Goal: Task Accomplishment & Management: Complete application form

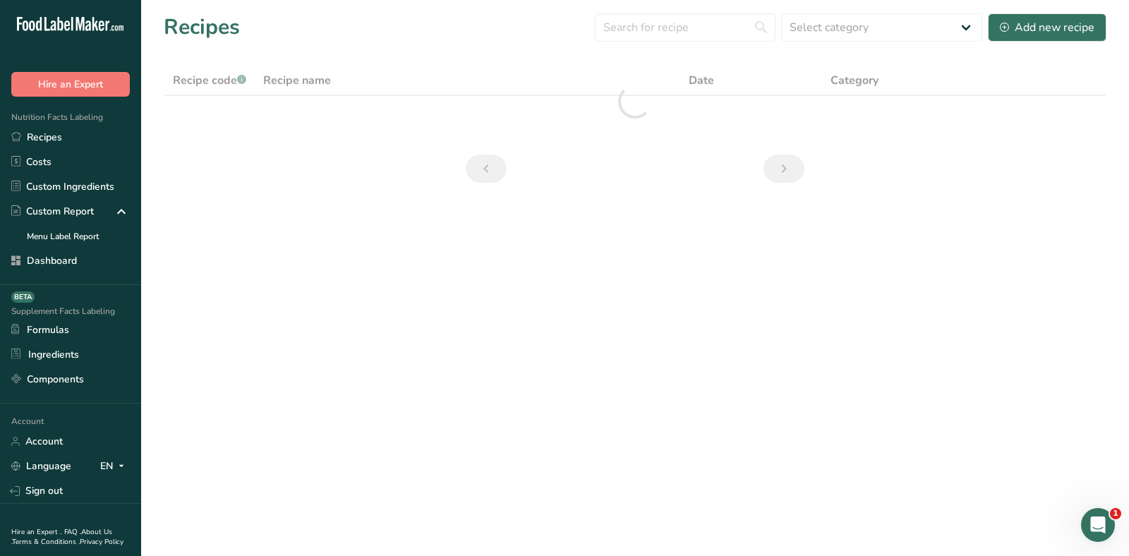
click at [329, 13] on div "Recipes Select category All Baked Goods Beverages breakfast butter cookies, bat…" at bounding box center [635, 27] width 943 height 32
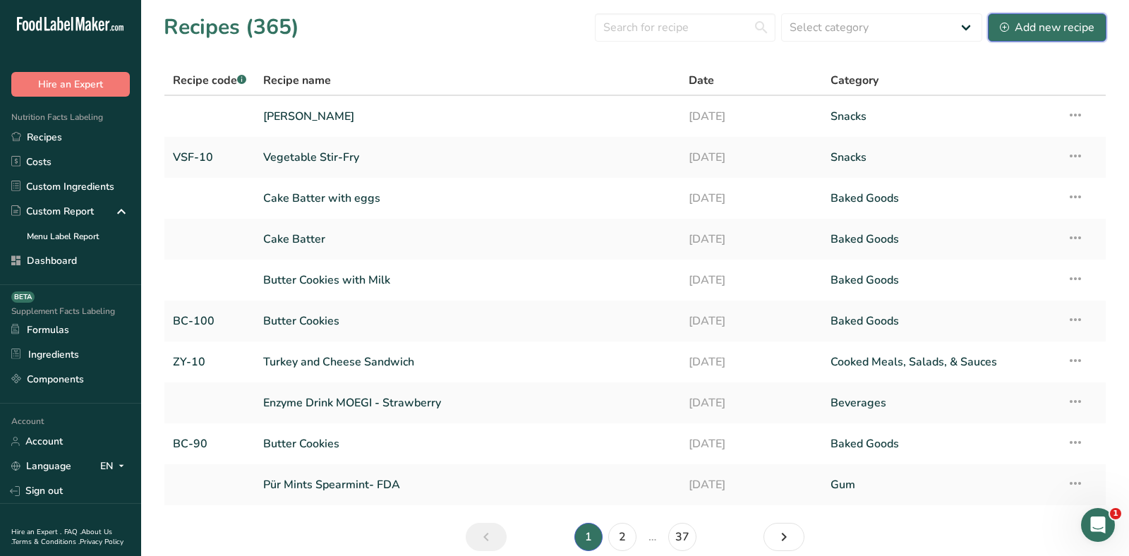
click at [1052, 22] on div "Add new recipe" at bounding box center [1047, 27] width 95 height 17
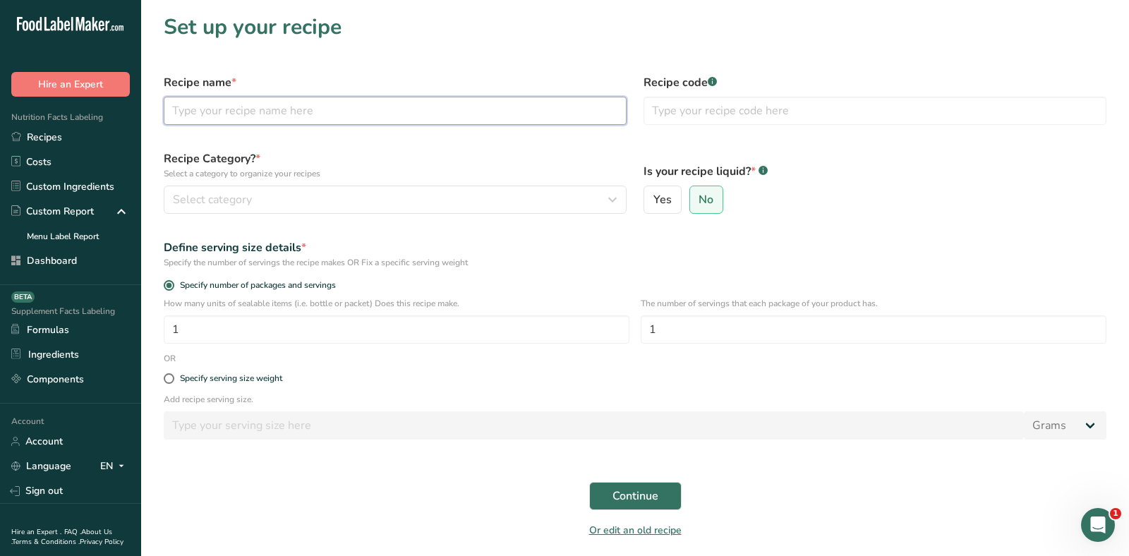
click at [472, 116] on input "text" at bounding box center [395, 111] width 463 height 28
type input "Test"
click at [455, 220] on div "Recipe Category? * Select a category to organize your recipes Select category S…" at bounding box center [395, 182] width 480 height 80
click at [454, 200] on div "Select category" at bounding box center [391, 199] width 436 height 17
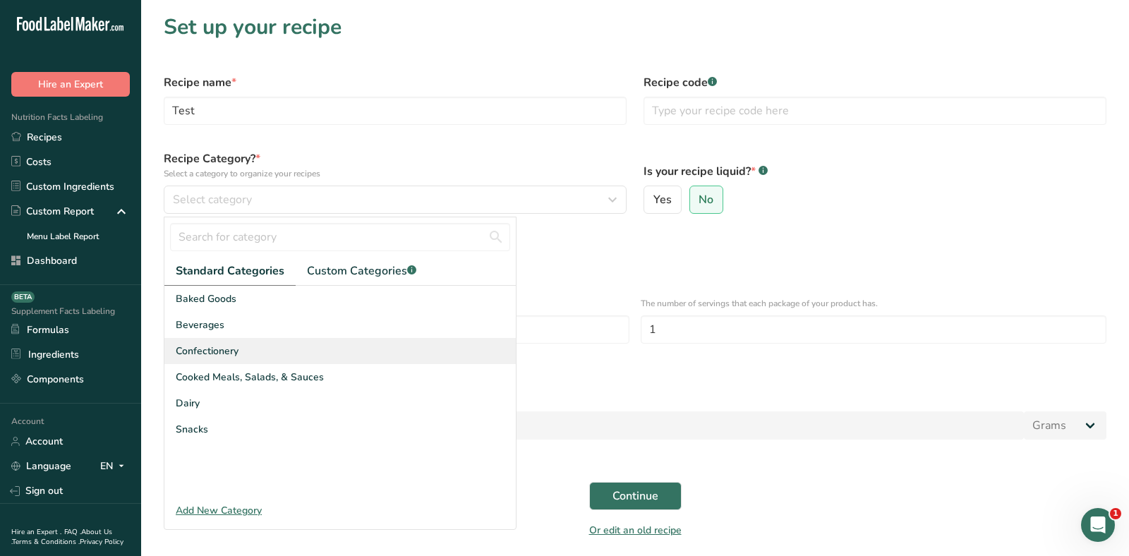
click at [418, 344] on div "Confectionery" at bounding box center [339, 351] width 351 height 26
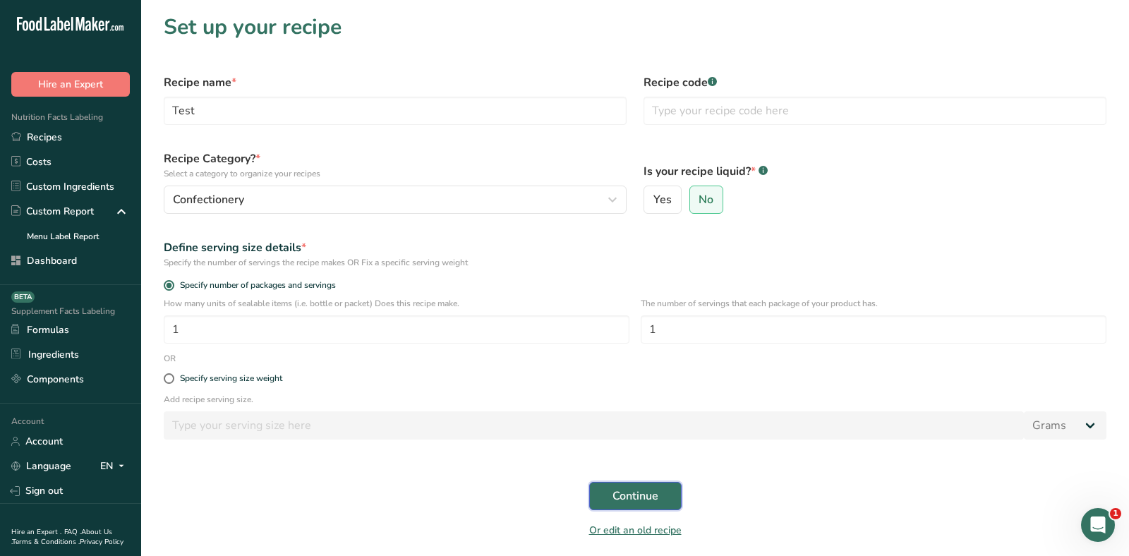
click at [638, 493] on span "Continue" at bounding box center [636, 496] width 46 height 17
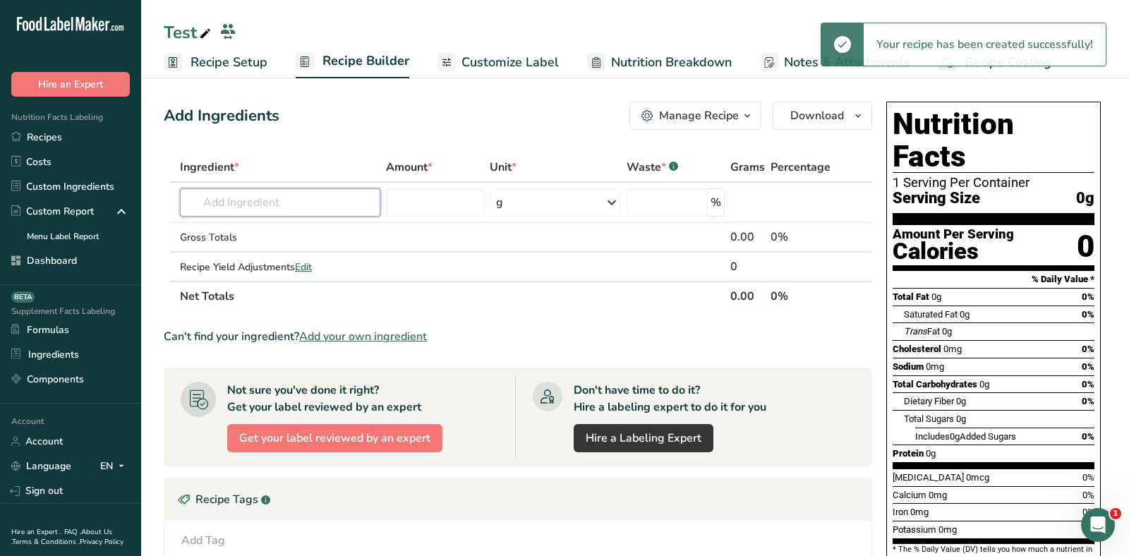
click at [323, 199] on input "text" at bounding box center [280, 202] width 200 height 28
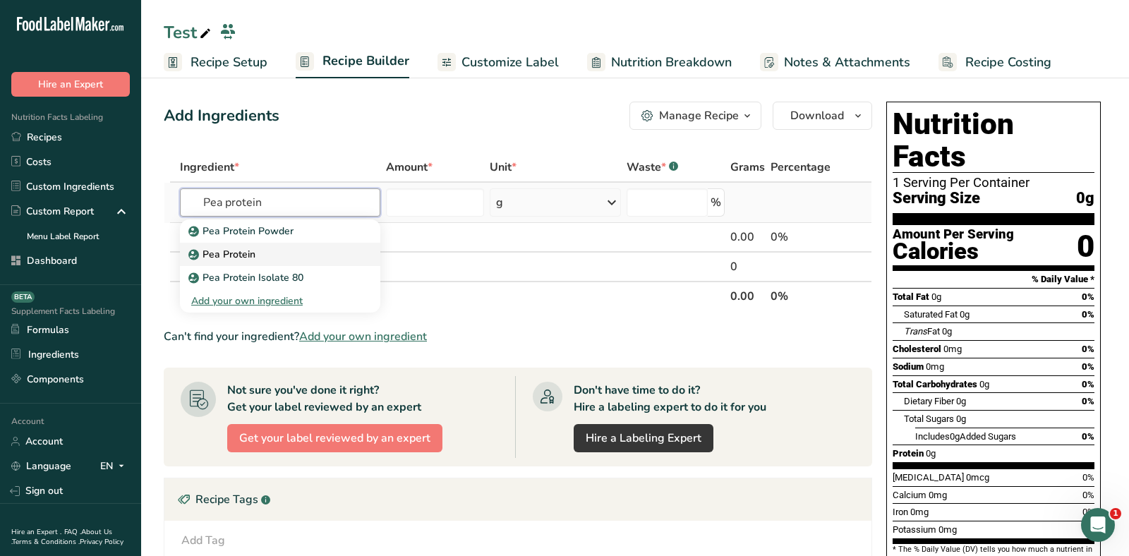
type input "Pea protein"
click at [316, 247] on div "Pea Protein" at bounding box center [268, 254] width 155 height 15
type input "Pea Protein"
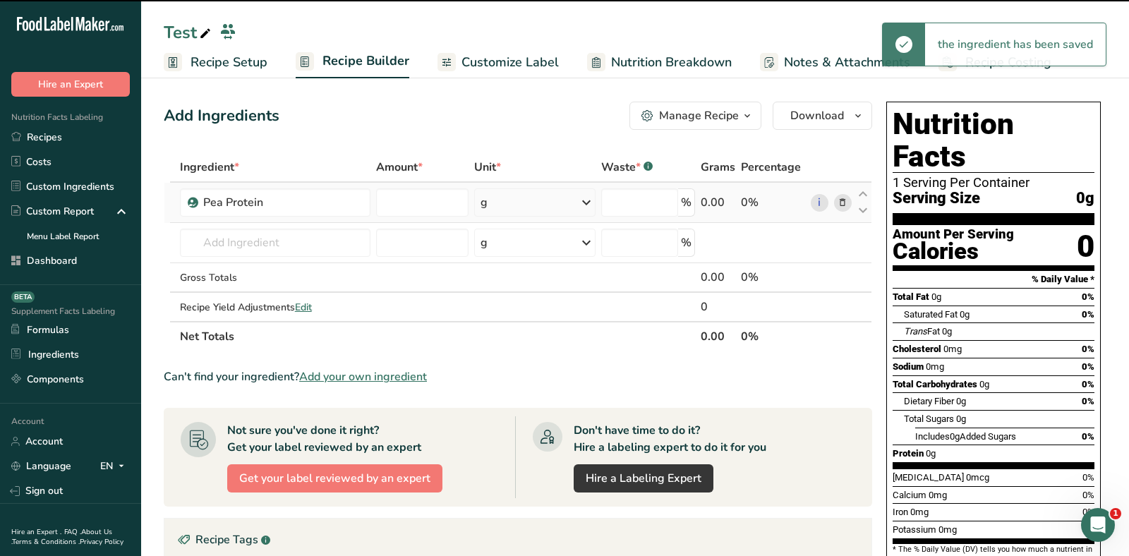
type input "0"
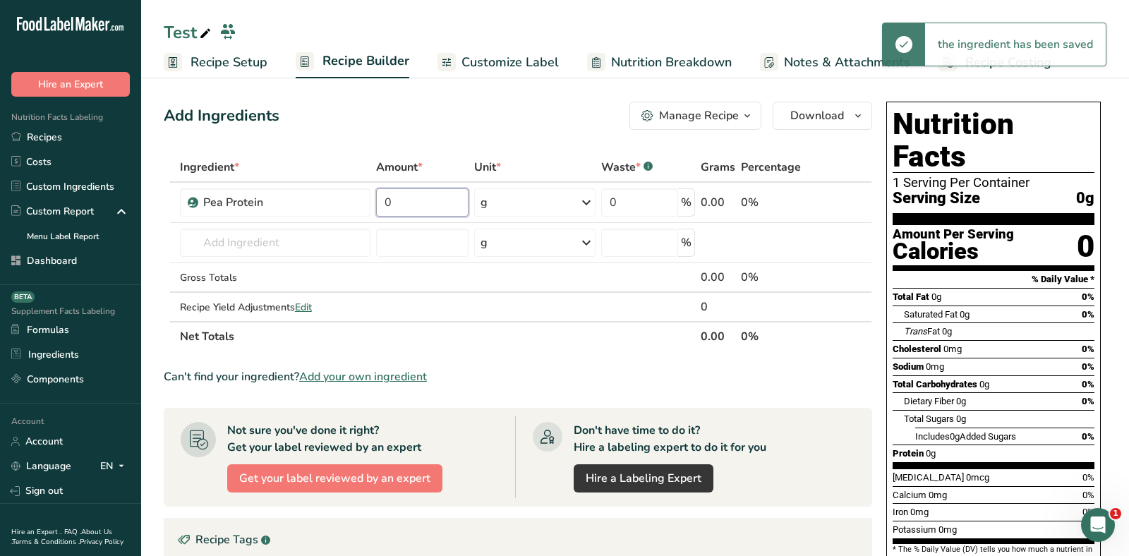
drag, startPoint x: 408, startPoint y: 201, endPoint x: 370, endPoint y: 201, distance: 38.1
click at [379, 201] on input "0" at bounding box center [422, 202] width 93 height 28
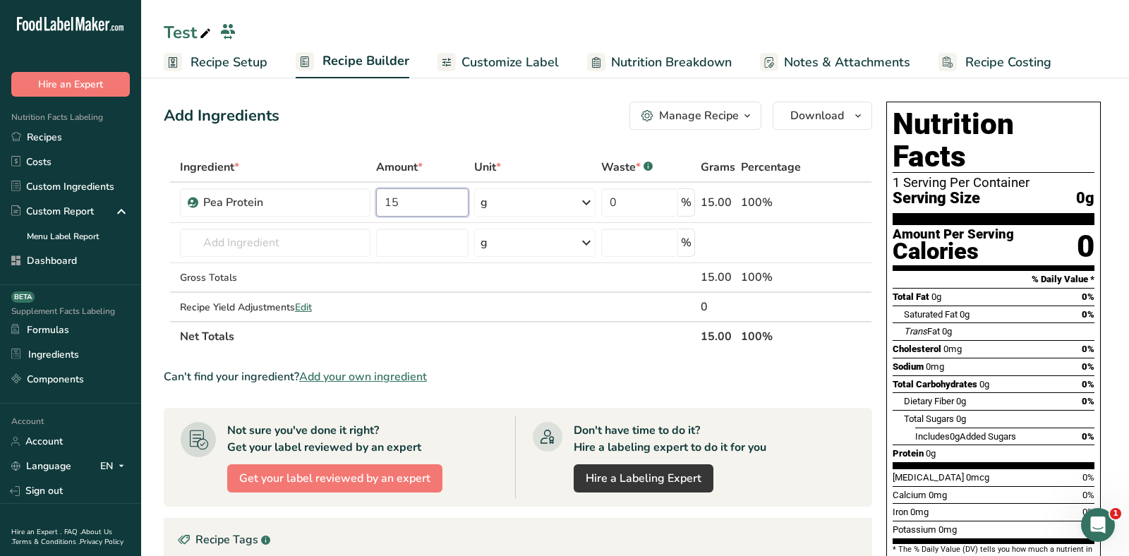
type input "15"
click at [394, 96] on div "Add Ingredients Manage Recipe Delete Recipe Duplicate Recipe Scale Recipe Save …" at bounding box center [522, 467] width 717 height 742
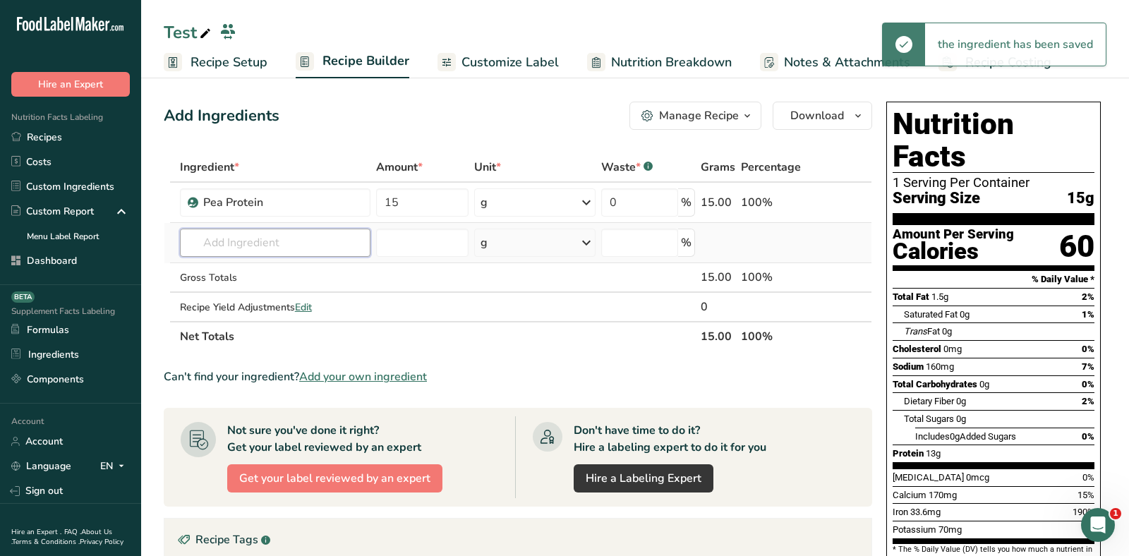
click at [274, 243] on input "text" at bounding box center [275, 243] width 191 height 28
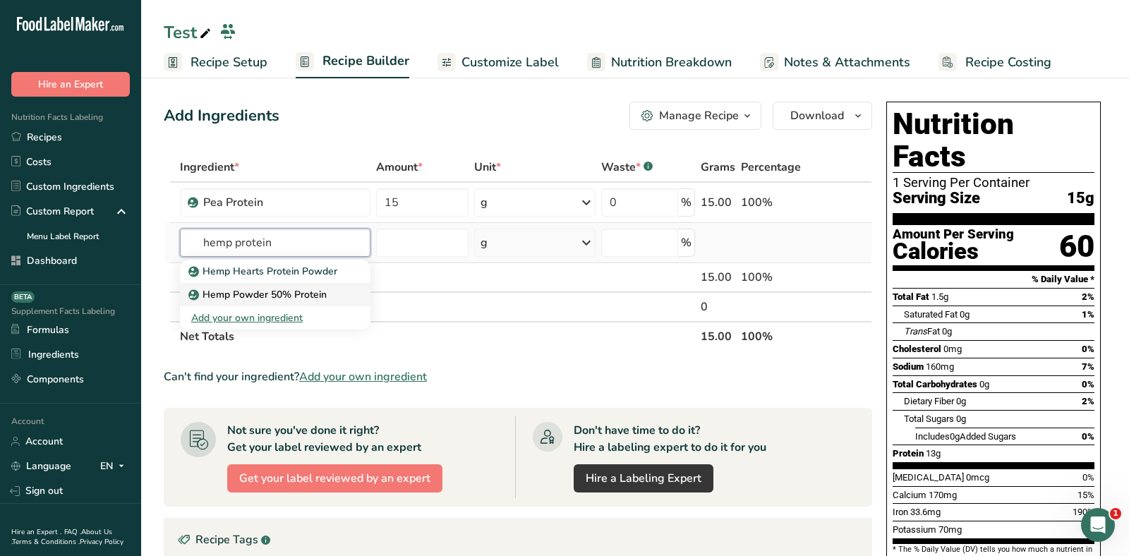
type input "hemp protein"
click at [219, 300] on p "Hemp Powder 50% Protein" at bounding box center [258, 294] width 135 height 15
type input "Hemp Powder 50% Protein"
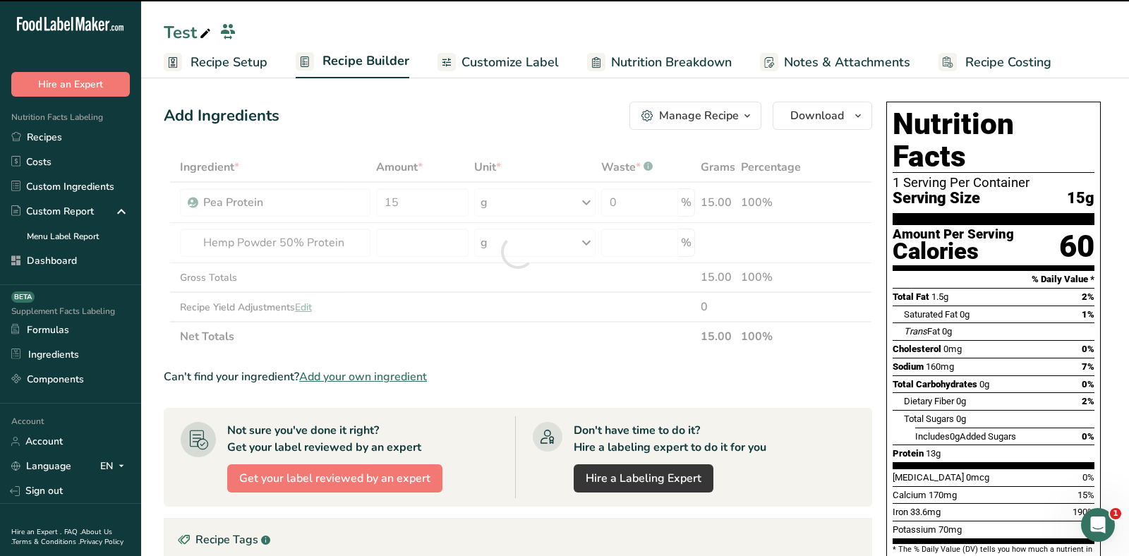
type input "0"
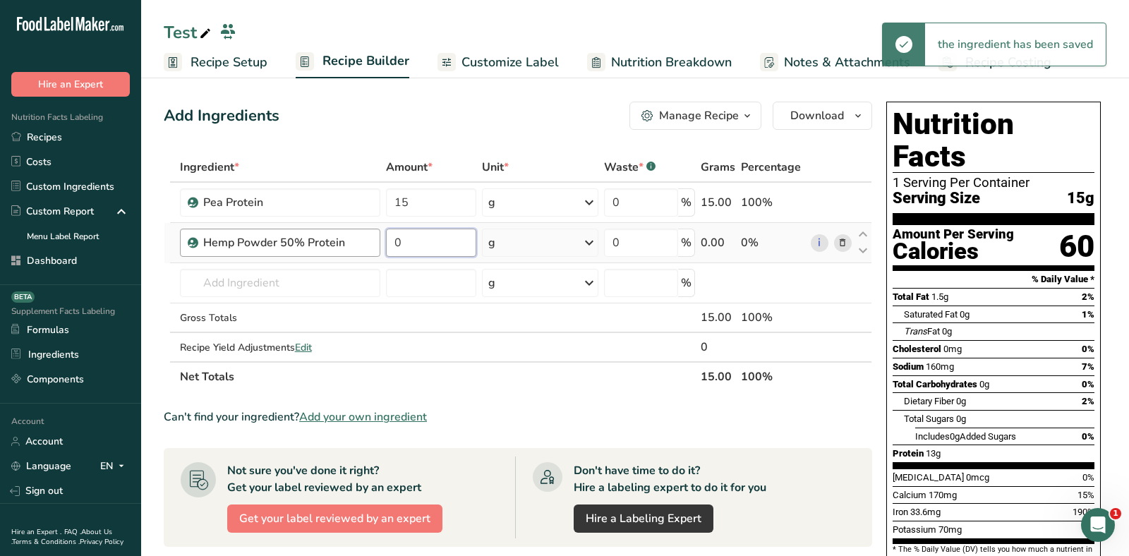
drag, startPoint x: 435, startPoint y: 233, endPoint x: 378, endPoint y: 234, distance: 57.2
click at [382, 234] on tr "Hemp Powder 50% Protein 0 g Weight Units g kg mg See more Volume Units l Volume…" at bounding box center [517, 243] width 707 height 40
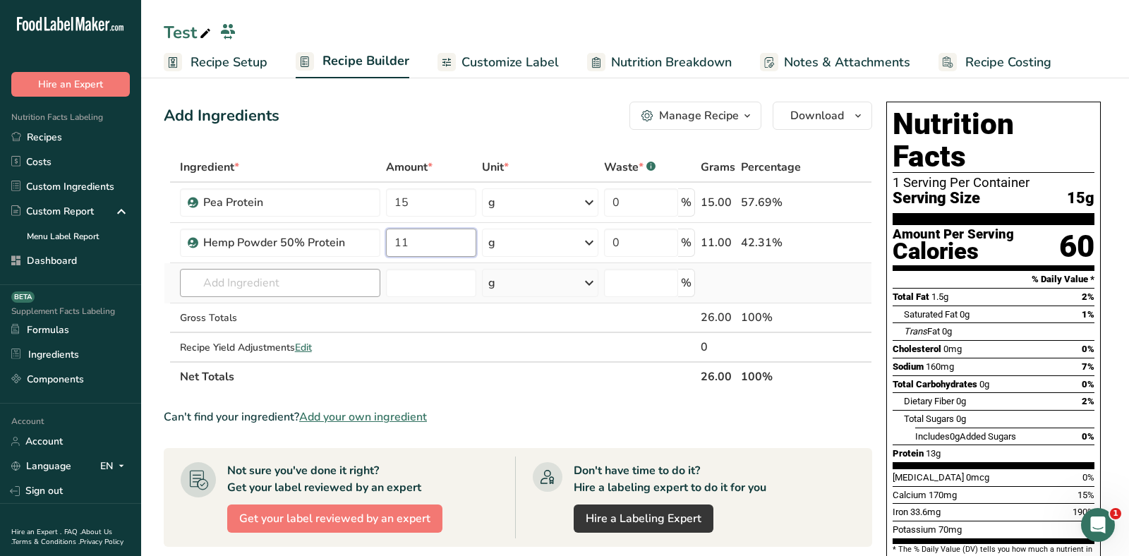
type input "11"
click at [297, 284] on div "Ingredient * Amount * Unit * Waste * .a-a{fill:#347362;}.b-a{fill:#fff;} Grams …" at bounding box center [518, 271] width 708 height 239
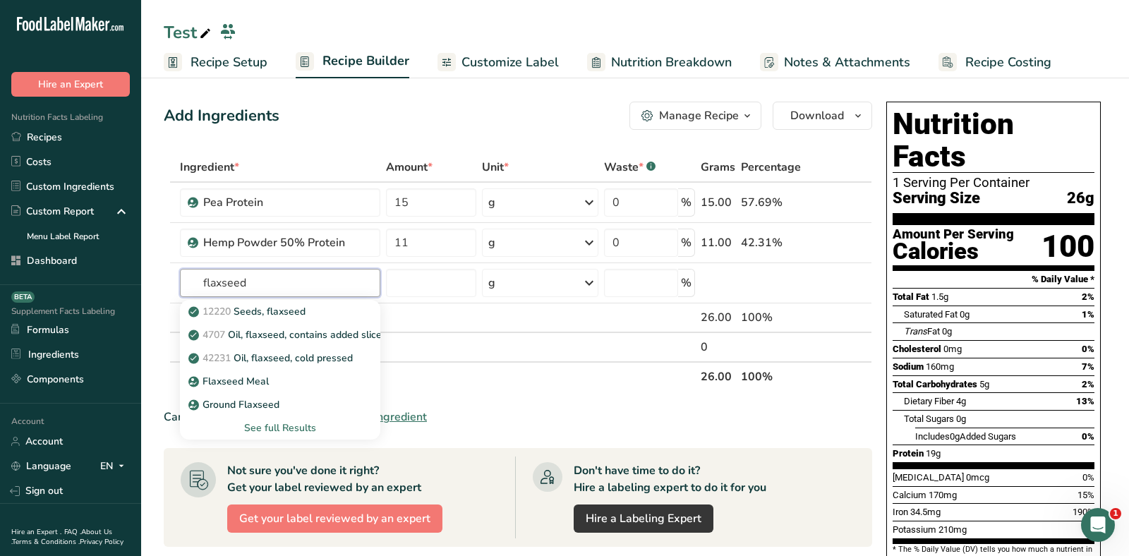
type input "flaxseed"
click at [265, 306] on p "12220 Seeds, flaxseed" at bounding box center [248, 311] width 114 height 15
type input "Seeds, flaxseed"
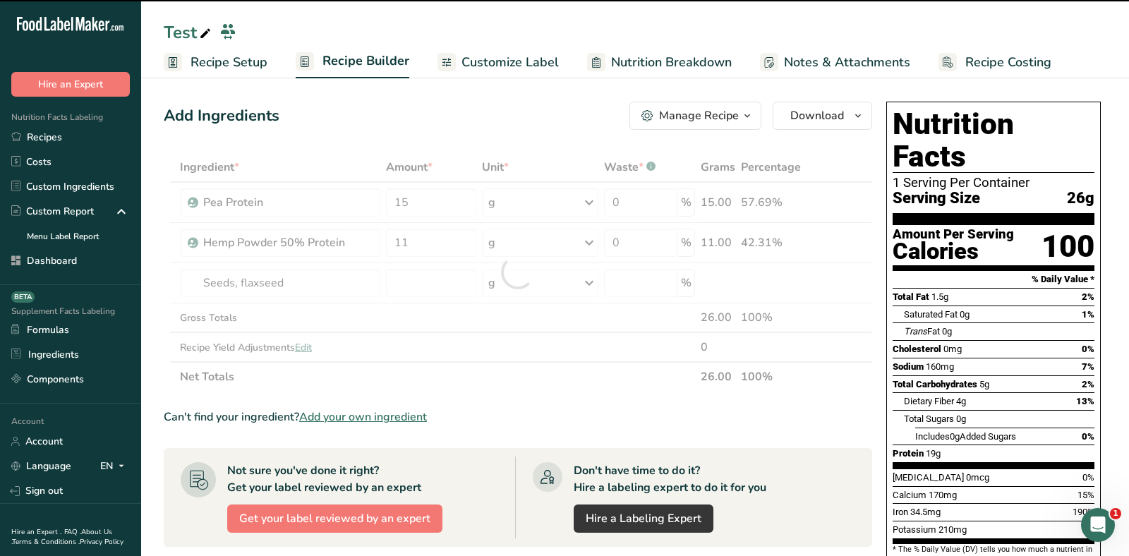
type input "0"
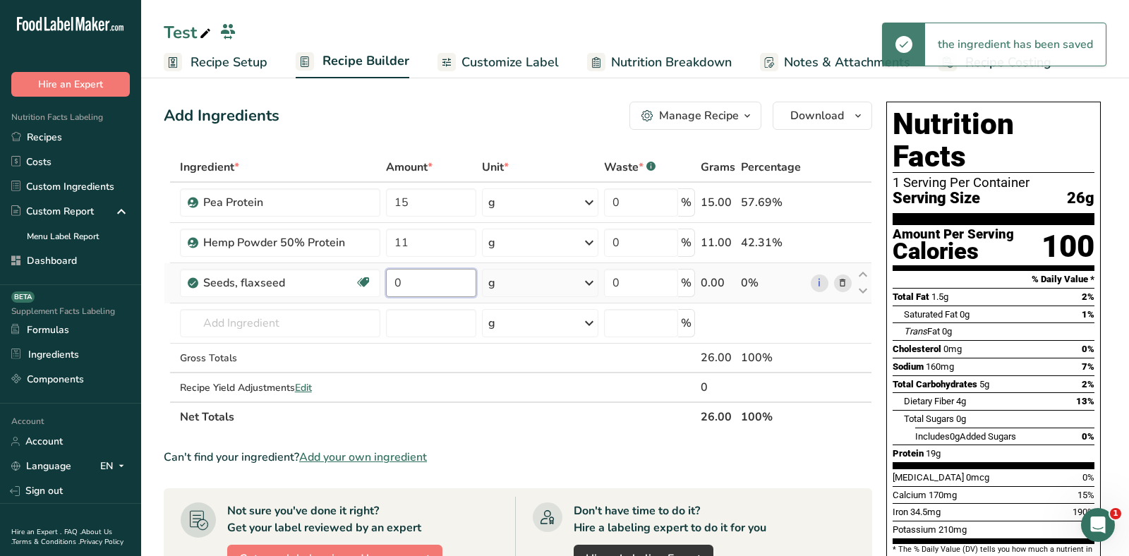
drag, startPoint x: 427, startPoint y: 279, endPoint x: 383, endPoint y: 279, distance: 43.8
click at [388, 279] on input "0" at bounding box center [431, 283] width 90 height 28
type input "5"
drag, startPoint x: 442, startPoint y: 102, endPoint x: 429, endPoint y: 28, distance: 74.5
click at [442, 102] on div "Add Ingredients Manage Recipe Delete Recipe Duplicate Recipe Scale Recipe Save …" at bounding box center [518, 116] width 708 height 28
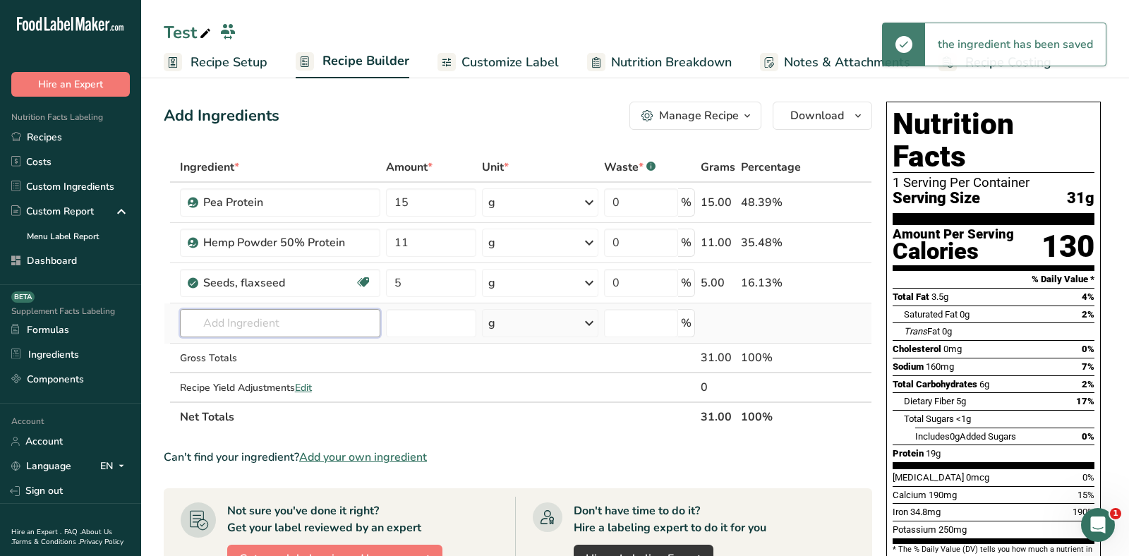
click at [289, 313] on input "text" at bounding box center [280, 323] width 200 height 28
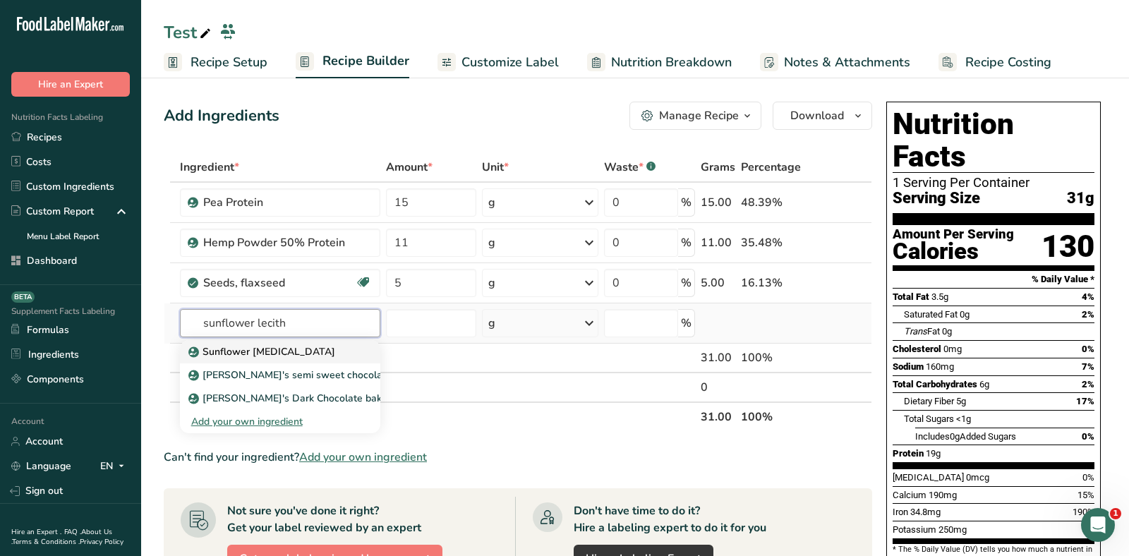
type input "sunflower lecith"
click at [310, 347] on div "Sunflower Lecithin" at bounding box center [268, 351] width 155 height 15
type input "Sunflower Lecithin"
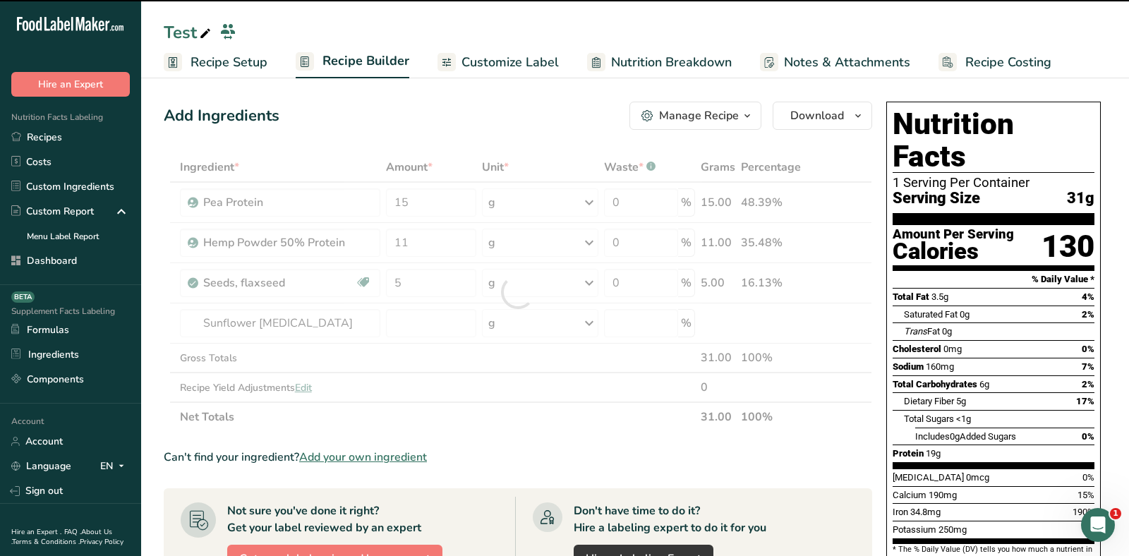
type input "0"
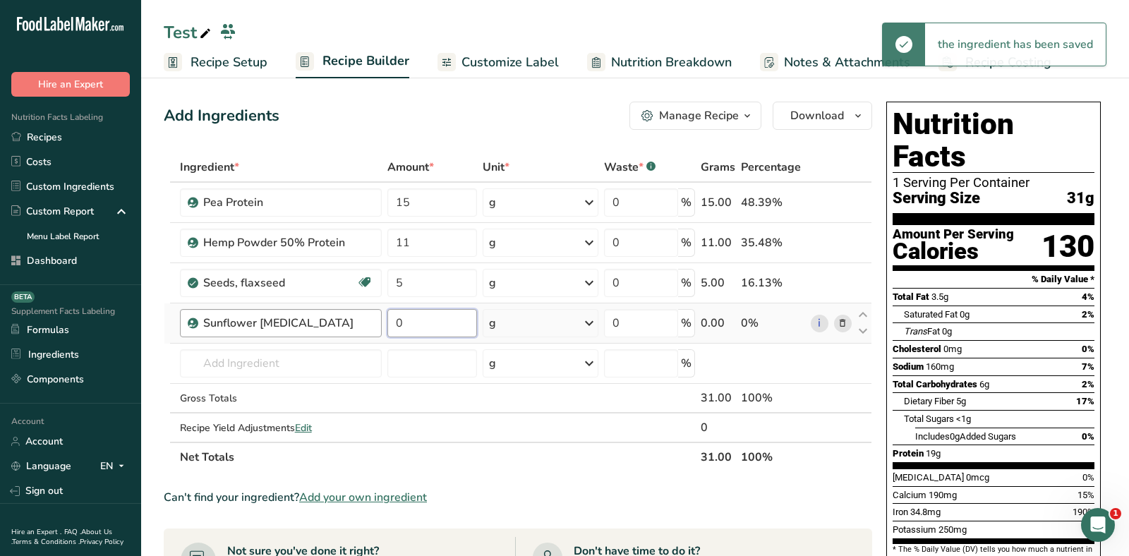
drag, startPoint x: 416, startPoint y: 325, endPoint x: 374, endPoint y: 320, distance: 41.8
click at [380, 325] on tr "Sunflower Lecithin 0 g Weight Units g kg mg See more Volume Units l Volume unit…" at bounding box center [517, 323] width 707 height 40
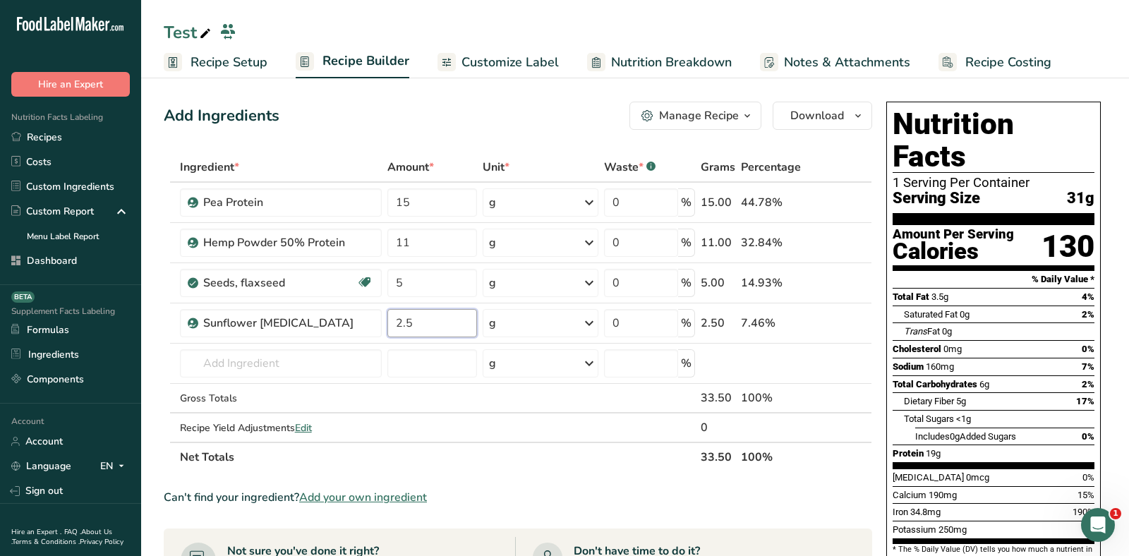
type input "2.5"
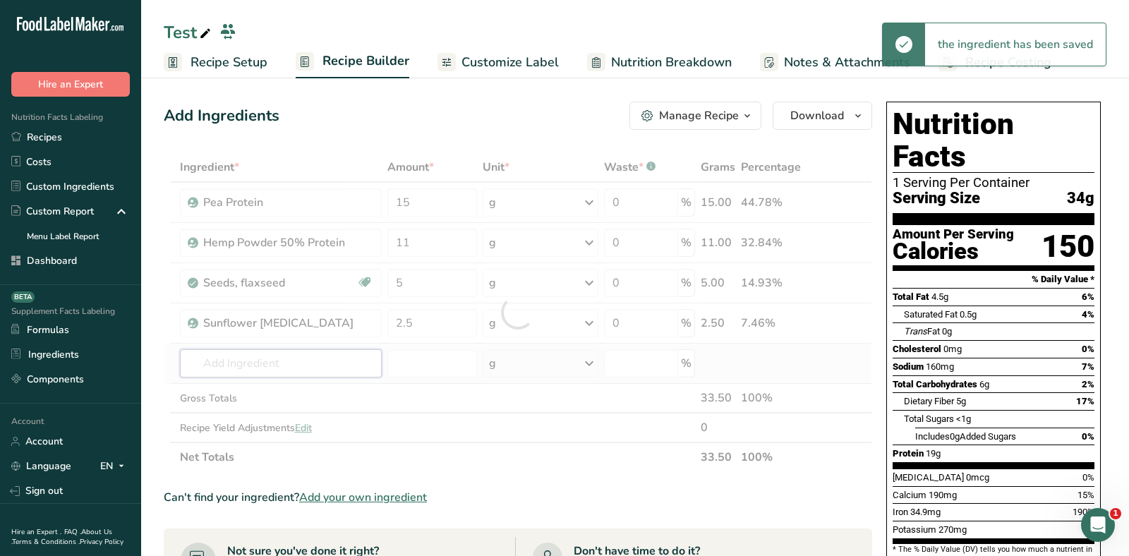
click at [298, 363] on div "Ingredient * Amount * Unit * Waste * .a-a{fill:#347362;}.b-a{fill:#fff;} Grams …" at bounding box center [518, 312] width 708 height 320
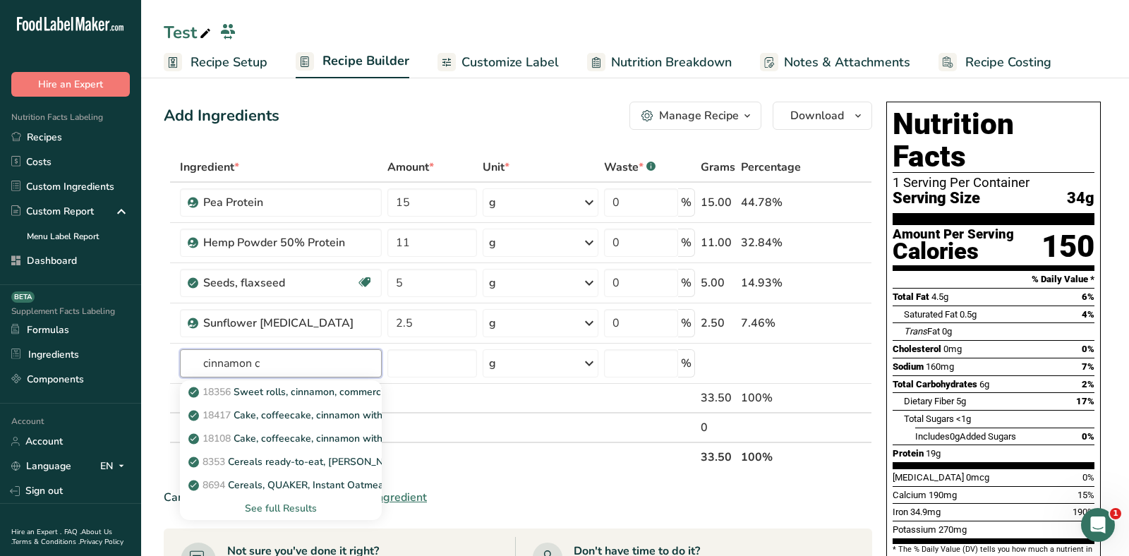
type input "cinnamon c"
type input "ceylon"
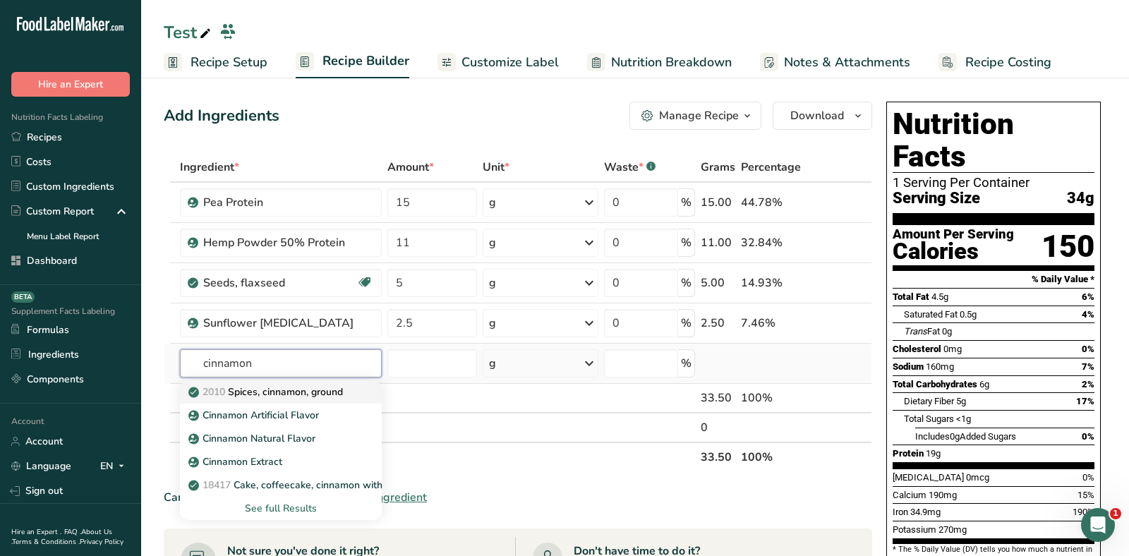
type input "cinnamon"
click at [340, 388] on p "2010 Spices, cinnamon, ground" at bounding box center [267, 392] width 152 height 15
type input "Spices, cinnamon, ground"
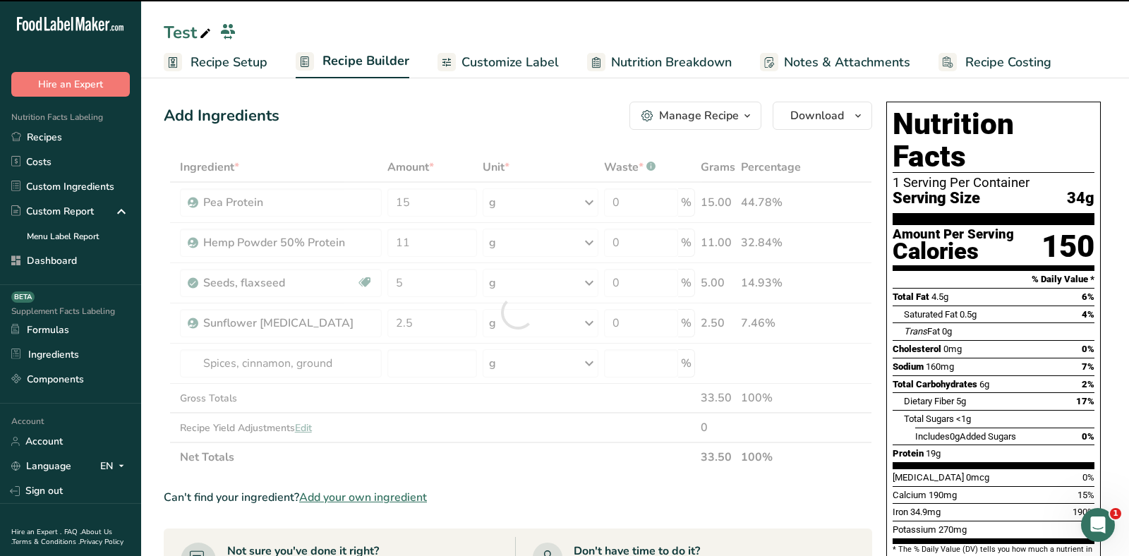
type input "0"
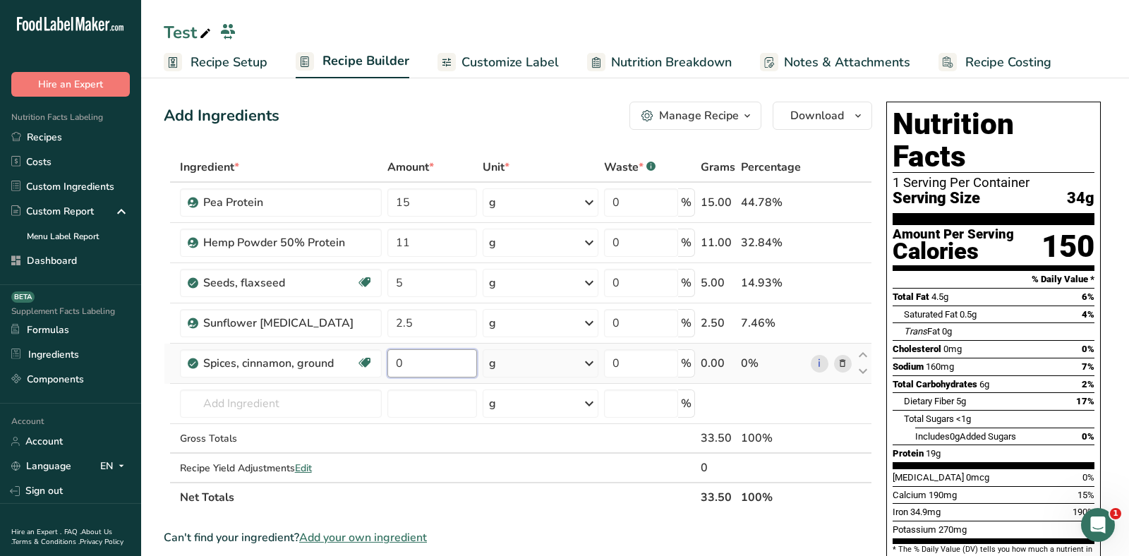
drag, startPoint x: 419, startPoint y: 358, endPoint x: 407, endPoint y: 358, distance: 12.0
click at [407, 358] on input "0" at bounding box center [432, 363] width 90 height 28
type input "500"
click at [411, 126] on div "Add Ingredients Manage Recipe Delete Recipe Duplicate Recipe Scale Recipe Save …" at bounding box center [518, 116] width 708 height 28
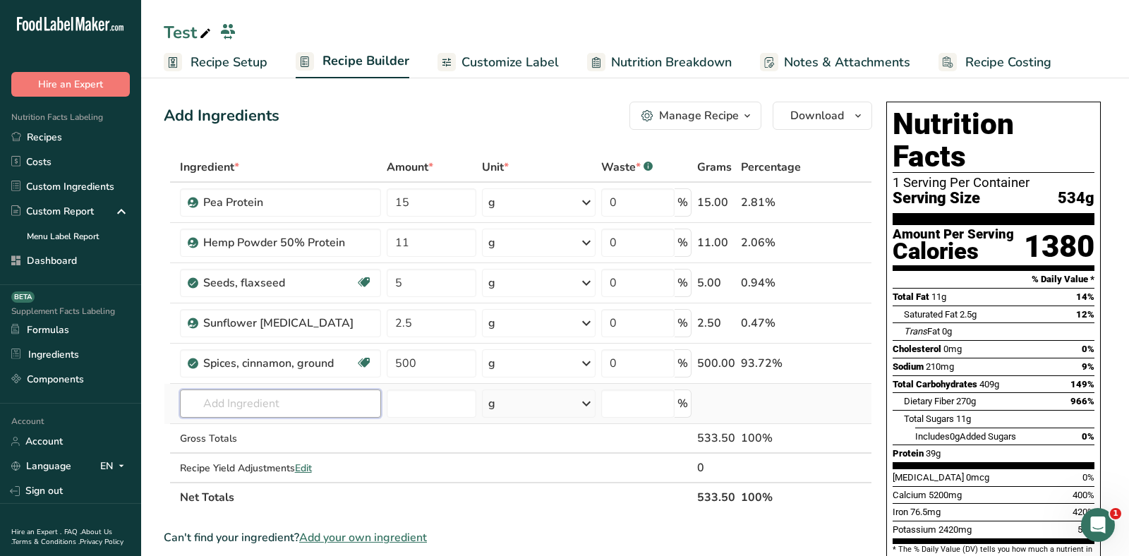
click at [284, 402] on input "text" at bounding box center [280, 404] width 201 height 28
type input "grapeseed extract"
click at [231, 402] on input "grapeseed" at bounding box center [280, 404] width 201 height 28
click at [279, 409] on input "grape seed" at bounding box center [280, 404] width 201 height 28
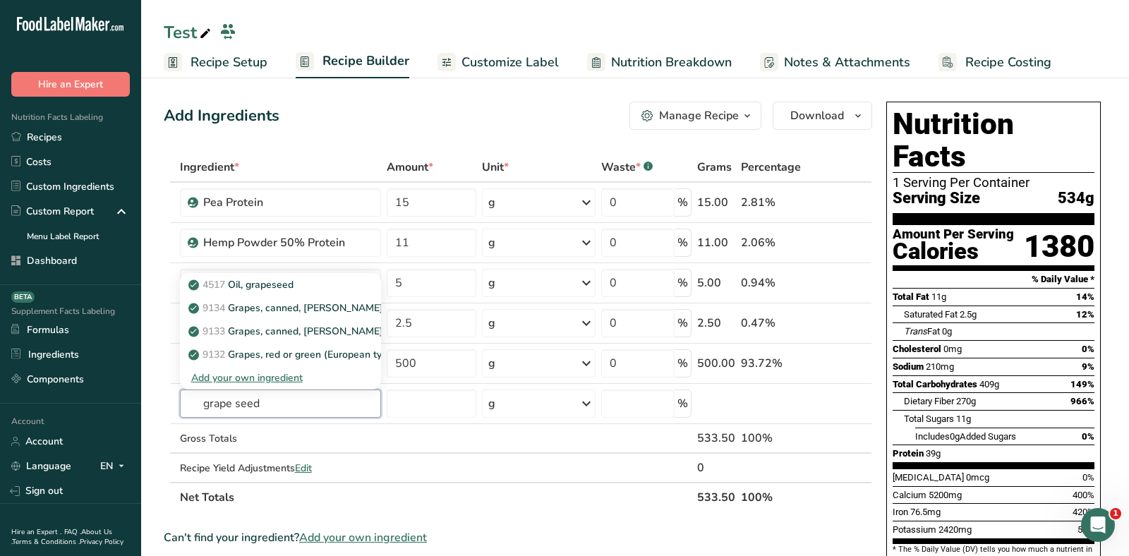
type input "grape seed"
click at [345, 106] on div "Add Ingredients Manage Recipe Delete Recipe Duplicate Recipe Scale Recipe Save …" at bounding box center [518, 116] width 708 height 28
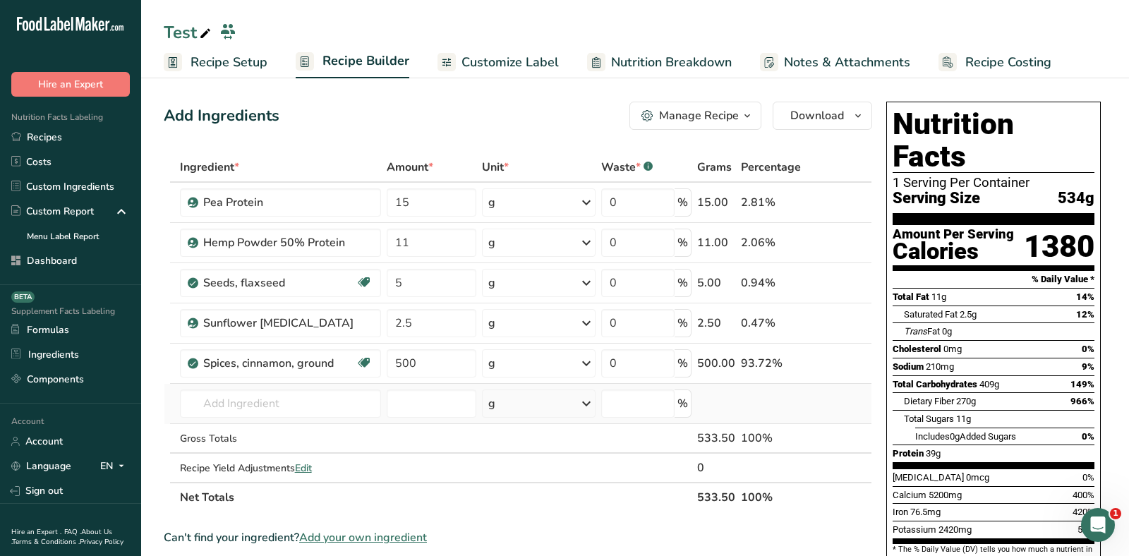
click at [337, 385] on td "4517 Oil, grapeseed 9134 Grapes, canned, thompson seedless, heavy syrup pack, s…" at bounding box center [280, 404] width 207 height 40
click at [337, 387] on td "4517 Oil, grapeseed 9134 Grapes, canned, thompson seedless, heavy syrup pack, s…" at bounding box center [280, 404] width 207 height 40
click at [337, 395] on input "text" at bounding box center [280, 404] width 201 height 28
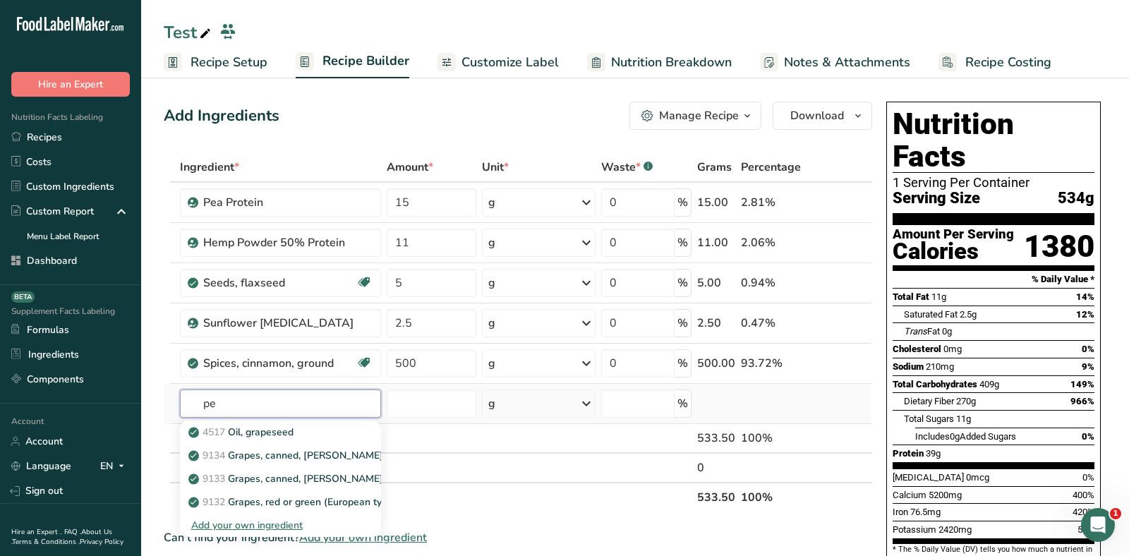
type input "p"
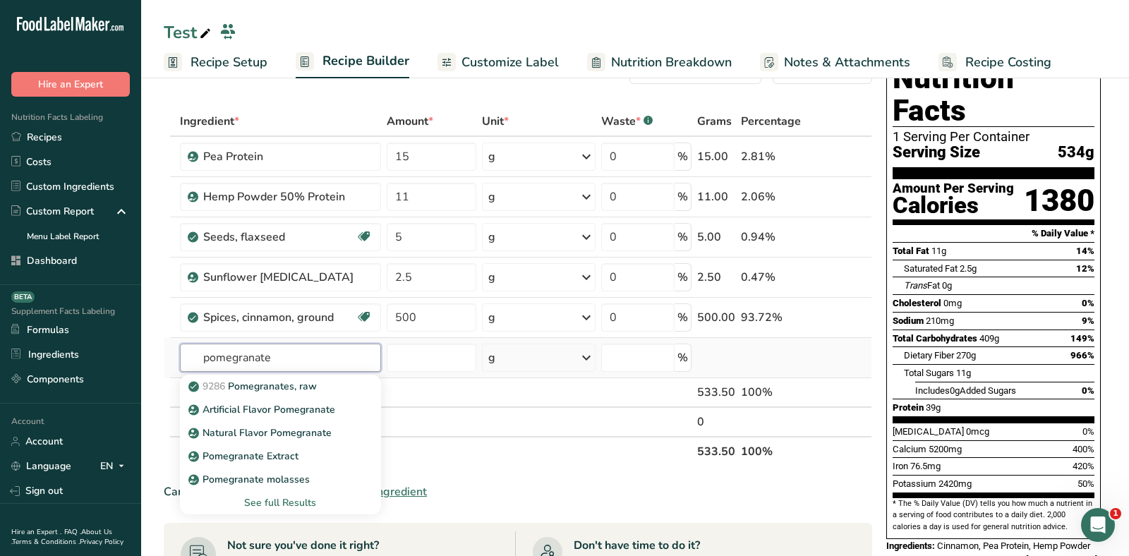
scroll to position [50, 0]
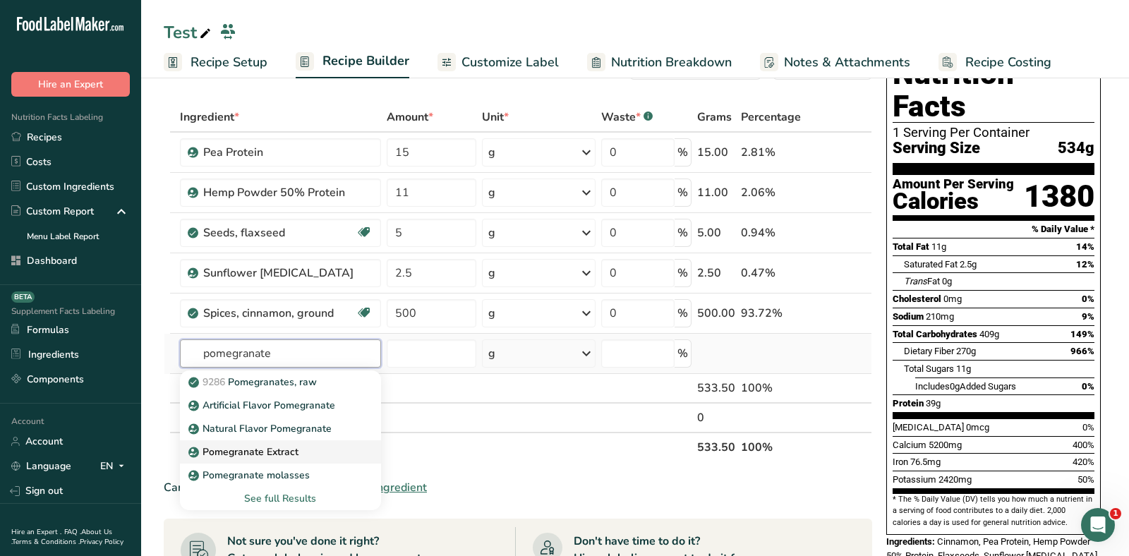
type input "pomegranate"
click at [279, 440] on link "Pomegranate Extract" at bounding box center [280, 451] width 201 height 23
type input "Pomegranate Extract"
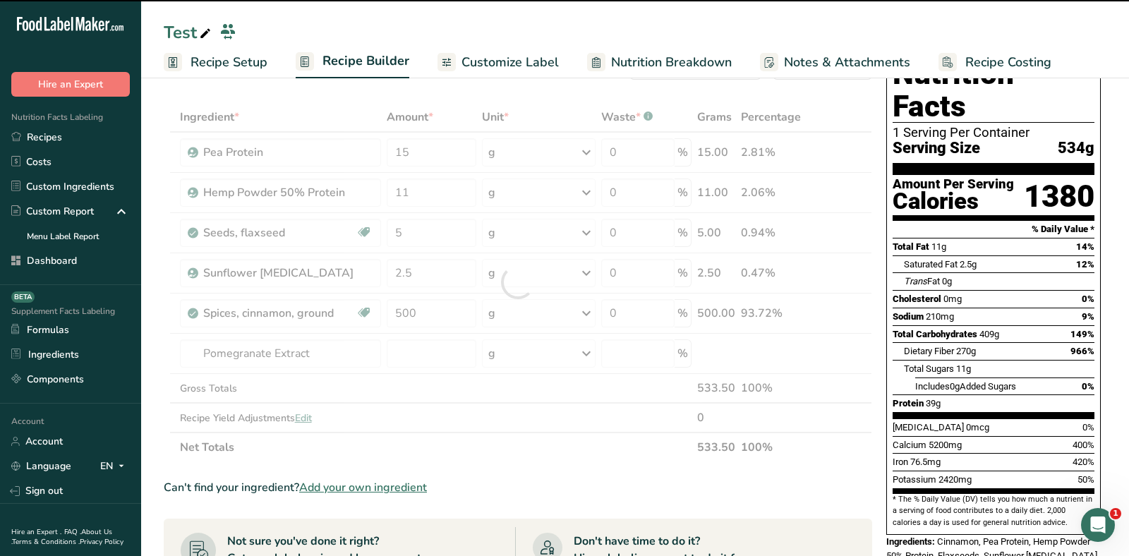
type input "0"
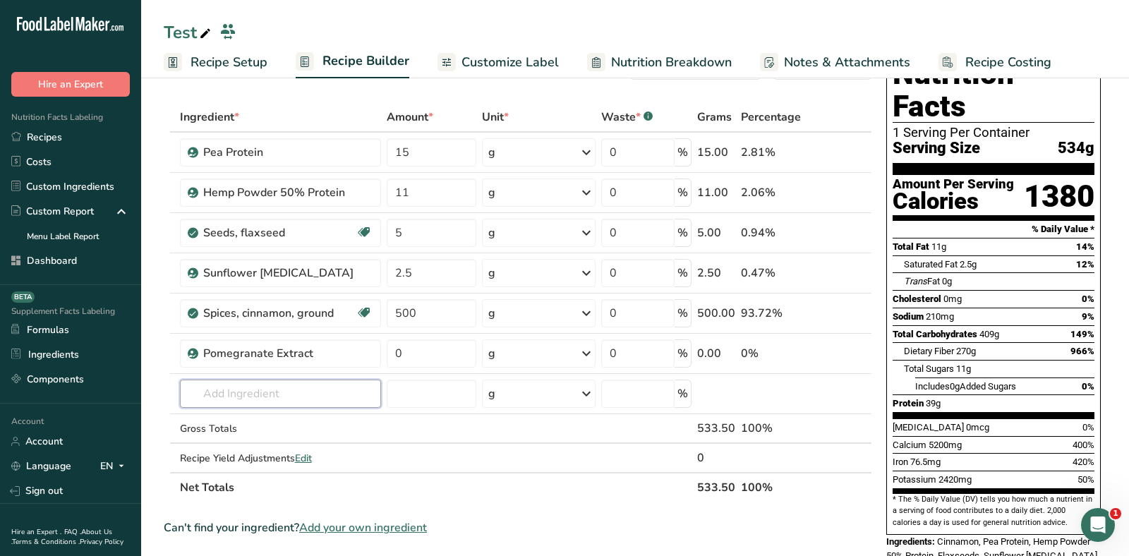
click at [301, 385] on input "text" at bounding box center [280, 394] width 201 height 28
drag, startPoint x: 426, startPoint y: 358, endPoint x: 368, endPoint y: 354, distance: 58.0
click at [371, 354] on tr "Pomegranate Extract 0 g Portions 100 grams Weight Units g kg mg See more Volume…" at bounding box center [517, 354] width 707 height 40
type input "0.3"
click at [397, 97] on div "Add Ingredients Manage Recipe Delete Recipe Duplicate Recipe Scale Recipe Save …" at bounding box center [522, 547] width 717 height 1003
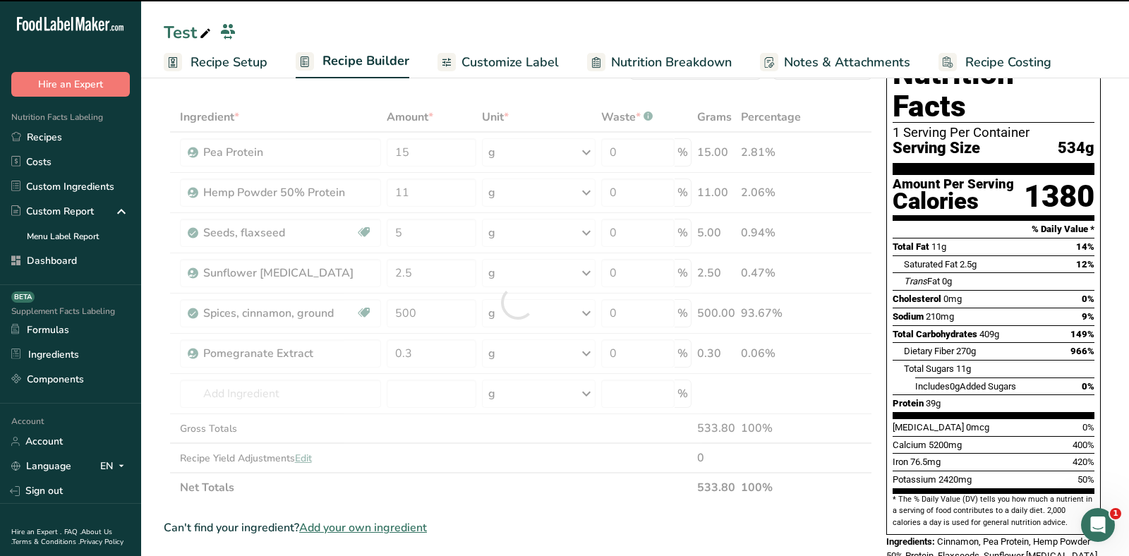
click at [259, 375] on td "9286 Pomegranates, raw Artificial Flavor Pomegranate Natural Flavor Pomegranate…" at bounding box center [280, 394] width 207 height 40
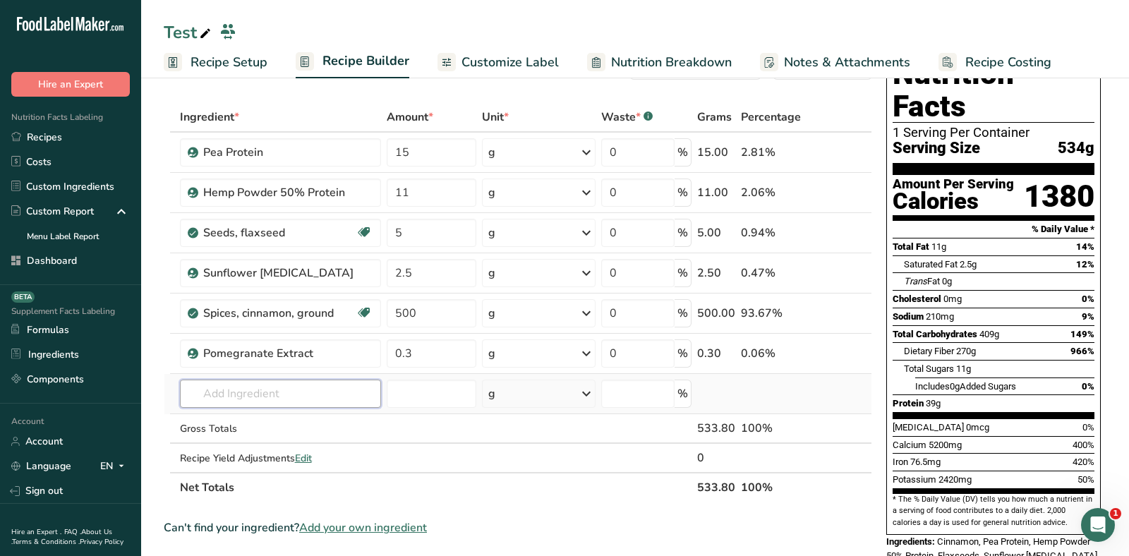
click at [236, 396] on input "text" at bounding box center [280, 394] width 201 height 28
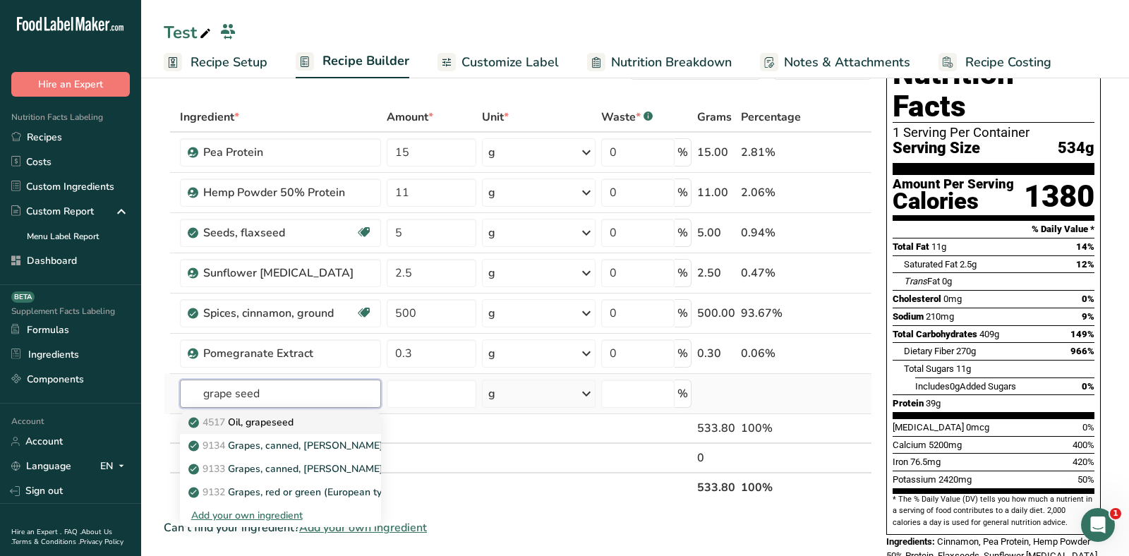
type input "grape seed"
click at [284, 415] on p "4517 Oil, grapeseed" at bounding box center [242, 422] width 102 height 15
type input "Oil, grapeseed"
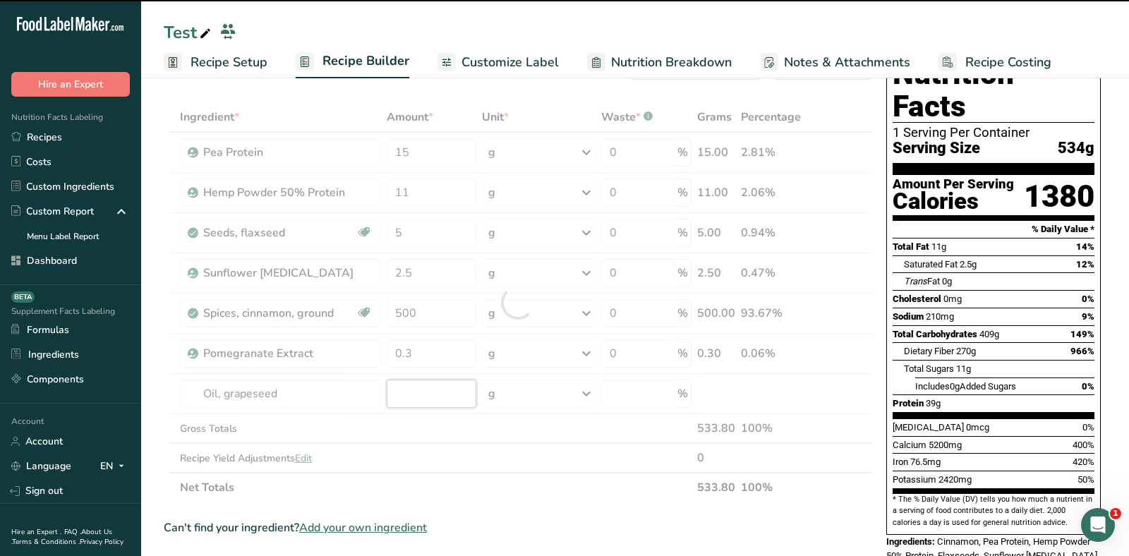
click at [426, 390] on input "number" at bounding box center [432, 394] width 90 height 28
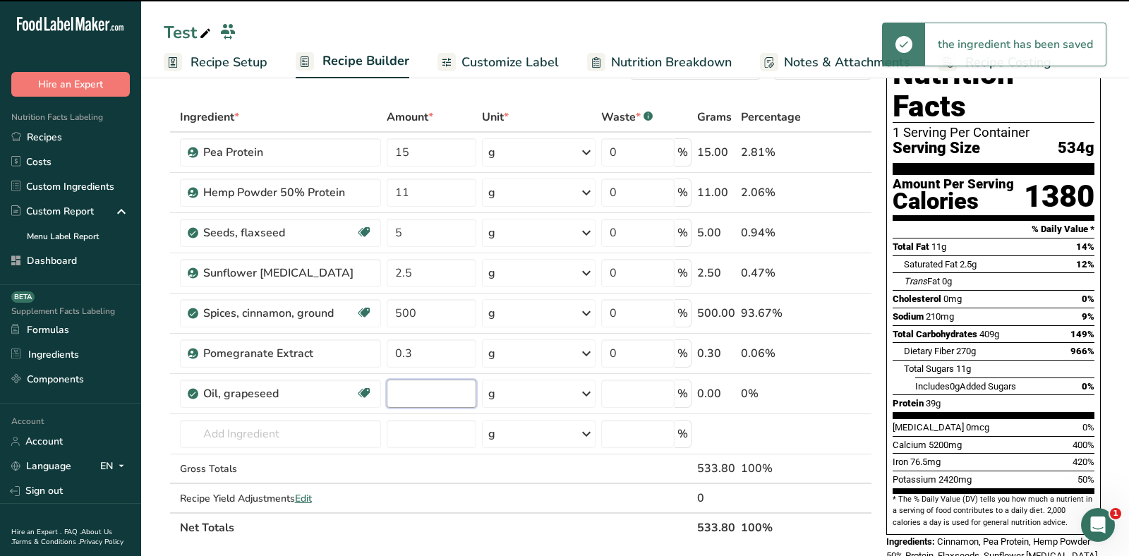
type input "0"
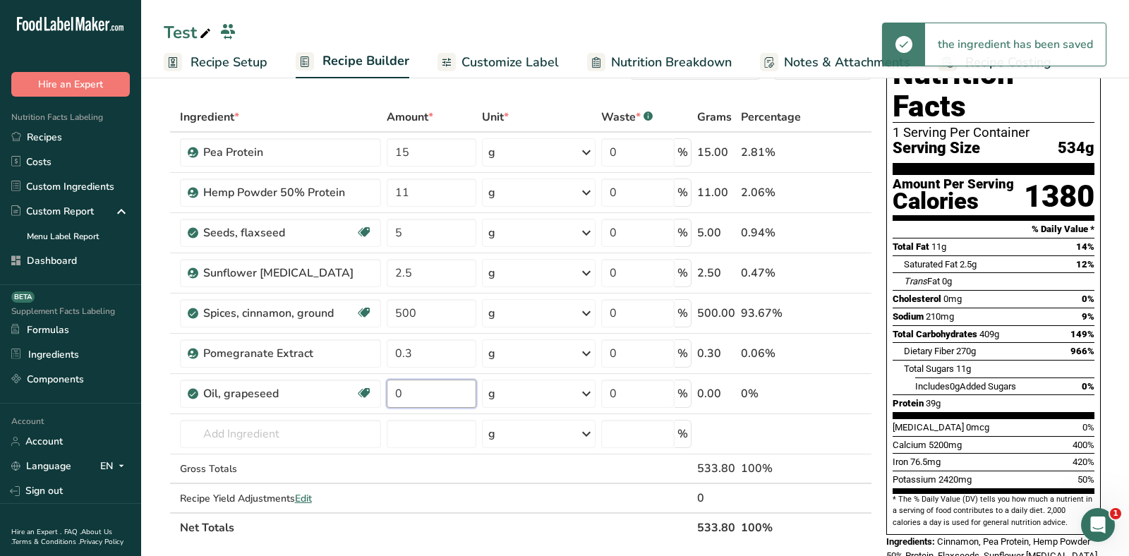
click at [426, 390] on input "0" at bounding box center [432, 394] width 90 height 28
type input "0.3"
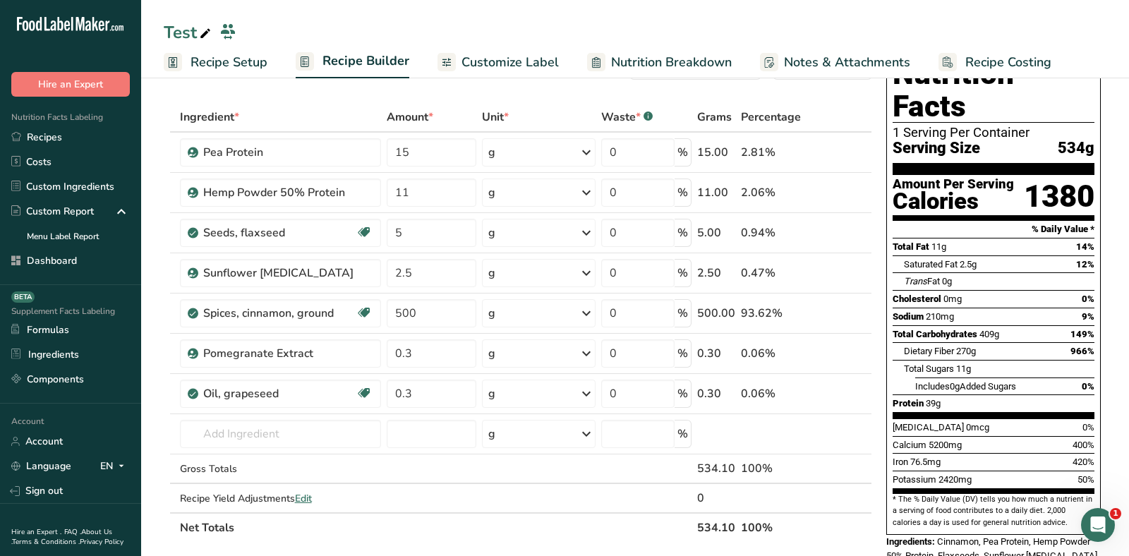
click at [1037, 290] on div "Cholesterol 0mg 0%" at bounding box center [994, 299] width 202 height 18
click at [243, 431] on input "text" at bounding box center [280, 434] width 201 height 28
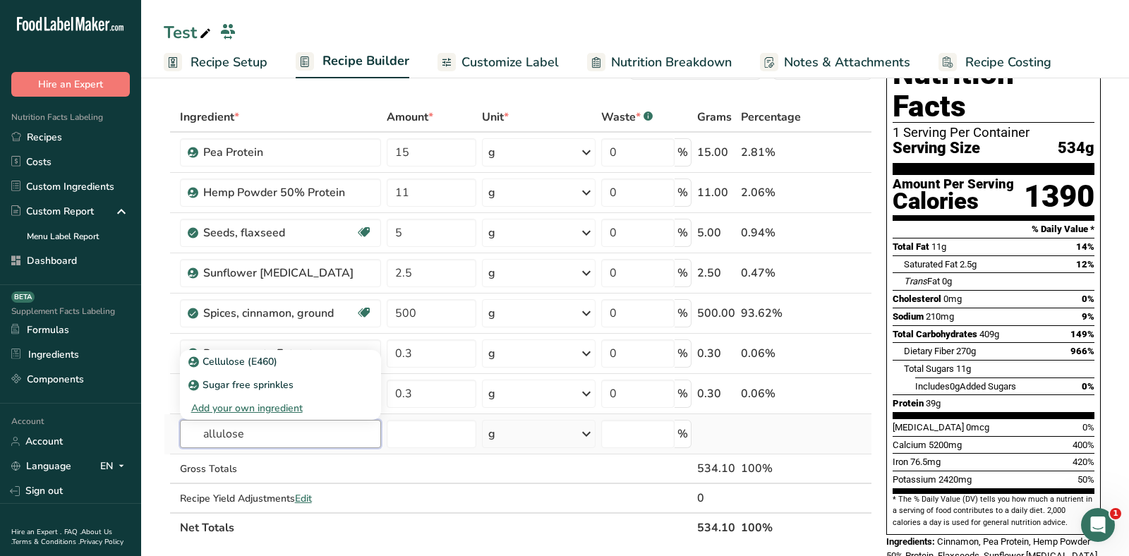
type input "allulose"
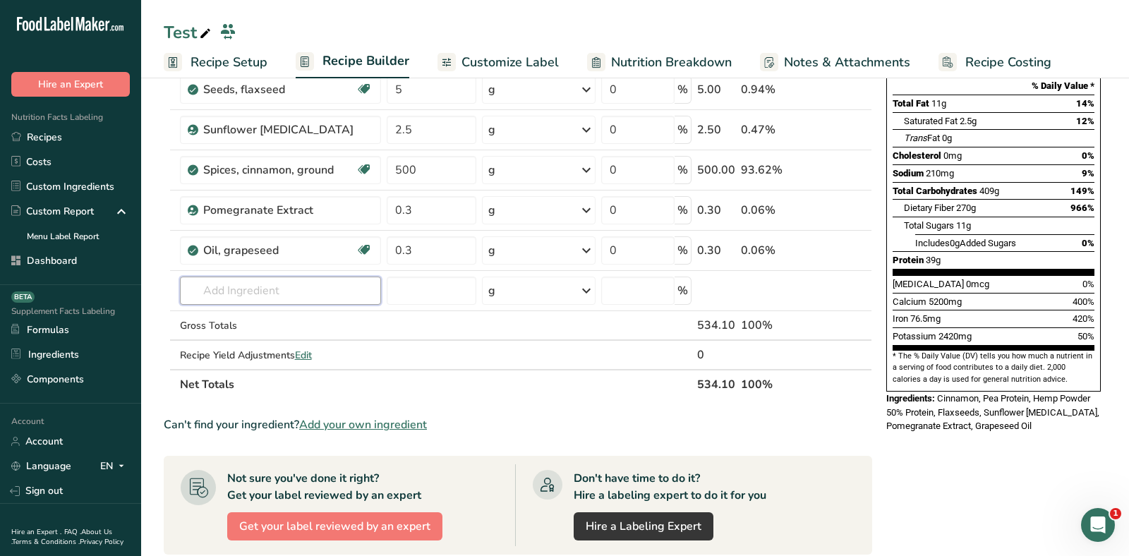
scroll to position [200, 0]
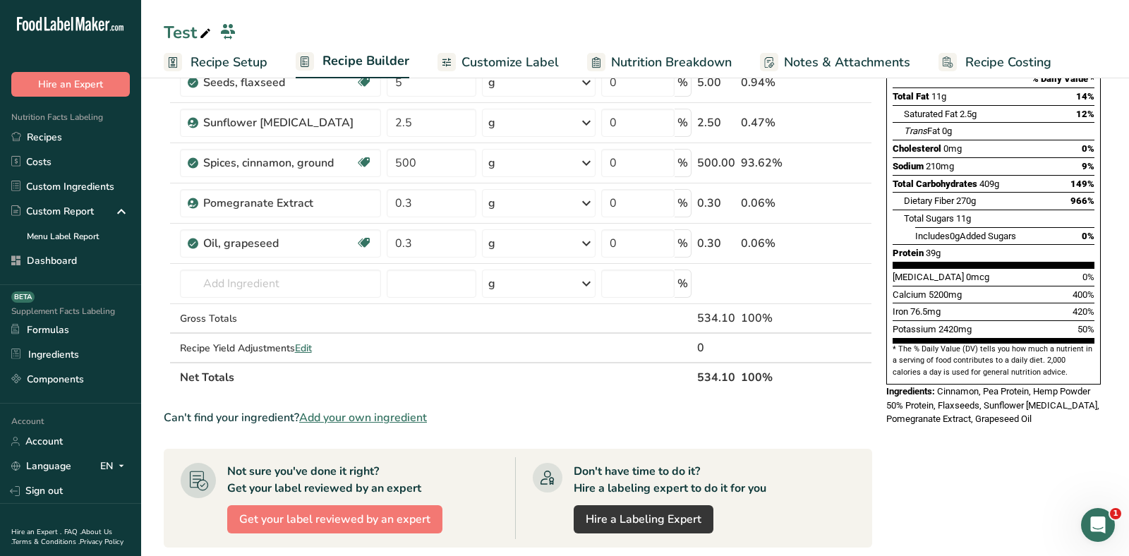
click at [382, 414] on span "Add your own ingredient" at bounding box center [363, 417] width 128 height 17
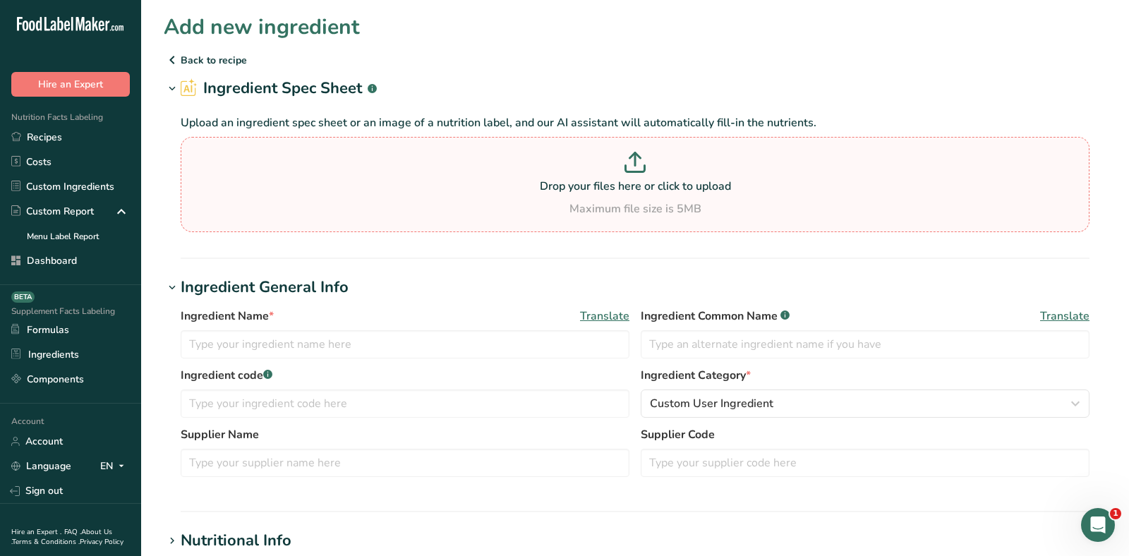
click at [513, 176] on p at bounding box center [635, 165] width 902 height 26
click at [513, 176] on input "Drop your files here or click to upload Maximum file size is 5MB" at bounding box center [635, 184] width 909 height 95
type input "C:\fakepath\Allulose NFP.png"
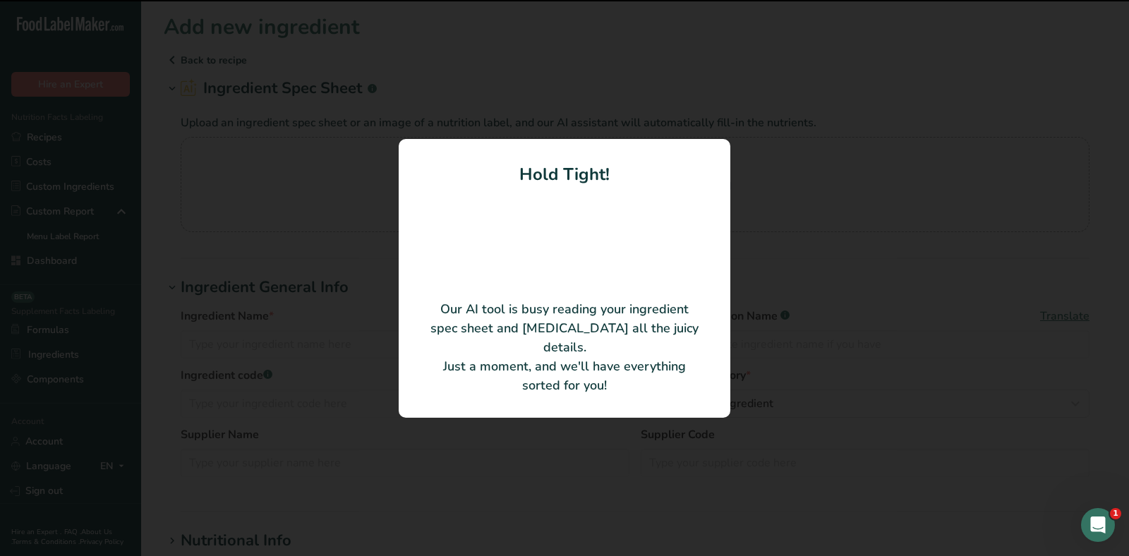
type input "Allulose Powder"
type input "100"
type input "0"
type KJ "0"
type Fat "0"
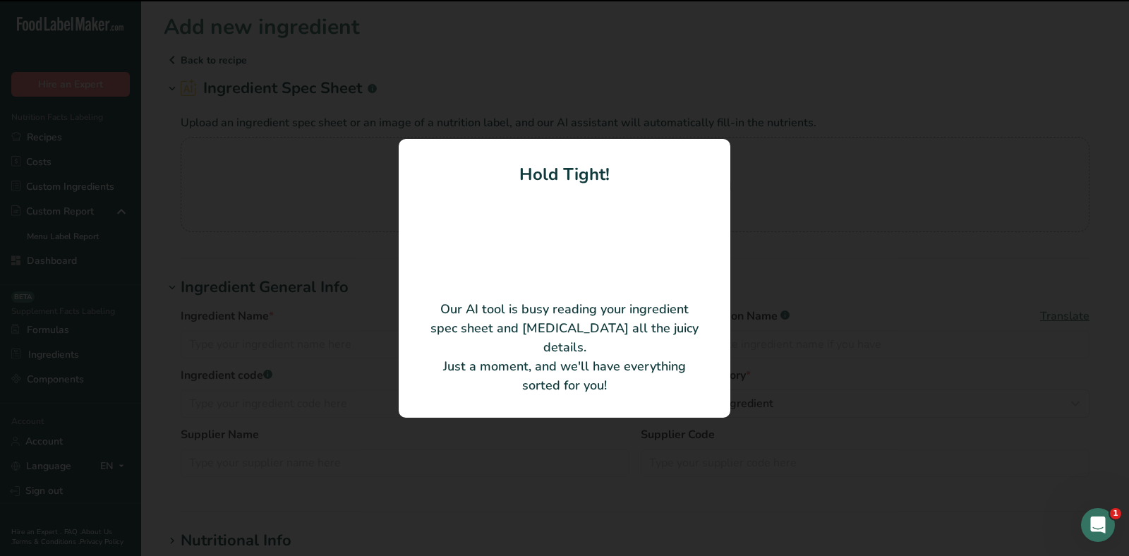
type Fat "0"
type input "0"
type Carbohydrates "100"
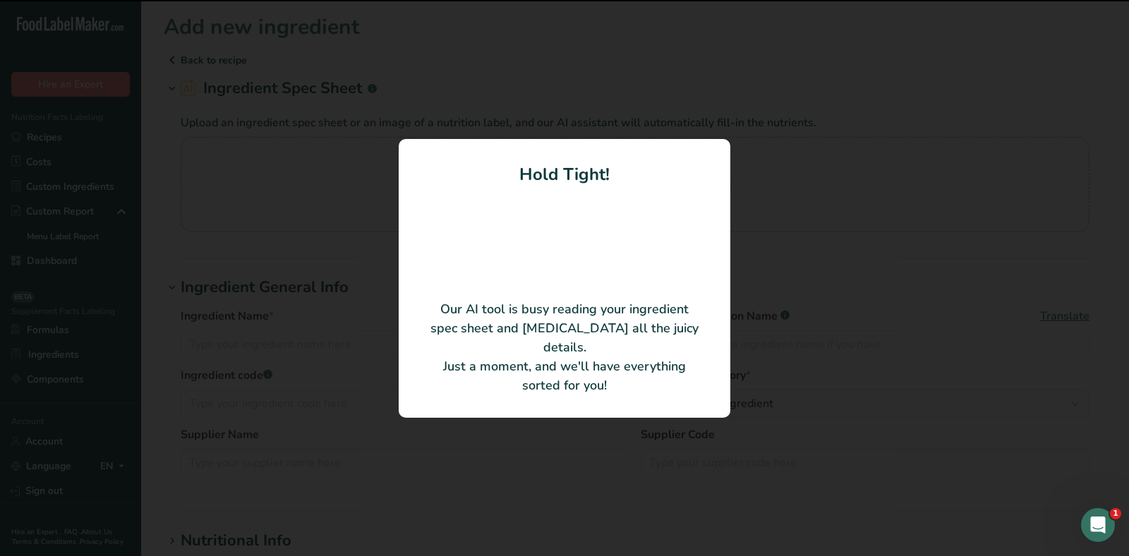
type Fiber "0"
type Sugars "0"
type input "0"
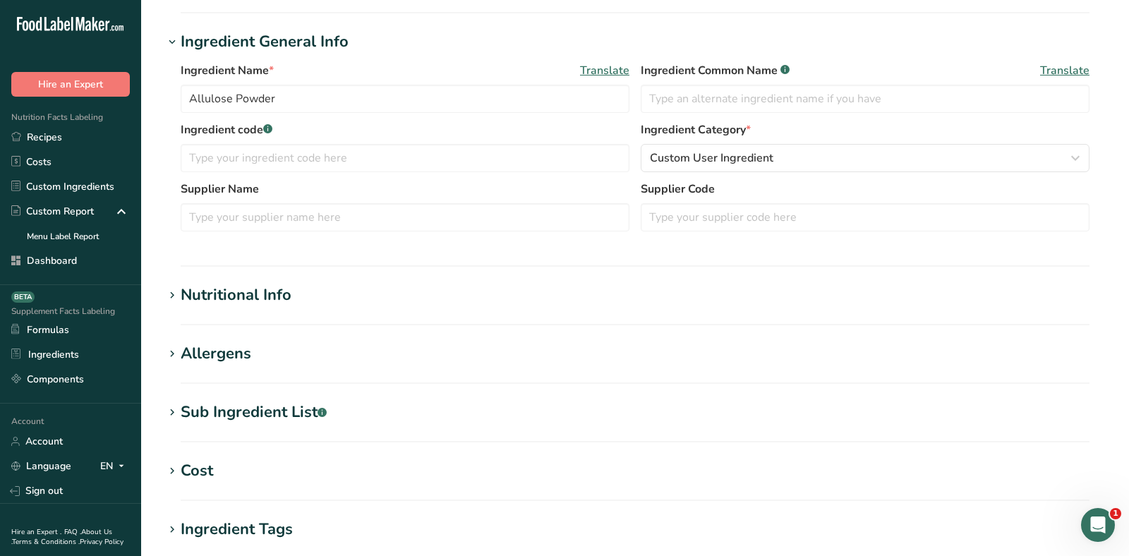
click at [257, 294] on div "Nutritional Info" at bounding box center [236, 295] width 111 height 23
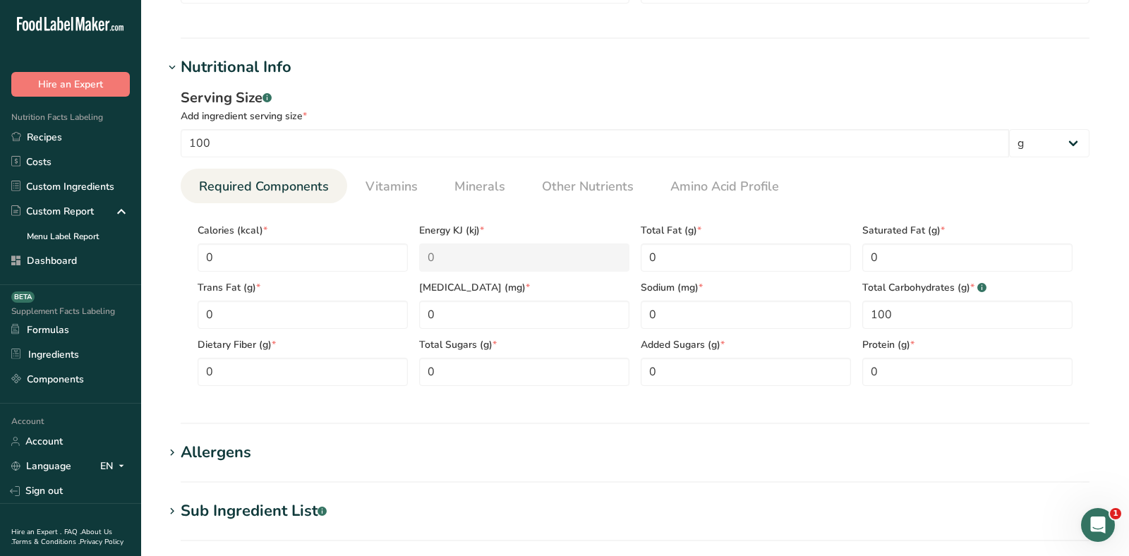
scroll to position [408, 0]
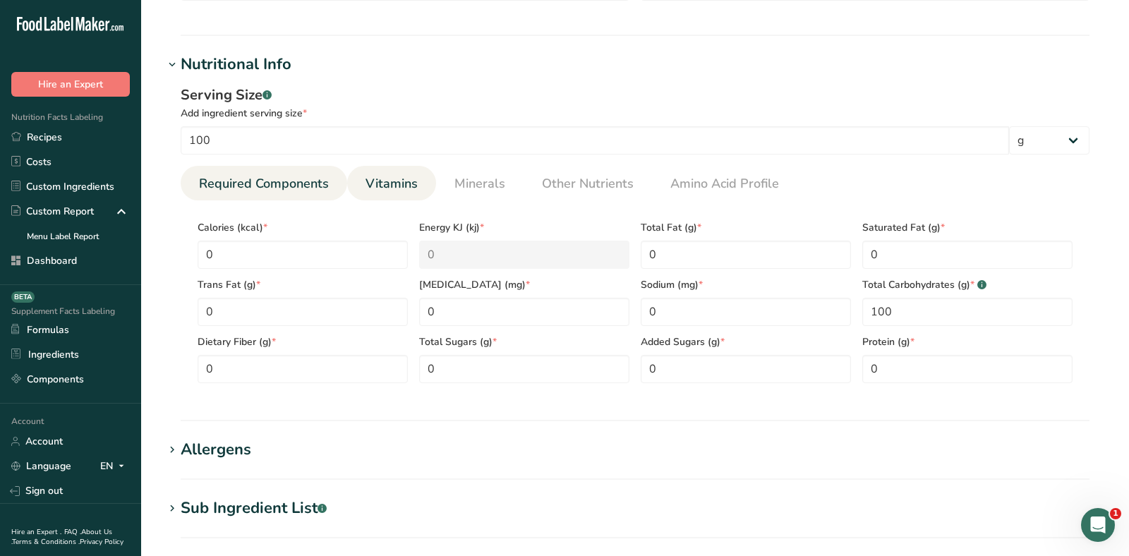
click at [372, 186] on span "Vitamins" at bounding box center [392, 183] width 52 height 19
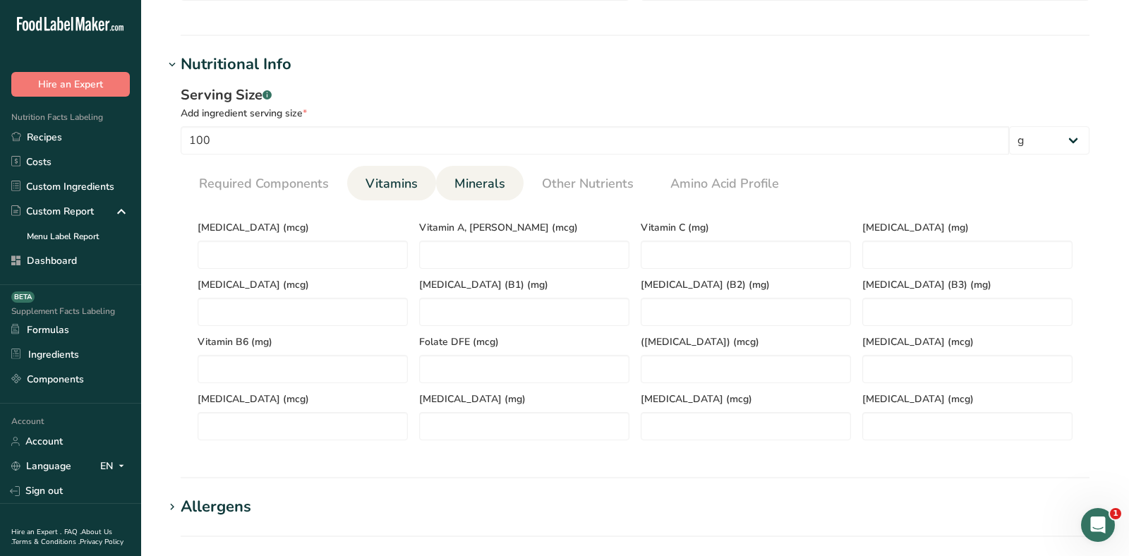
click at [465, 176] on span "Minerals" at bounding box center [479, 183] width 51 height 19
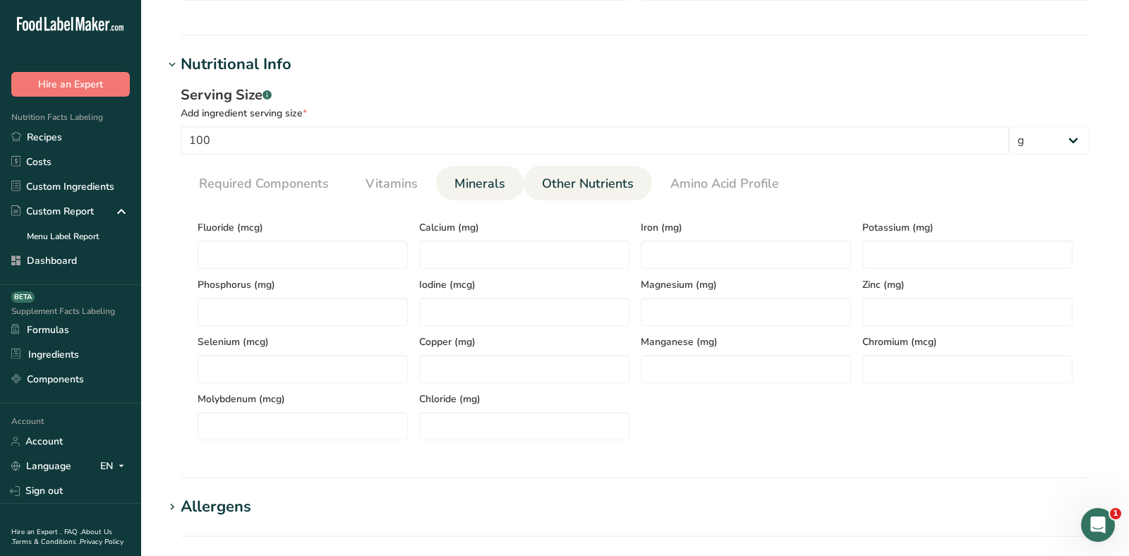
click at [576, 183] on span "Other Nutrients" at bounding box center [588, 183] width 92 height 19
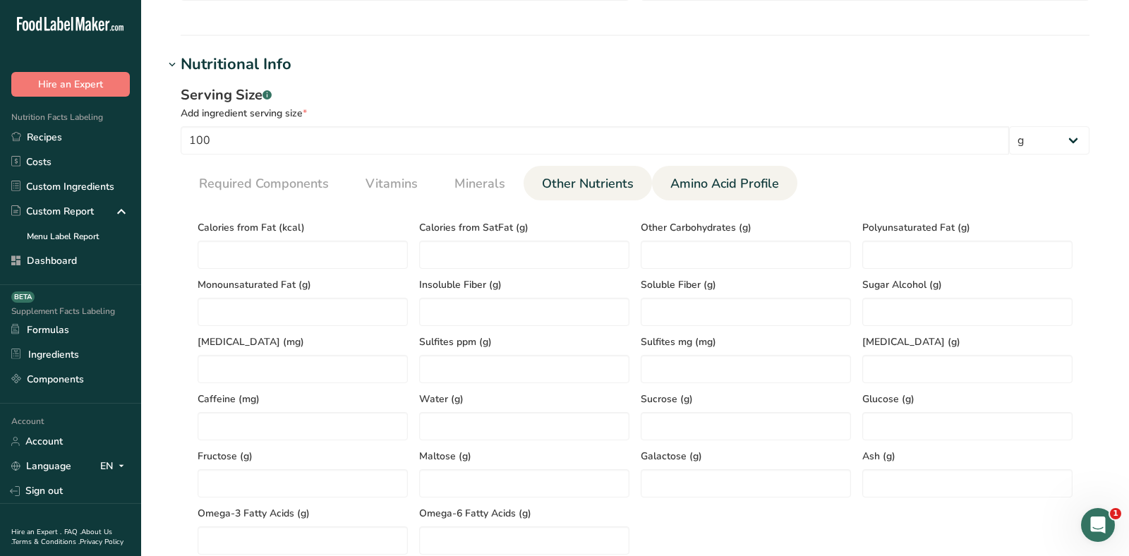
click at [699, 166] on link "Amino Acid Profile" at bounding box center [725, 184] width 120 height 36
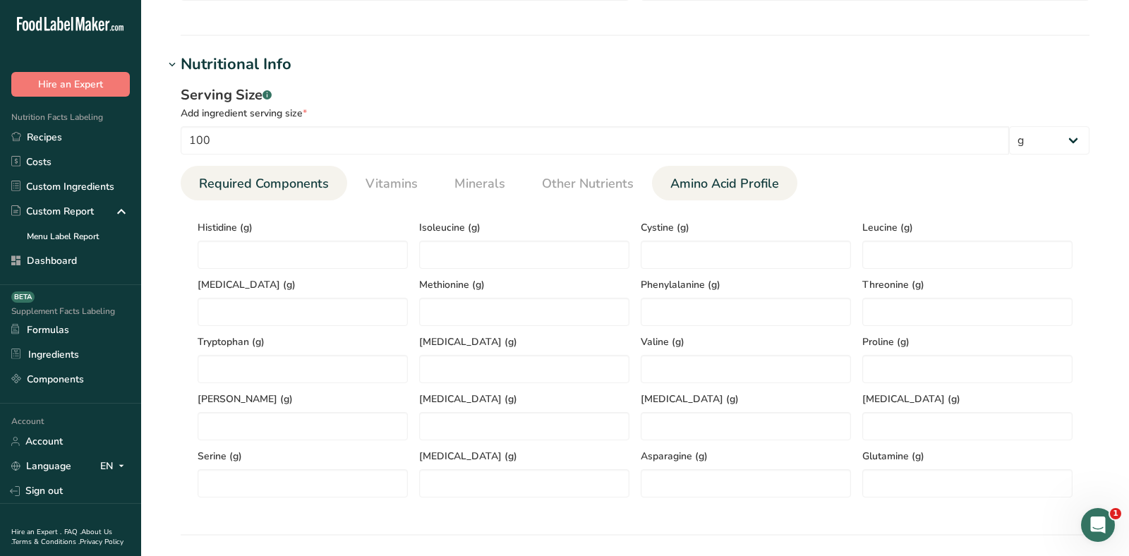
click at [313, 187] on span "Required Components" at bounding box center [264, 183] width 130 height 19
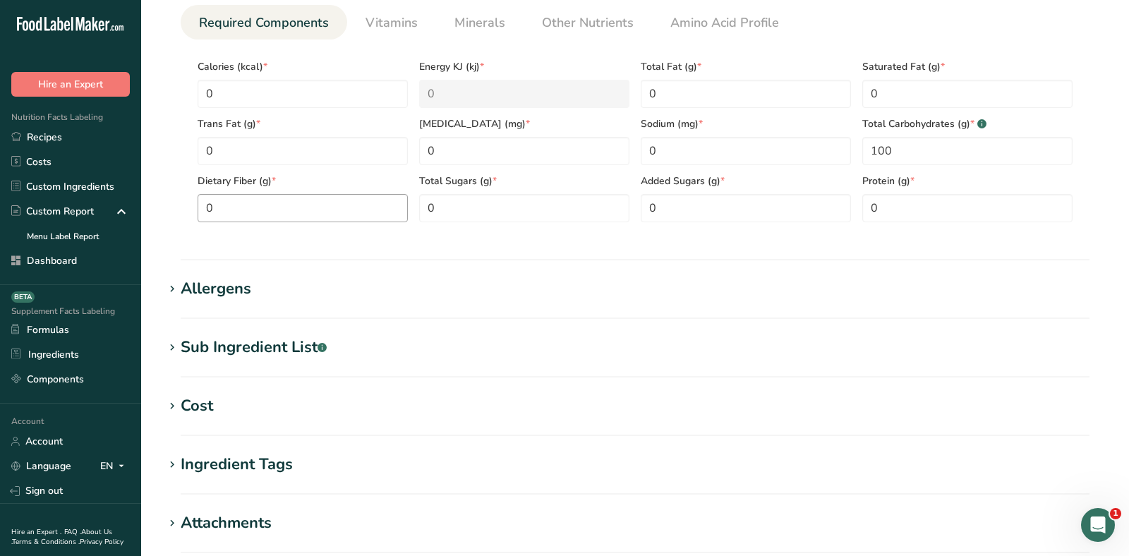
scroll to position [605, 0]
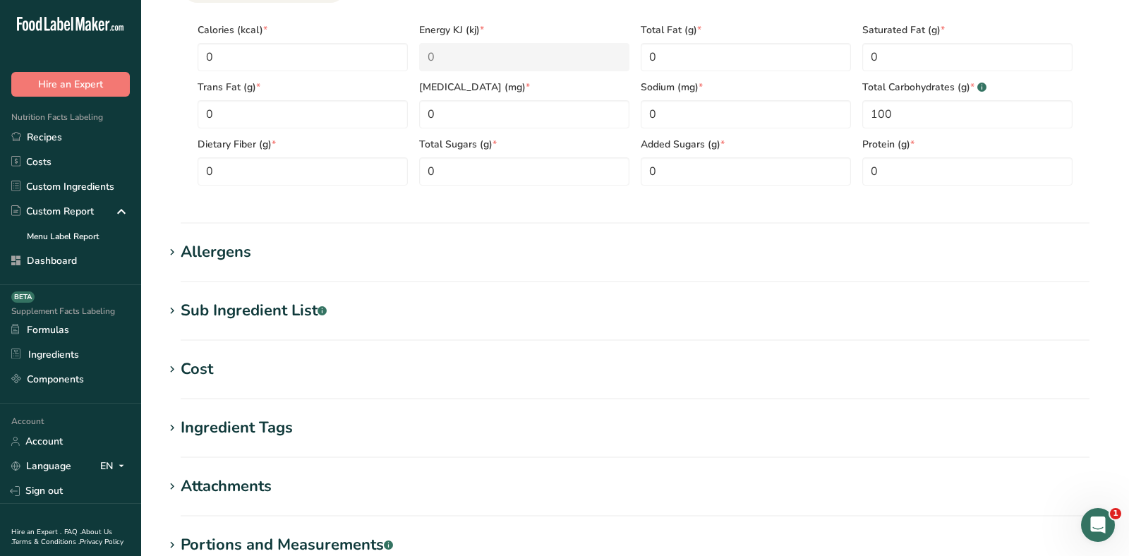
click at [237, 264] on section "Allergens Add any known allergens associated with your ingredient Soy Tree Nuts…" at bounding box center [635, 262] width 943 height 42
click at [227, 258] on div "Allergens" at bounding box center [216, 252] width 71 height 23
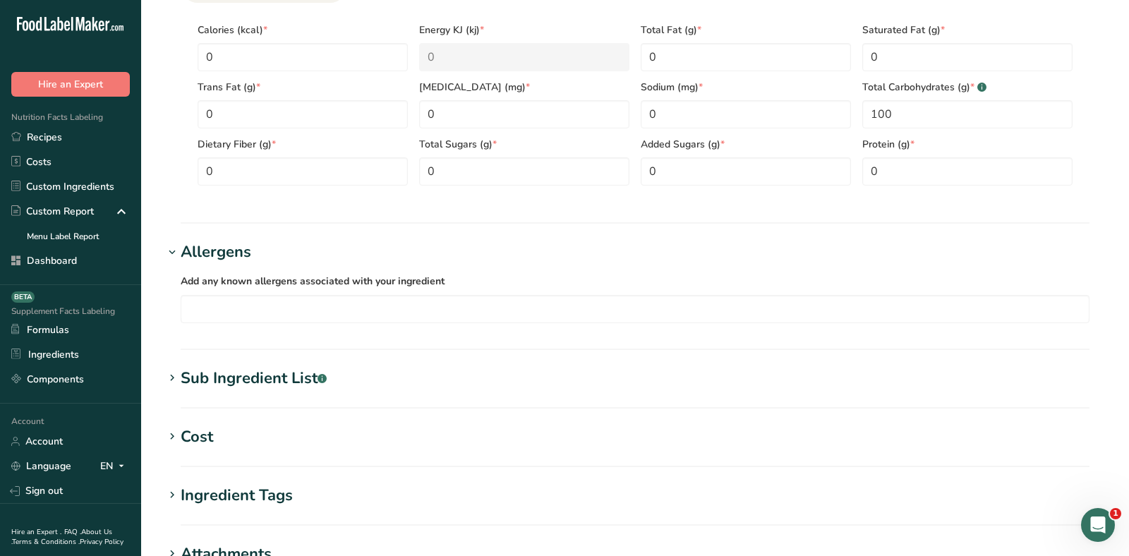
click at [243, 373] on div "Sub Ingredient List .a-a{fill:#347362;}.b-a{fill:#fff;}" at bounding box center [254, 378] width 146 height 23
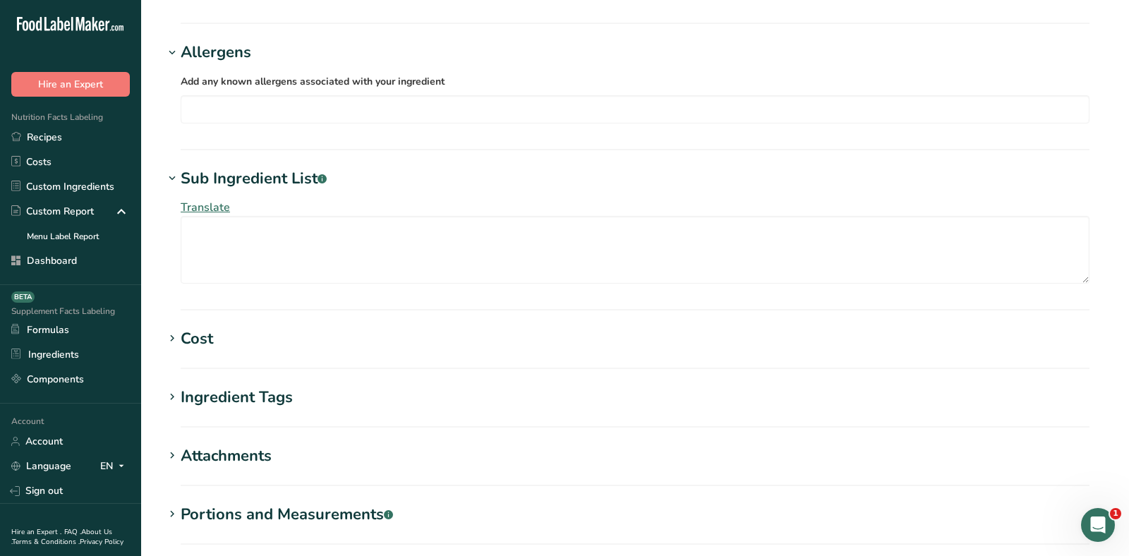
scroll to position [826, 0]
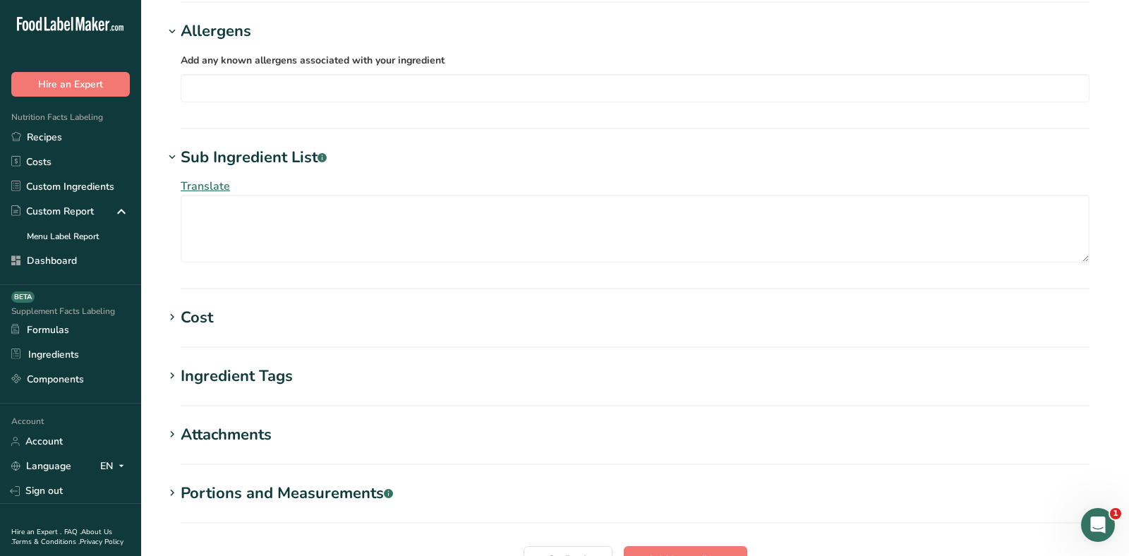
click at [185, 317] on div "Cost" at bounding box center [197, 317] width 32 height 23
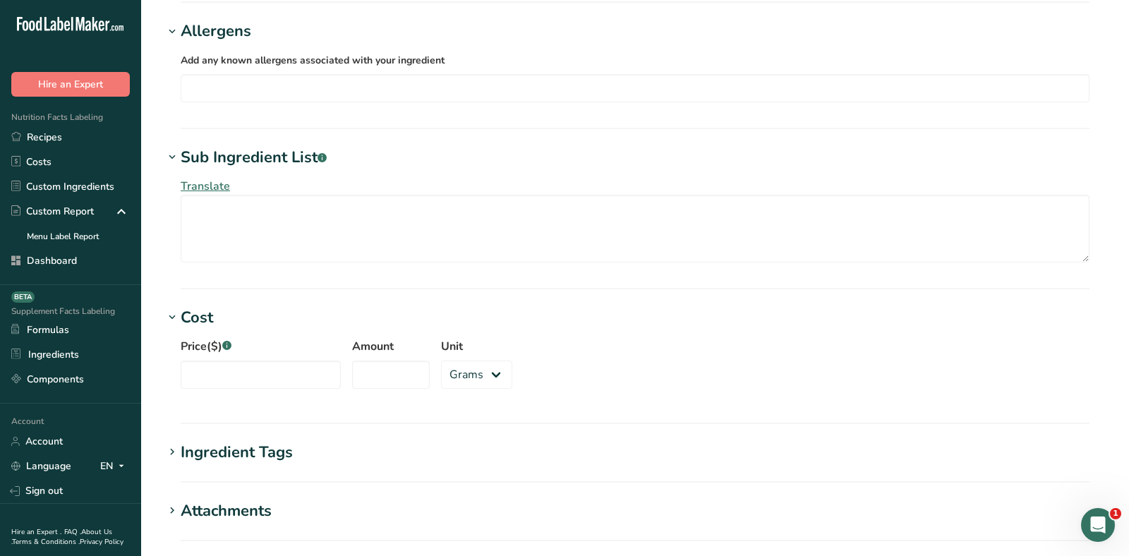
click at [219, 456] on div "Ingredient Tags" at bounding box center [237, 452] width 112 height 23
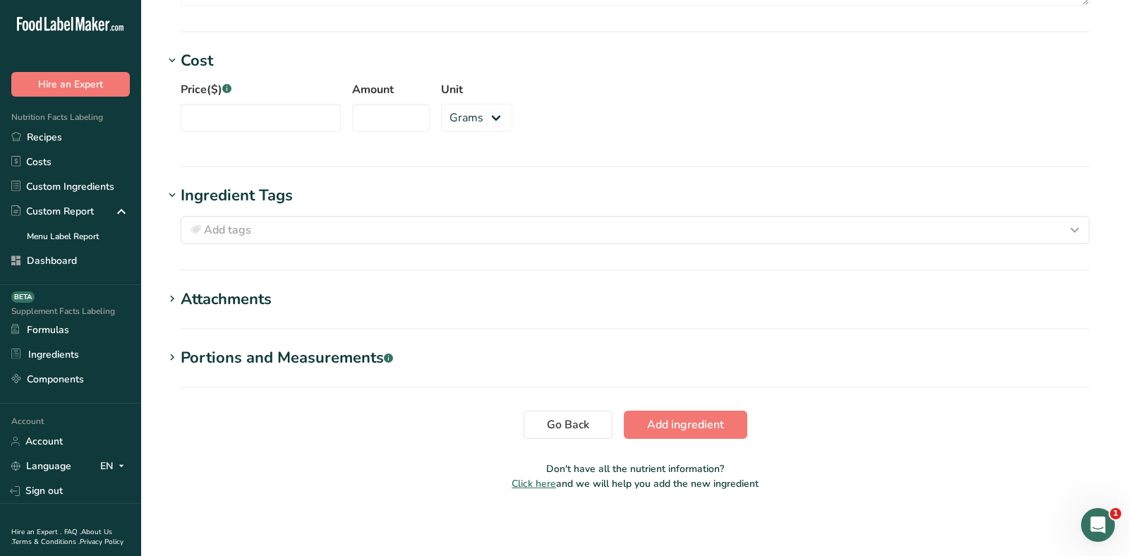
scroll to position [0, 0]
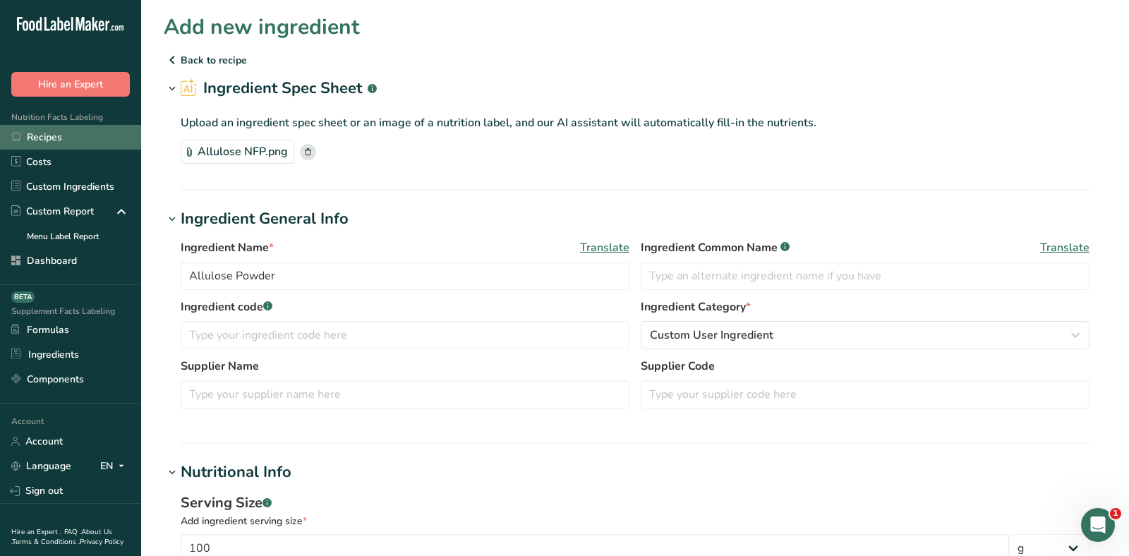
click at [116, 134] on link "Recipes" at bounding box center [70, 137] width 141 height 25
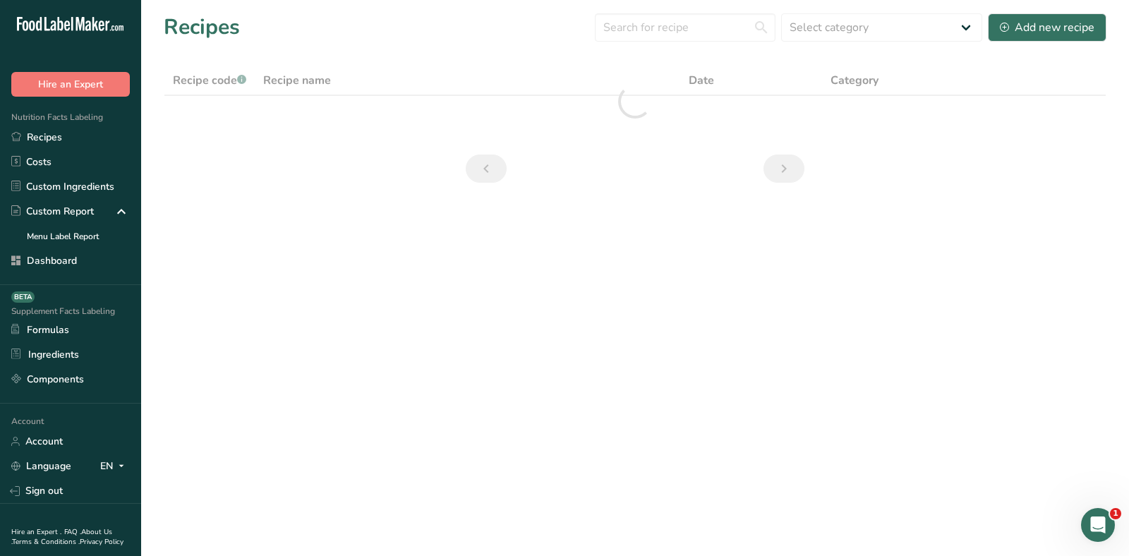
click at [485, 48] on section "Recipes Select category All Baked Goods Beverages breakfast butter cookies, bat…" at bounding box center [635, 102] width 988 height 205
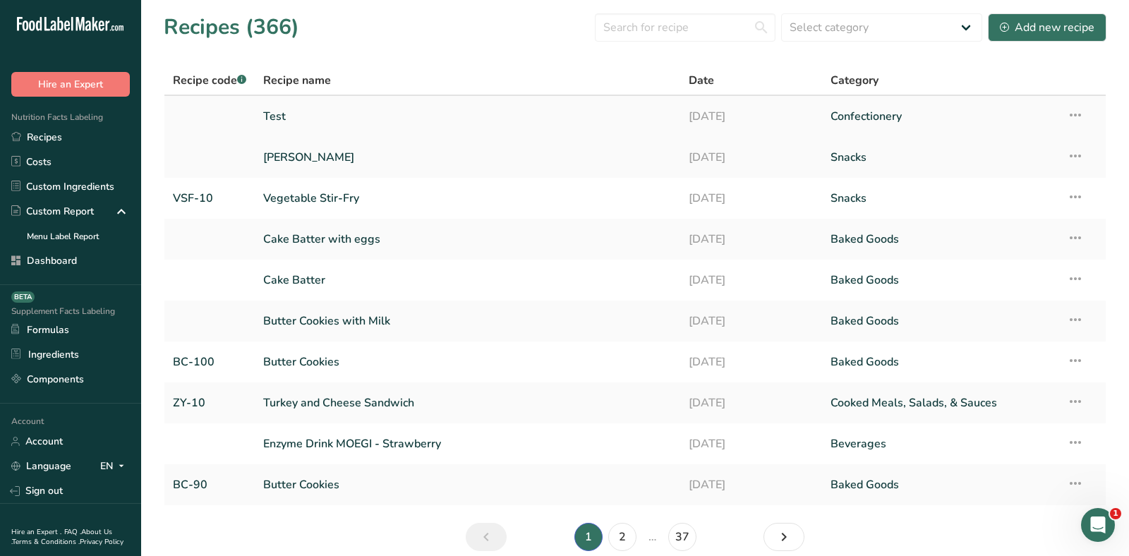
click at [289, 112] on link "Test" at bounding box center [467, 117] width 409 height 30
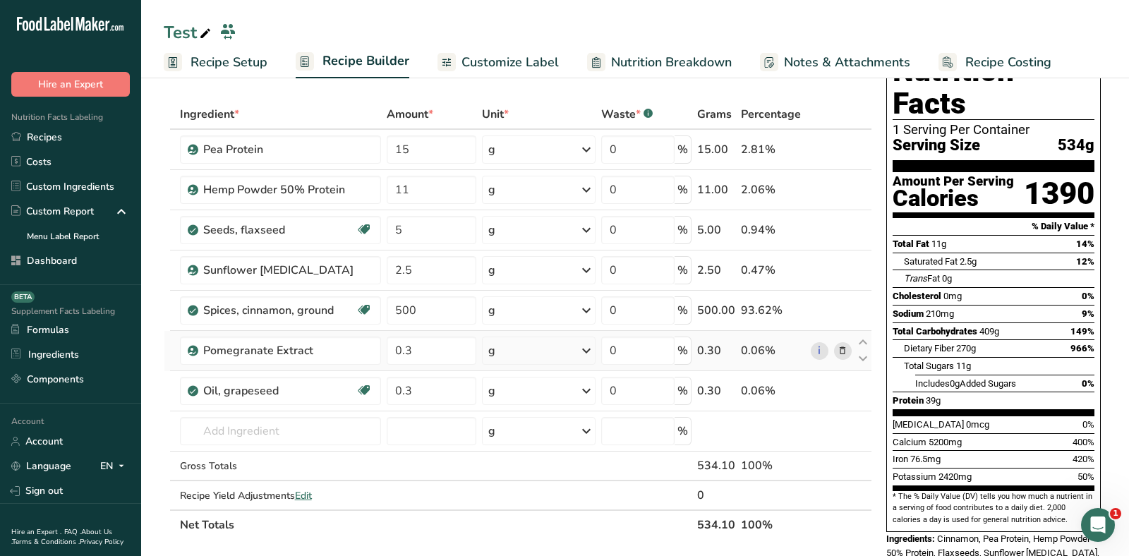
scroll to position [73, 0]
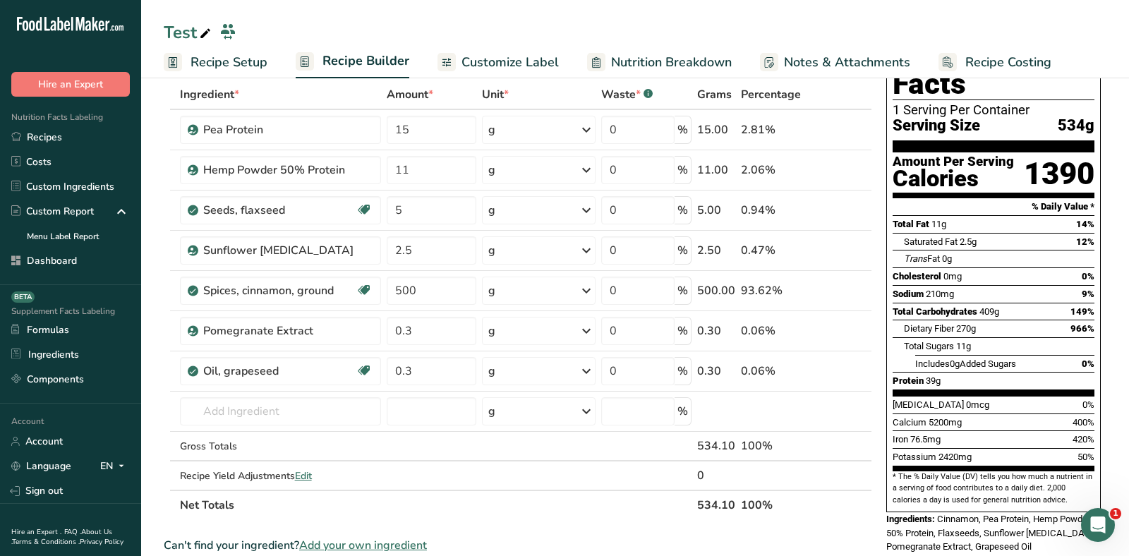
click at [373, 539] on span "Add your own ingredient" at bounding box center [363, 545] width 128 height 17
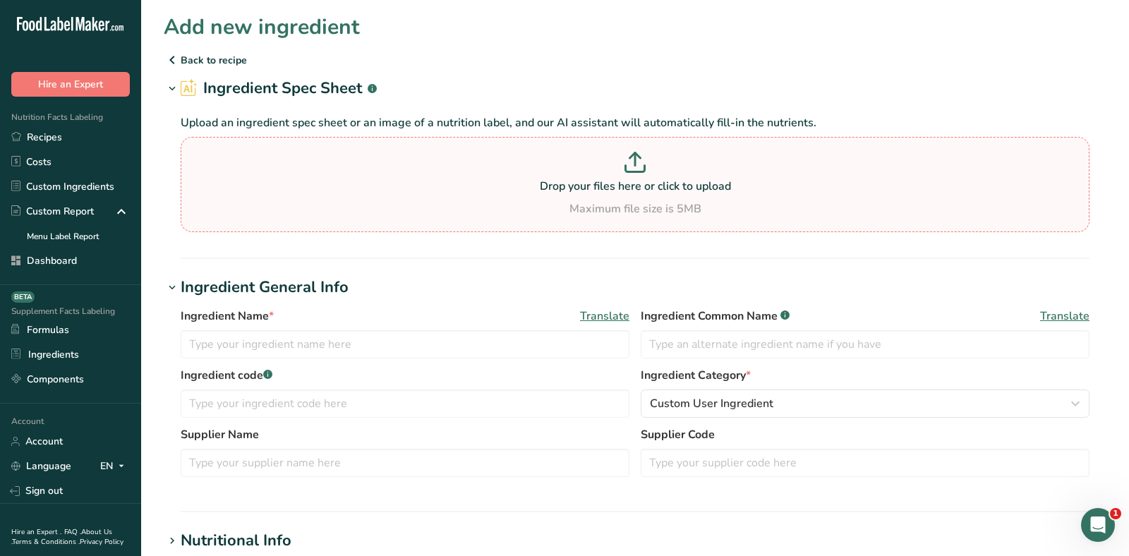
click at [545, 187] on p "Drop your files here or click to upload" at bounding box center [635, 186] width 902 height 17
click at [545, 187] on input "Drop your files here or click to upload Maximum file size is 5MB" at bounding box center [635, 184] width 909 height 95
type input "C:\fakepath\Allulose NFP.png"
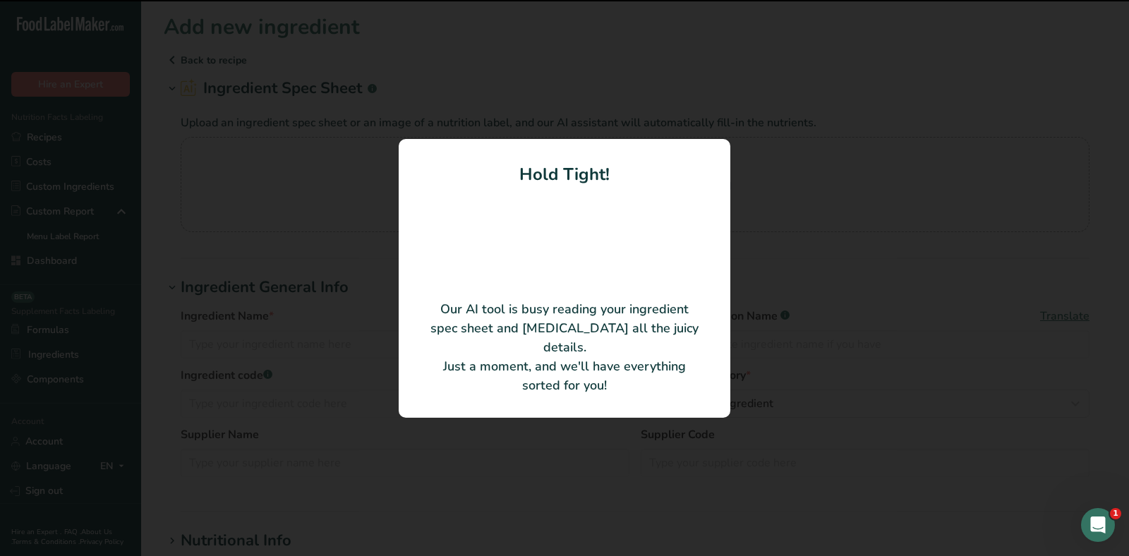
click at [1094, 529] on icon "Open Intercom Messenger" at bounding box center [1098, 525] width 23 height 23
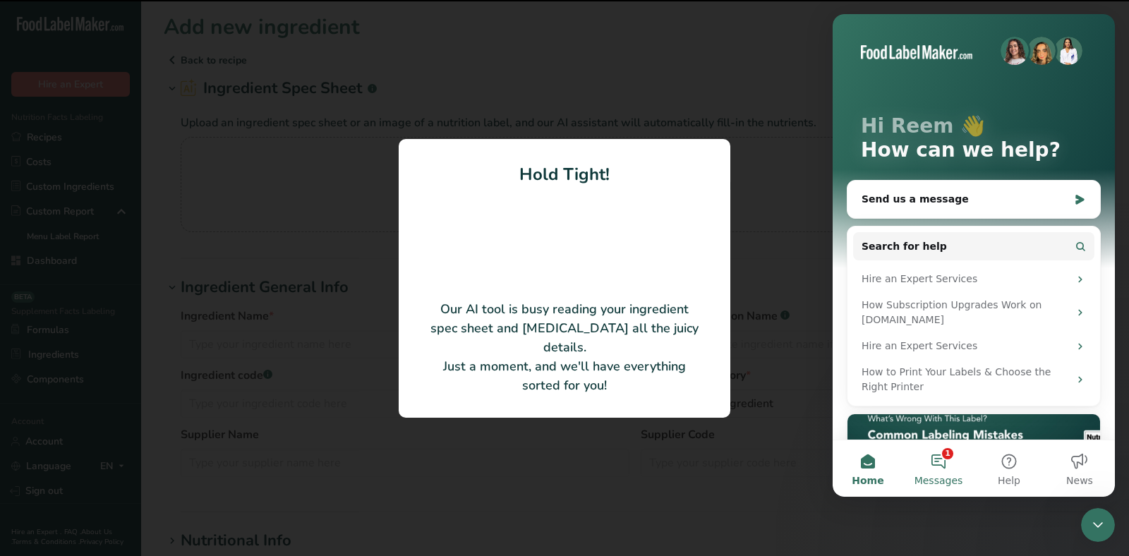
click at [941, 462] on button "1 Messages" at bounding box center [938, 468] width 71 height 56
type input "Allulose Powder"
type input "Microingredients"
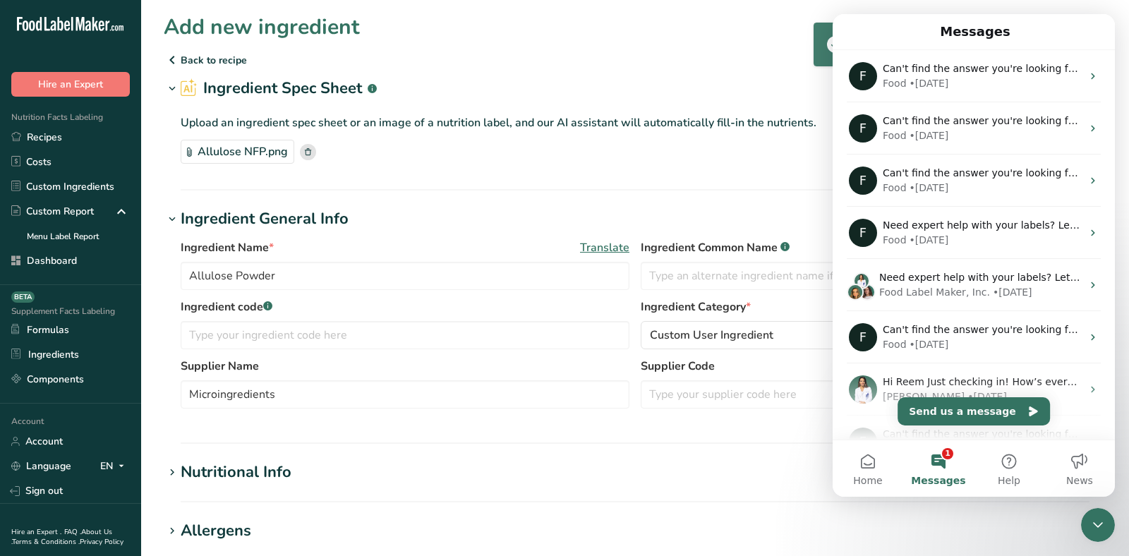
click at [1103, 520] on icon "Close Intercom Messenger" at bounding box center [1098, 525] width 17 height 17
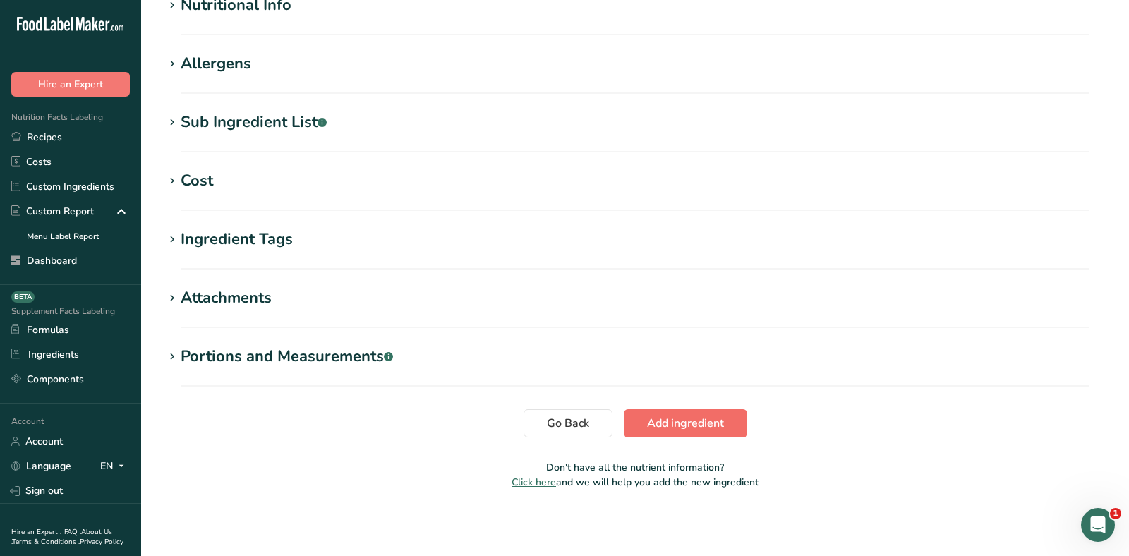
click at [675, 421] on span "Add ingredient" at bounding box center [685, 423] width 77 height 17
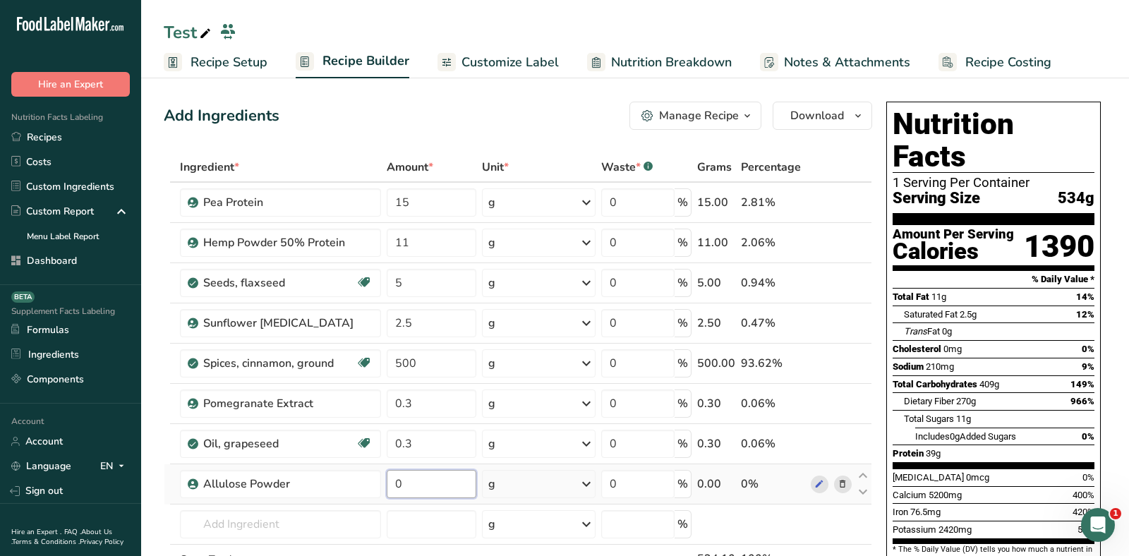
click at [422, 488] on input "0" at bounding box center [432, 484] width 90 height 28
drag, startPoint x: 422, startPoint y: 488, endPoint x: 397, endPoint y: 488, distance: 25.4
click at [402, 488] on input "0" at bounding box center [432, 484] width 90 height 28
type input "5"
click at [1034, 288] on div "Total Fat 11g 14%" at bounding box center [994, 297] width 202 height 18
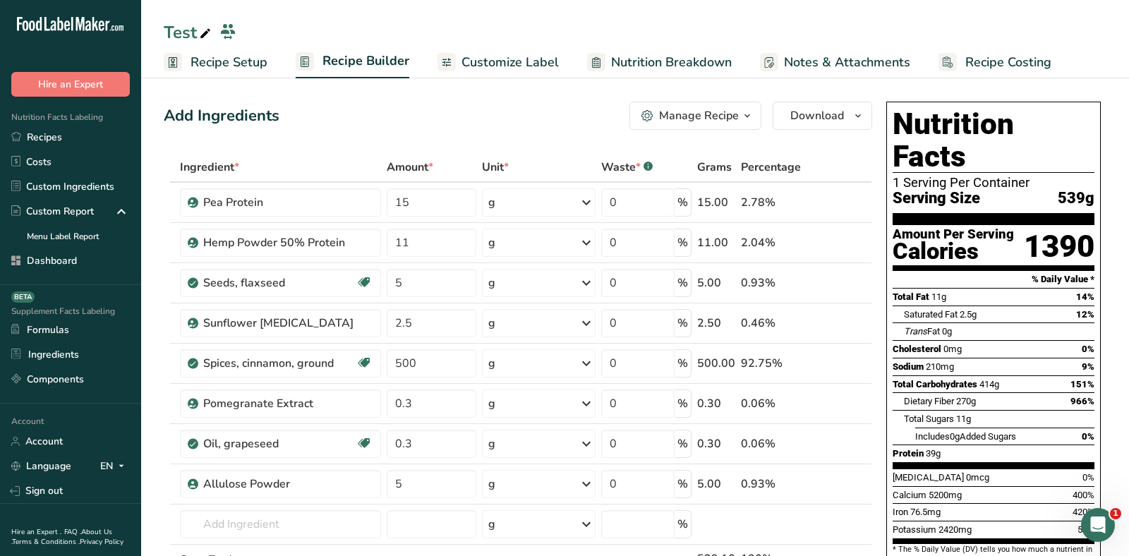
click at [243, 69] on span "Recipe Setup" at bounding box center [229, 62] width 77 height 19
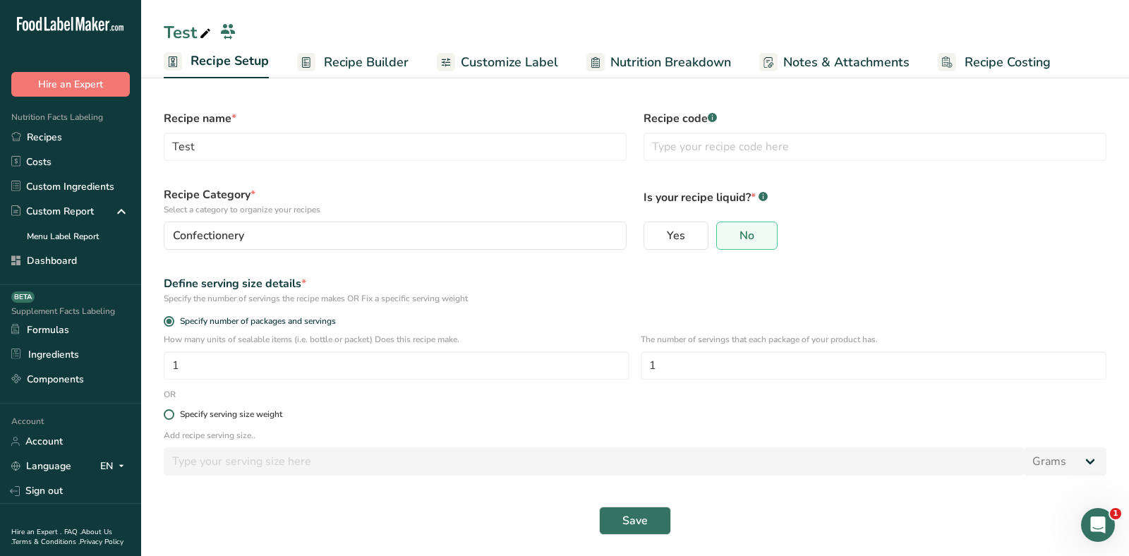
click at [174, 416] on span "Specify serving size weight" at bounding box center [228, 414] width 108 height 11
click at [173, 416] on input "Specify serving size weight" at bounding box center [168, 414] width 9 height 9
radio input "true"
radio input "false"
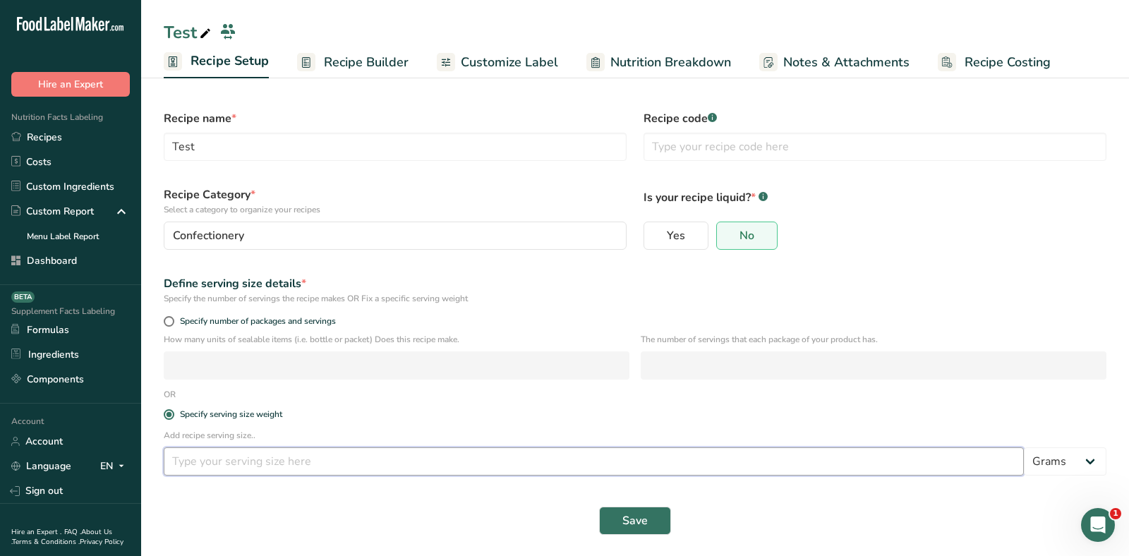
click at [201, 461] on input "number" at bounding box center [594, 461] width 860 height 28
type input "360"
click at [613, 509] on button "Save" at bounding box center [635, 521] width 72 height 28
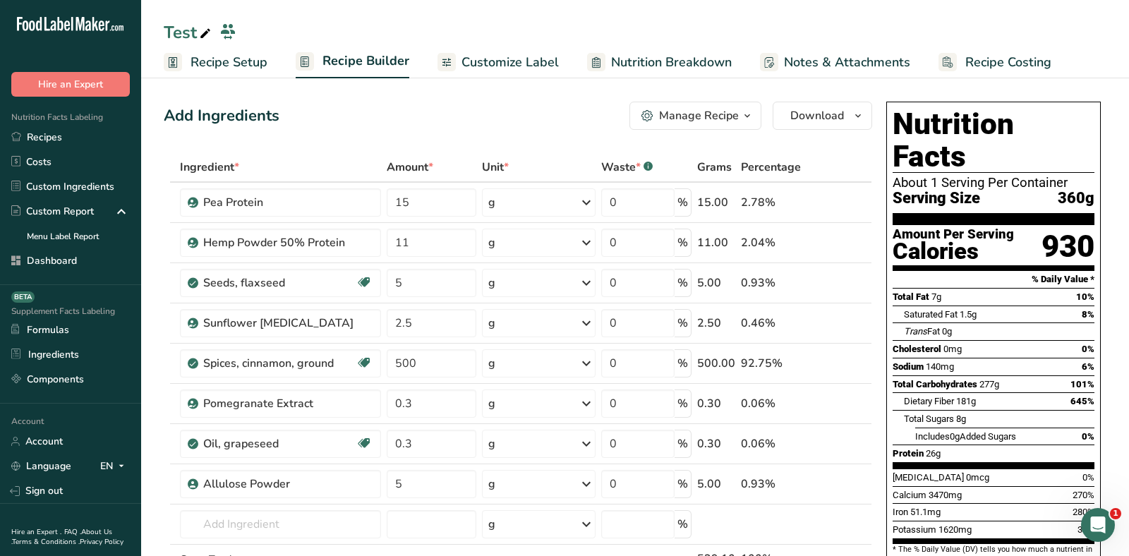
click at [433, 108] on div "Add Ingredients Manage Recipe Delete Recipe Duplicate Recipe Scale Recipe Save …" at bounding box center [518, 116] width 708 height 28
click at [516, 54] on span "Customize Label" at bounding box center [509, 62] width 97 height 19
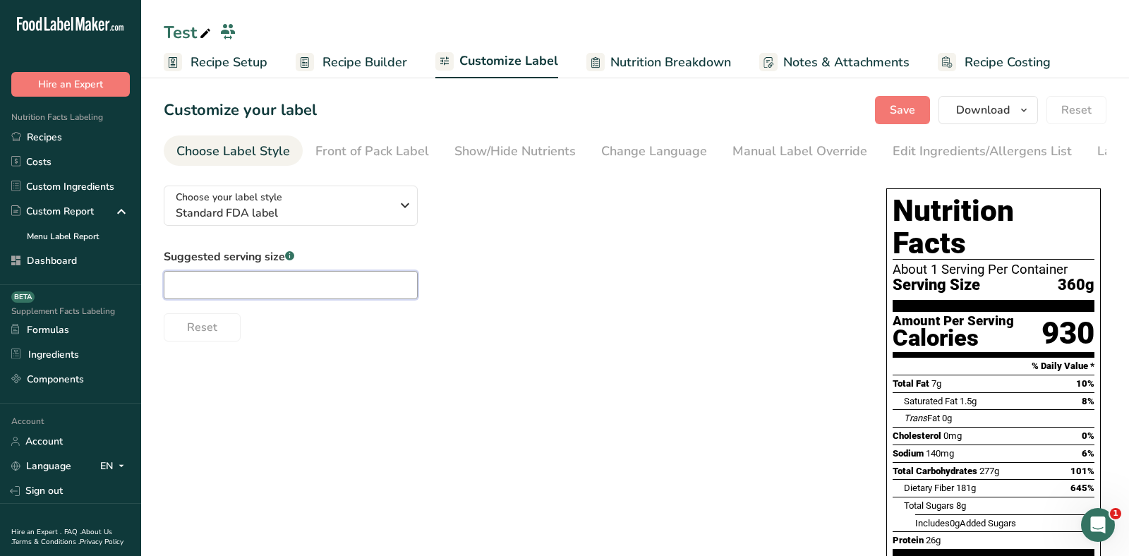
click at [298, 281] on input "text" at bounding box center [291, 285] width 254 height 28
type input "1 scoop"
click at [915, 95] on section "Customize your label Save Download Choose what to show on your downloaded label…" at bounding box center [635, 418] width 988 height 691
click at [905, 117] on span "Save" at bounding box center [902, 110] width 25 height 17
click at [223, 47] on link "Recipe Setup" at bounding box center [216, 63] width 104 height 32
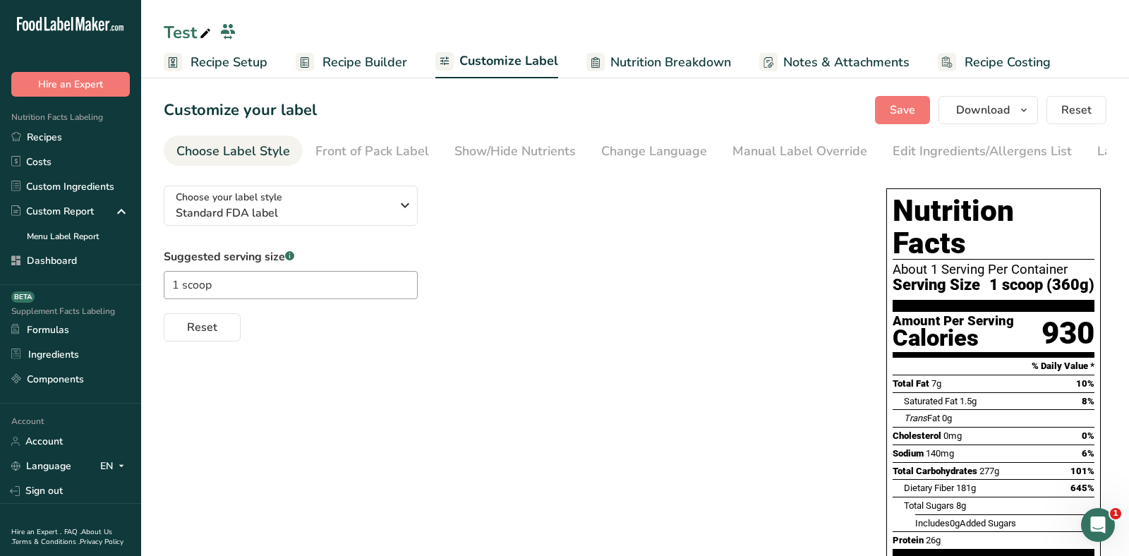
click at [223, 49] on link "Recipe Setup" at bounding box center [216, 63] width 104 height 32
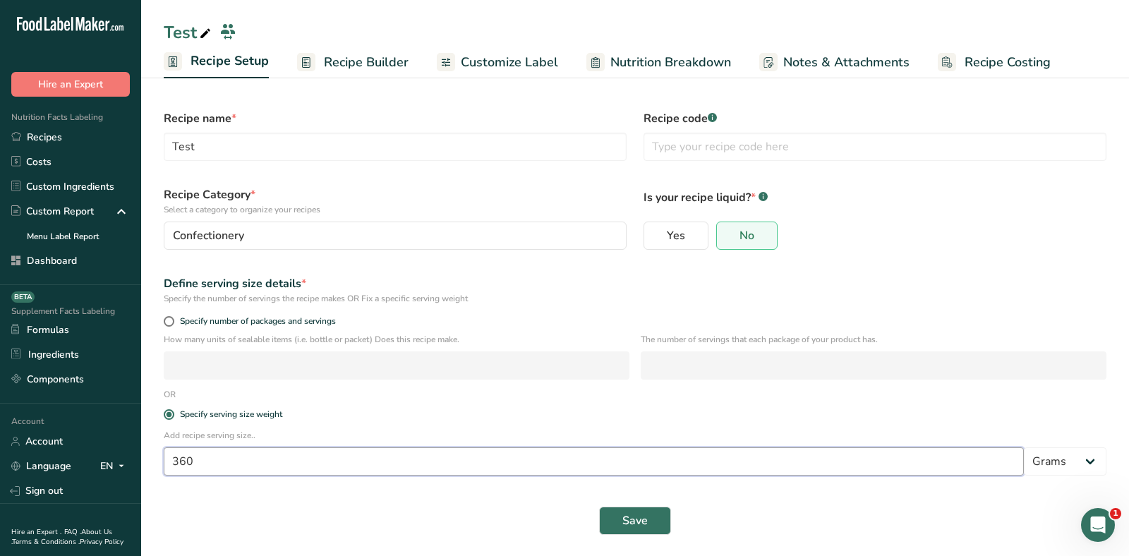
click at [237, 471] on input "360" at bounding box center [594, 461] width 860 height 28
type input "50"
click at [621, 517] on button "Save" at bounding box center [635, 521] width 72 height 28
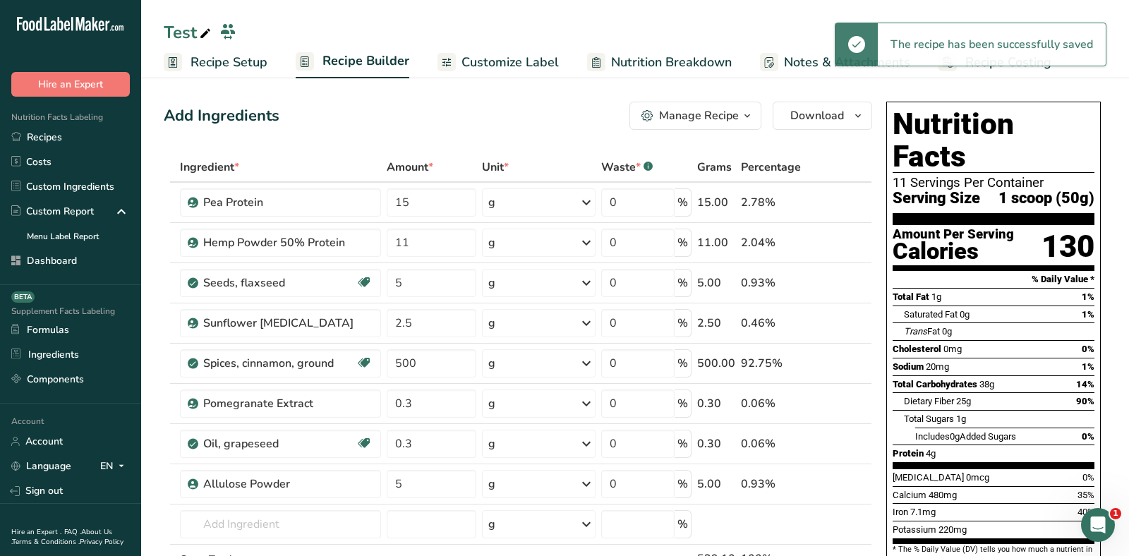
click at [509, 119] on div "Add Ingredients Manage Recipe Delete Recipe Duplicate Recipe Scale Recipe Save …" at bounding box center [518, 116] width 708 height 28
click at [492, 114] on div "Add Ingredients Manage Recipe Delete Recipe Duplicate Recipe Scale Recipe Save …" at bounding box center [518, 116] width 708 height 28
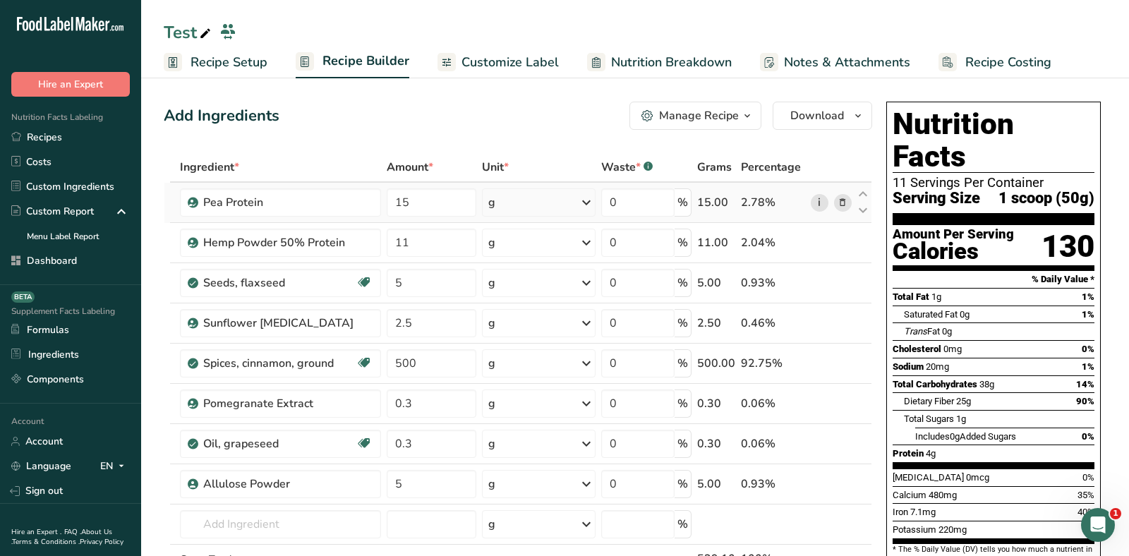
click at [818, 200] on link "i" at bounding box center [820, 203] width 18 height 18
click at [826, 241] on link "i" at bounding box center [820, 243] width 18 height 18
click at [433, 114] on div "Add Ingredients Manage Recipe Delete Recipe Duplicate Recipe Scale Recipe Save …" at bounding box center [518, 116] width 708 height 28
click at [505, 54] on span "Customize Label" at bounding box center [509, 62] width 97 height 19
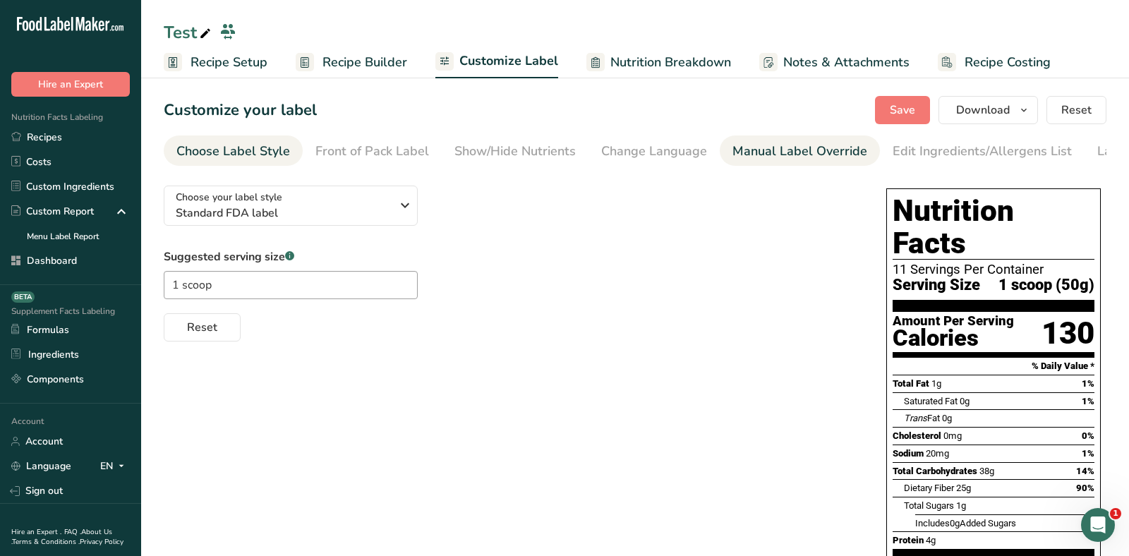
click at [749, 160] on div "Manual Label Override" at bounding box center [799, 151] width 135 height 19
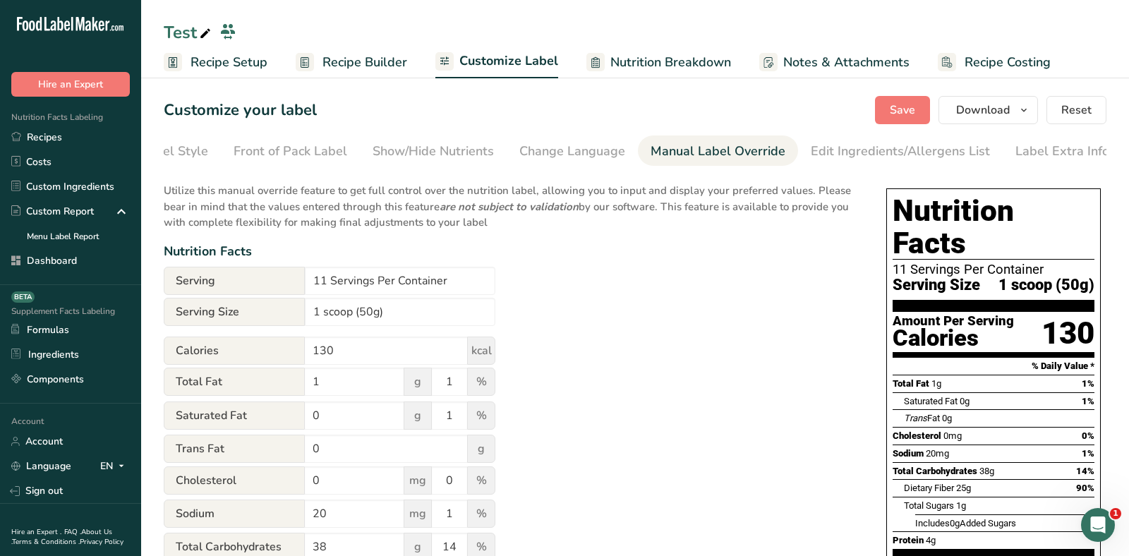
scroll to position [0, 82]
click at [666, 55] on span "Nutrition Breakdown" at bounding box center [670, 62] width 121 height 19
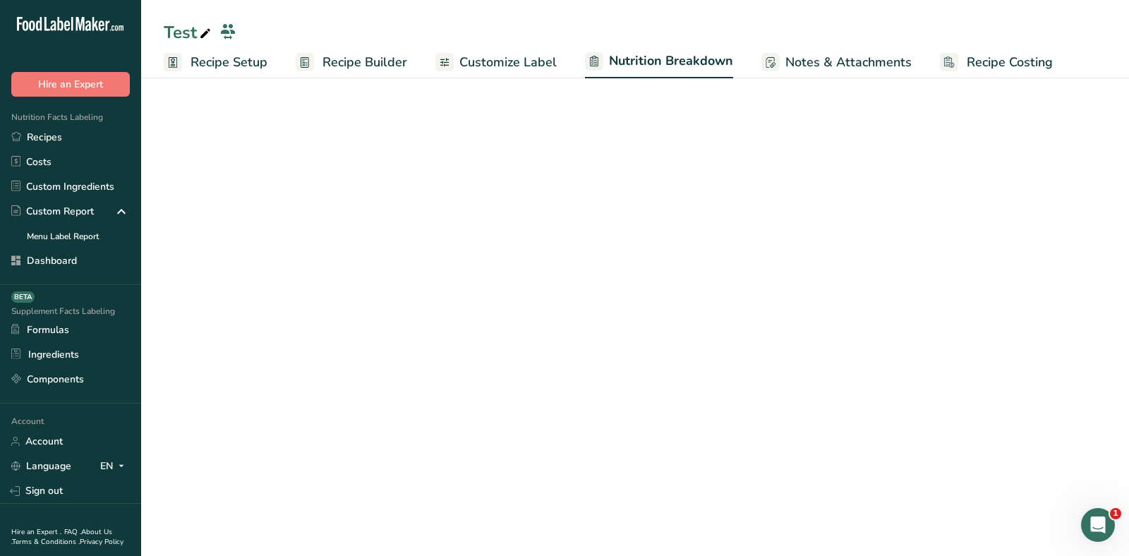
select select "Calories"
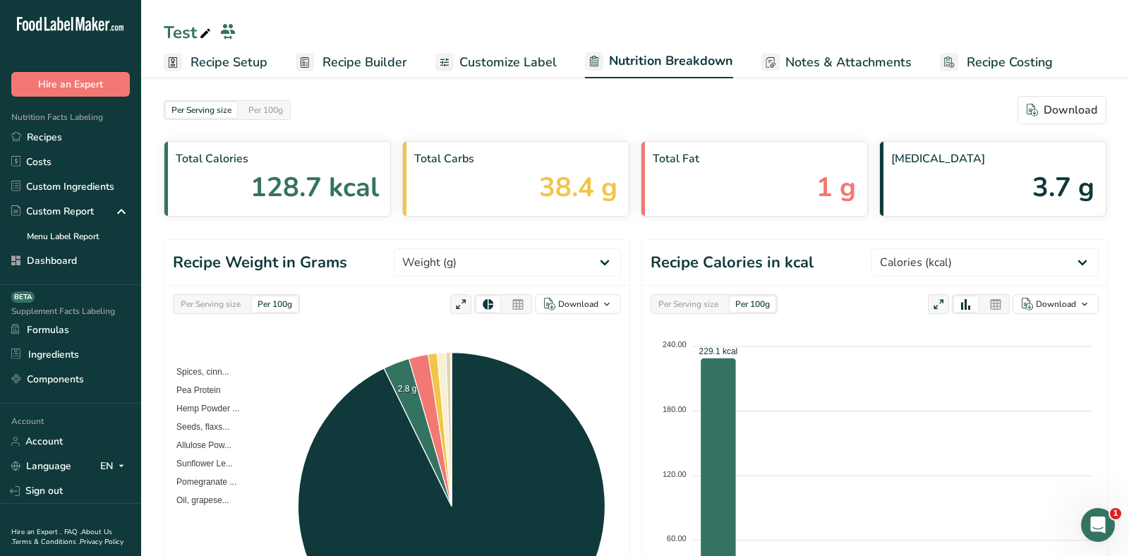
click at [198, 306] on div "Per Serving size" at bounding box center [210, 304] width 71 height 16
click at [546, 255] on select "Weight (g) Calories (kcal) Energy KJ (kj) Total Fat (g) Saturated Fat (g) Trans…" at bounding box center [507, 262] width 227 height 28
select select "Protein"
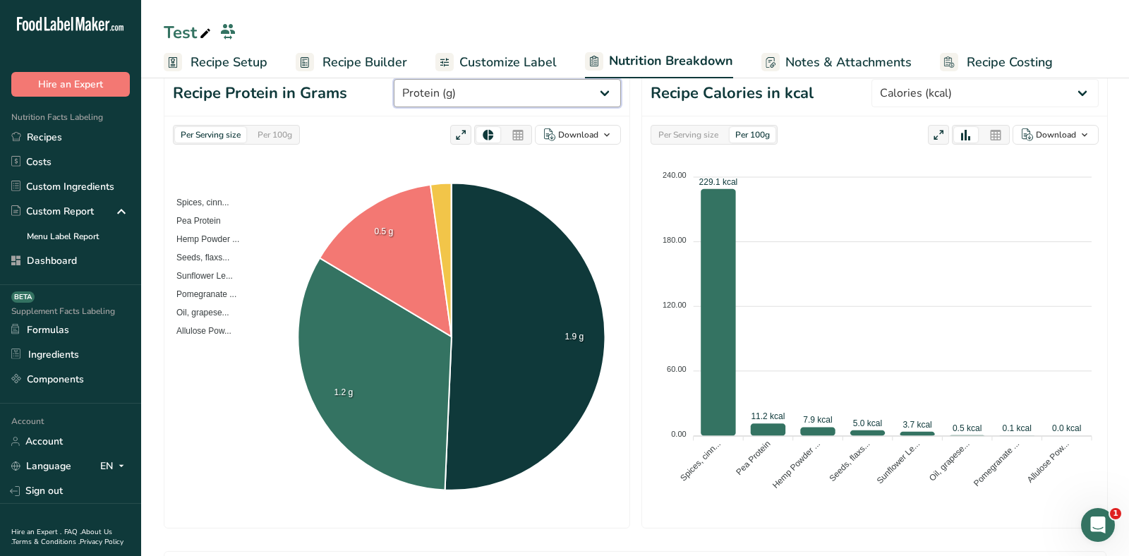
scroll to position [164, 0]
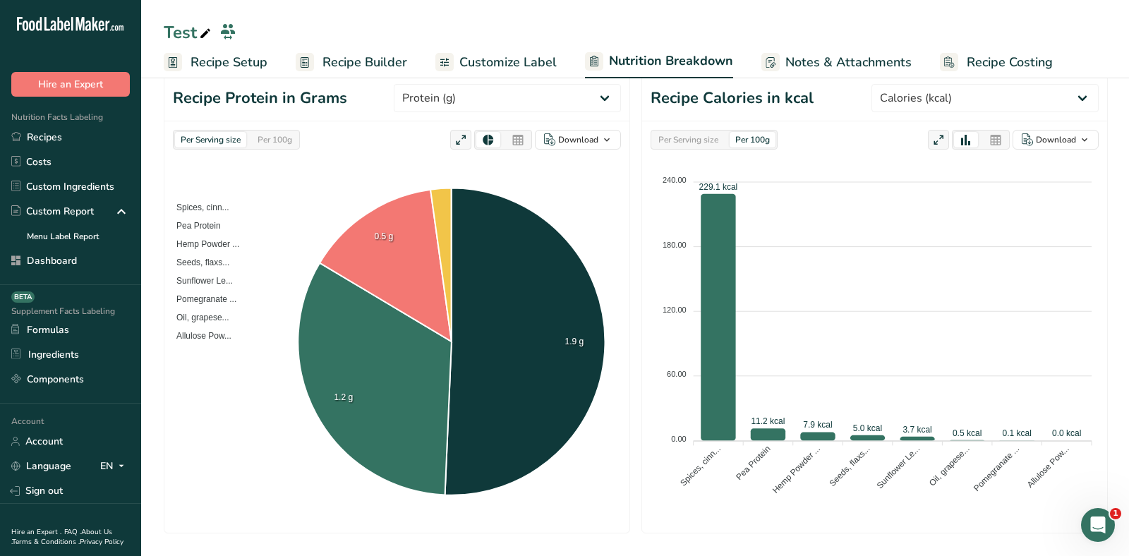
click at [260, 73] on link "Recipe Setup" at bounding box center [216, 63] width 104 height 32
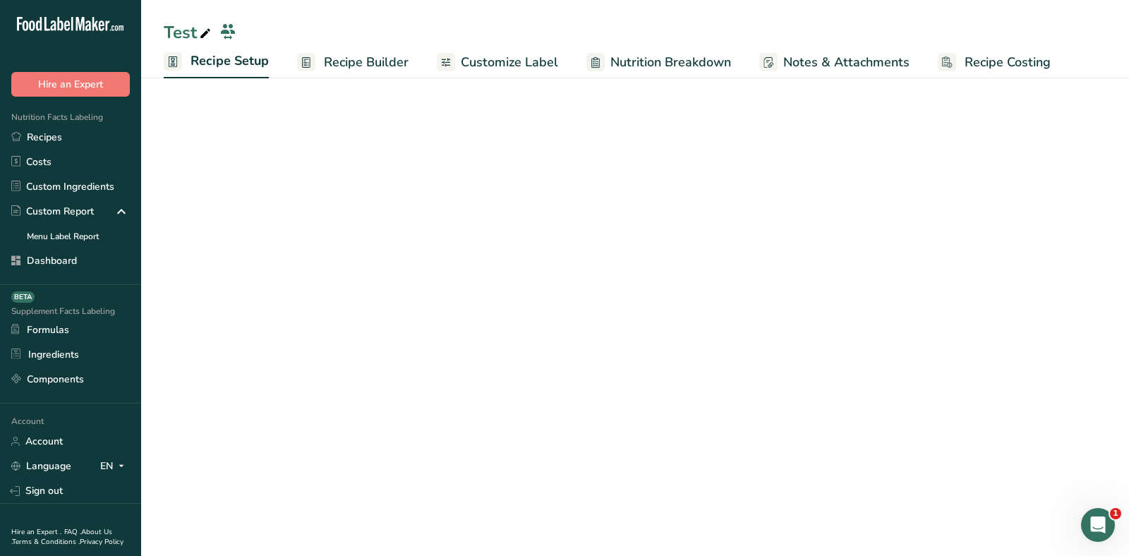
scroll to position [1, 0]
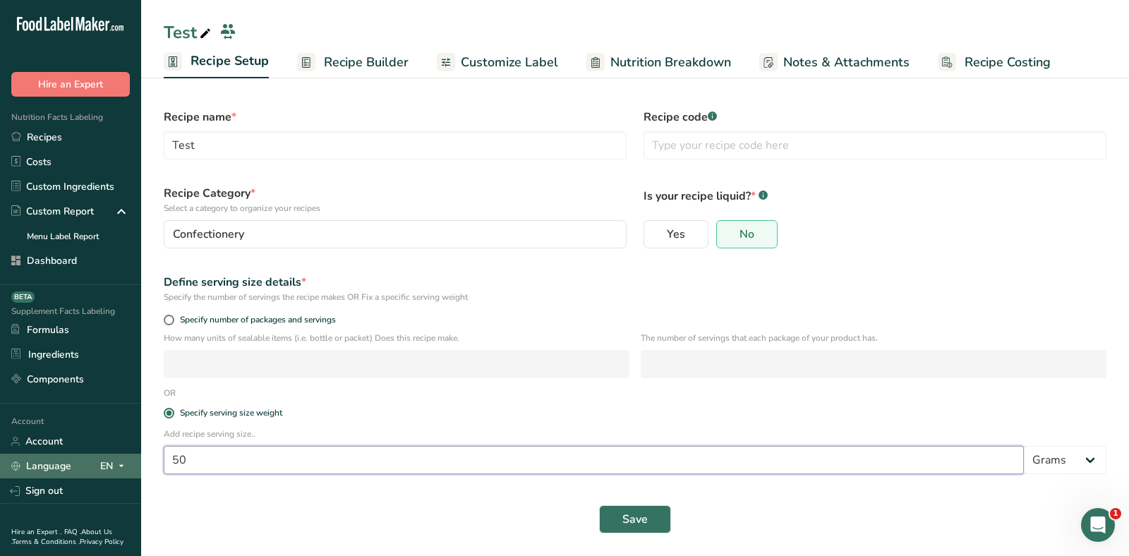
drag, startPoint x: 231, startPoint y: 455, endPoint x: 122, endPoint y: 456, distance: 109.4
click at [122, 456] on div ".a-20{fill:#fff;} Hire an Expert Nutrition Facts Labeling Recipes Costs Custom …" at bounding box center [564, 277] width 1129 height 557
type input "40"
click at [625, 522] on span "Save" at bounding box center [634, 519] width 25 height 17
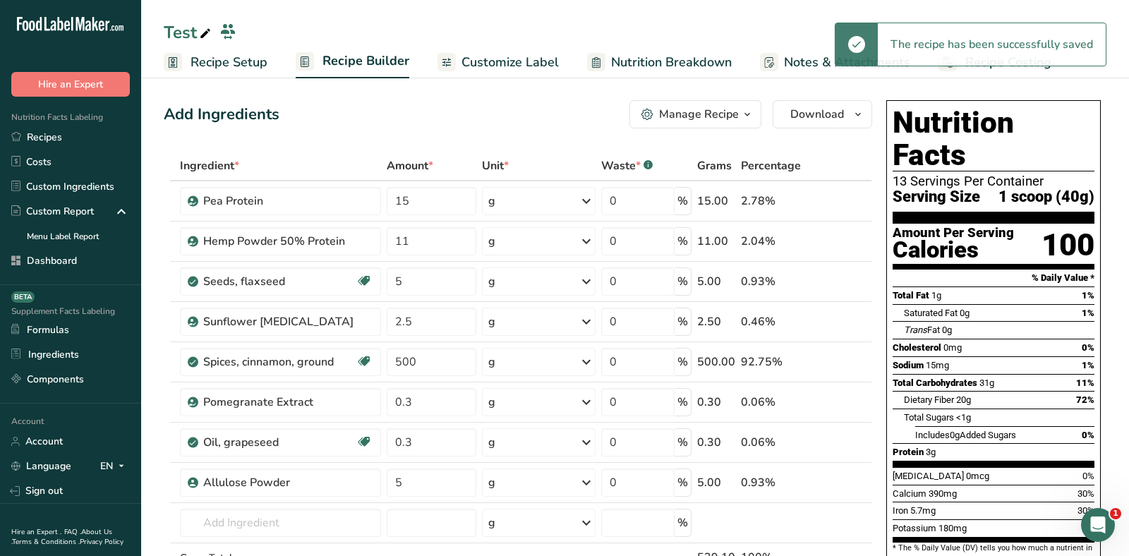
drag, startPoint x: 940, startPoint y: 423, endPoint x: 917, endPoint y: 423, distance: 22.6
click at [917, 443] on div "Protein 3g" at bounding box center [994, 452] width 202 height 18
click at [946, 412] on span "Total Sugars" at bounding box center [929, 417] width 50 height 11
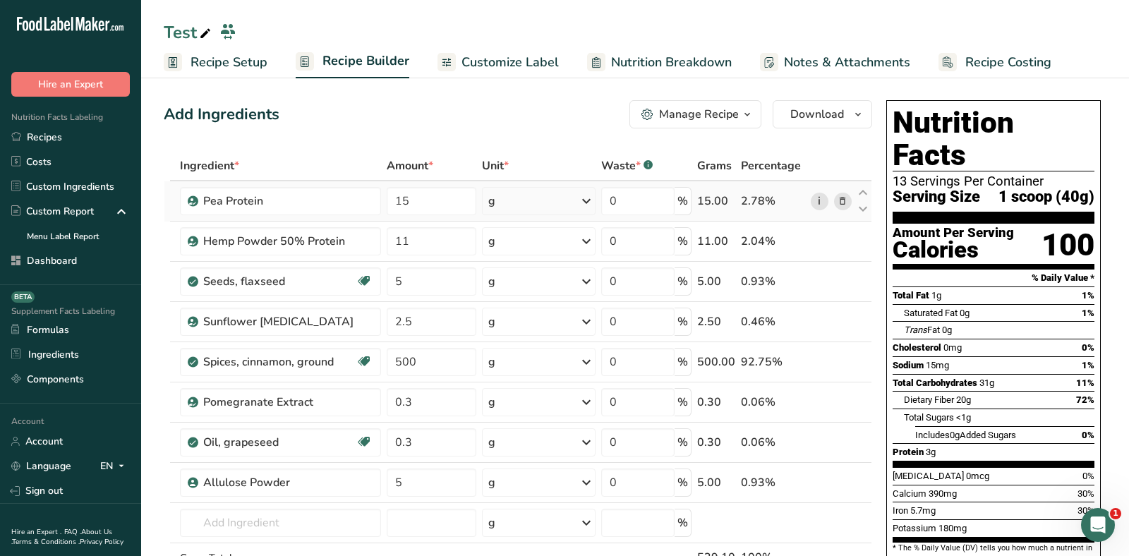
click at [821, 198] on link "i" at bounding box center [820, 202] width 18 height 18
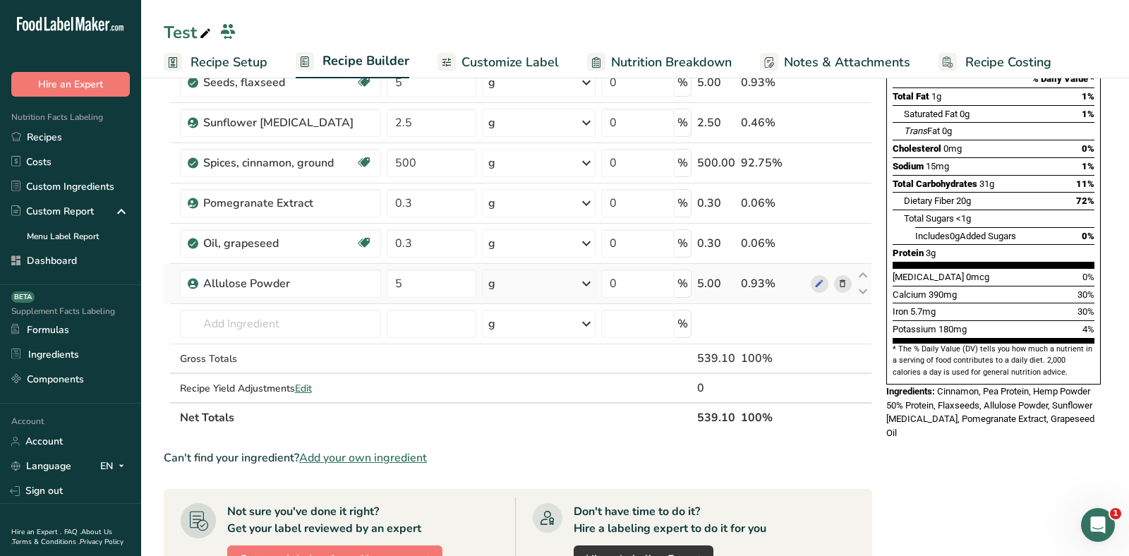
scroll to position [202, 0]
click at [378, 461] on section "Ingredient * Amount * Unit * Waste * .a-a{fill:#347362;}.b-a{fill:#fff;} Grams …" at bounding box center [518, 423] width 708 height 945
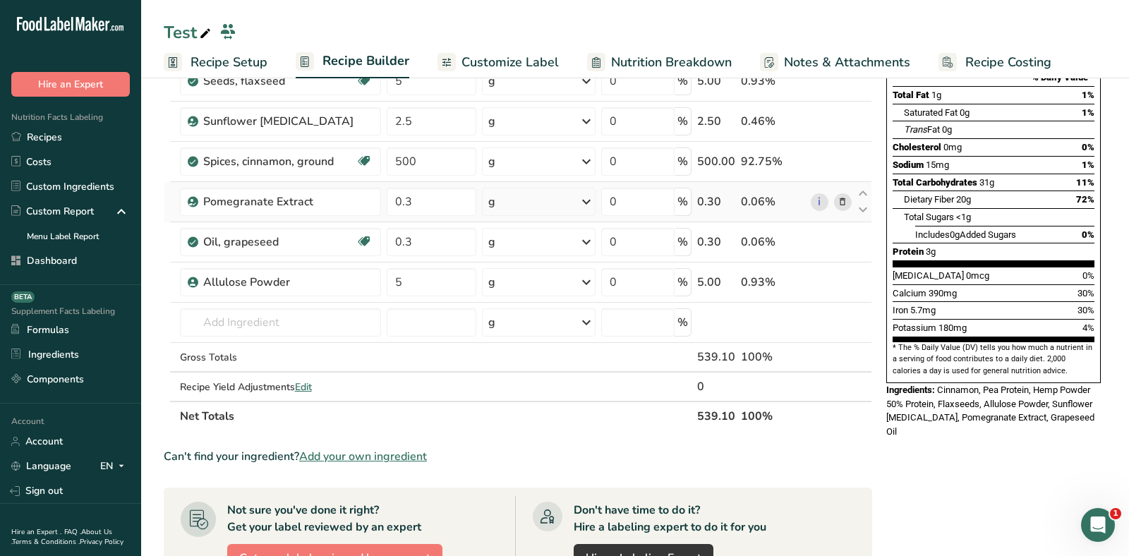
click at [371, 454] on span "Add your own ingredient" at bounding box center [363, 456] width 128 height 17
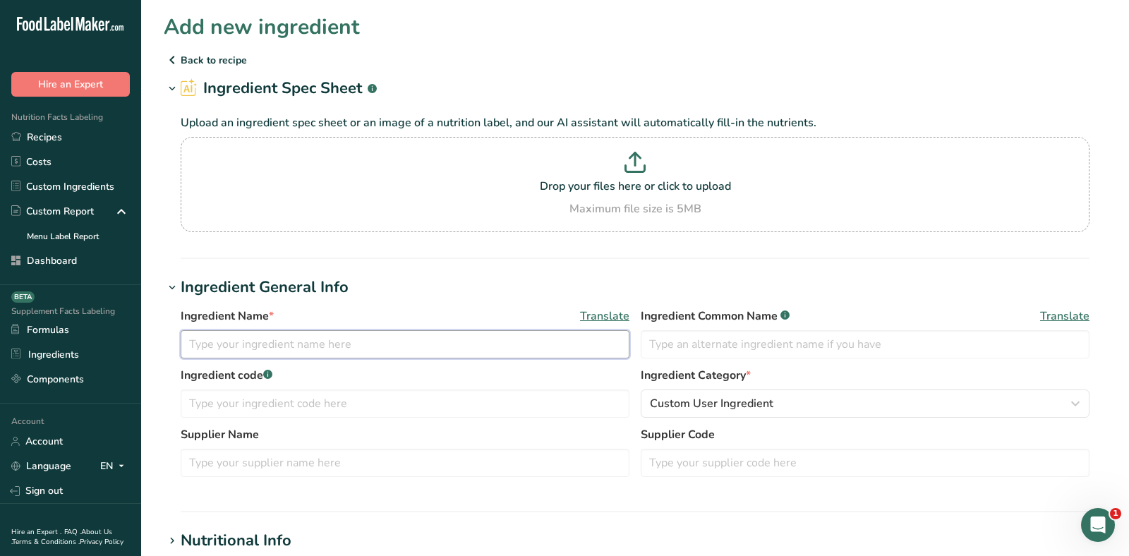
click at [332, 336] on input "text" at bounding box center [405, 344] width 449 height 28
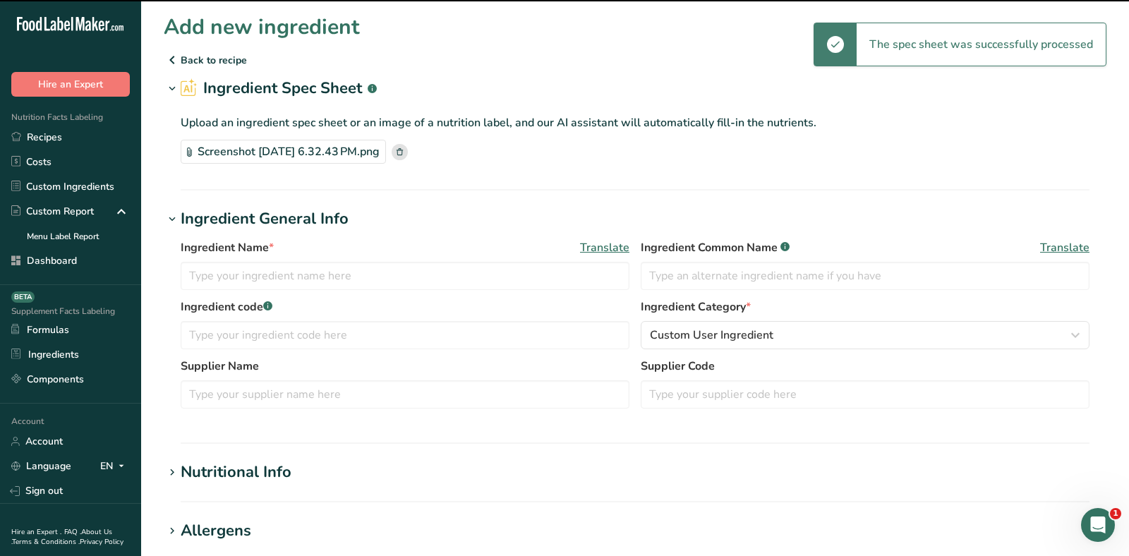
type input "Organic Yellow Pea Protein Isolate"
type input "20"
type input "80"
type KJ "334.72"
type Fat "1.5"
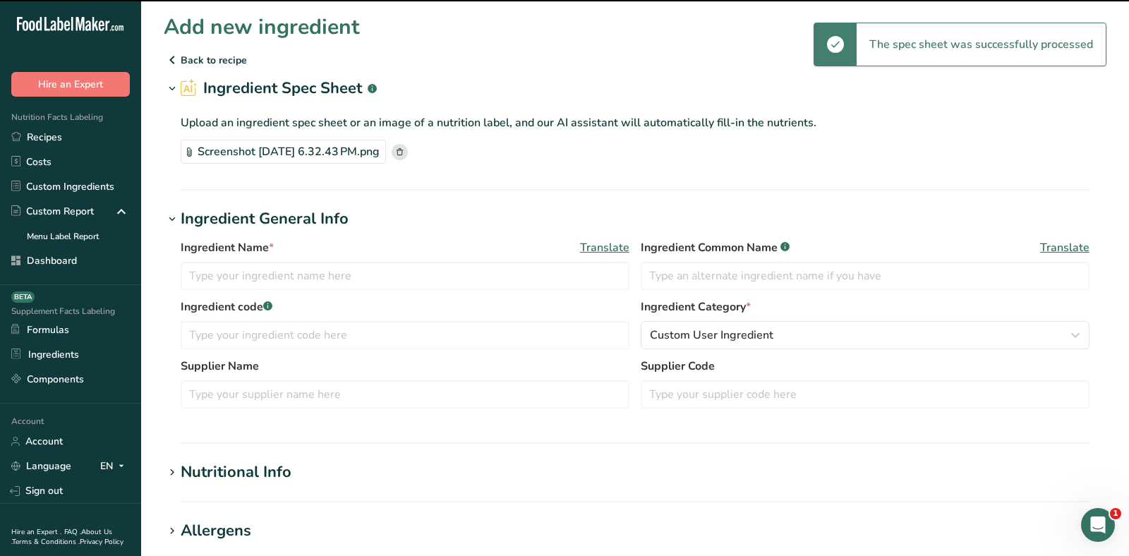
type Fat "0"
type input "0"
type input "230"
type Carbohydrates "1"
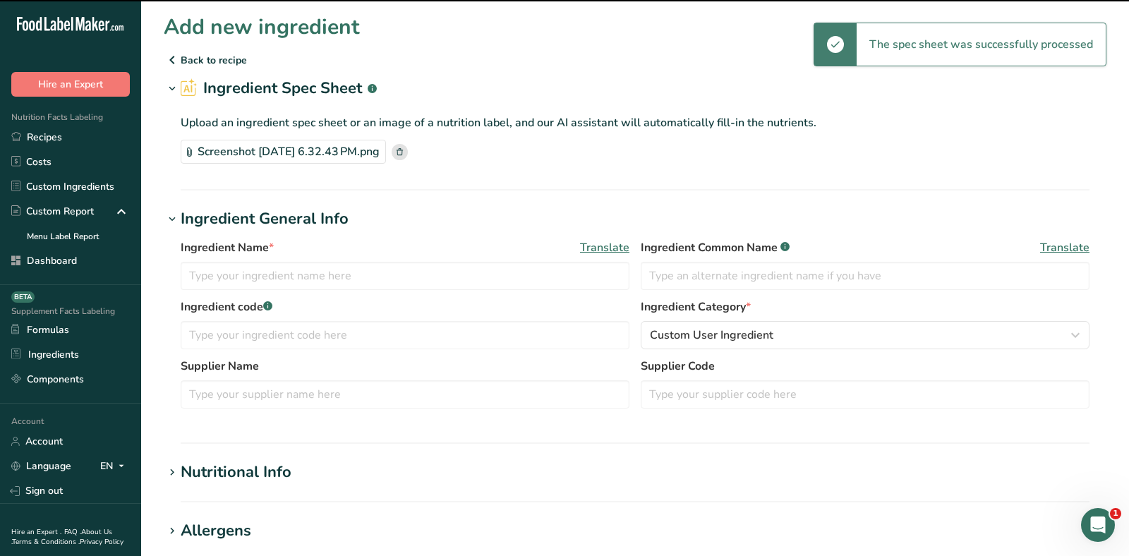
type Fiber "1"
type Sugars "0"
type input "15"
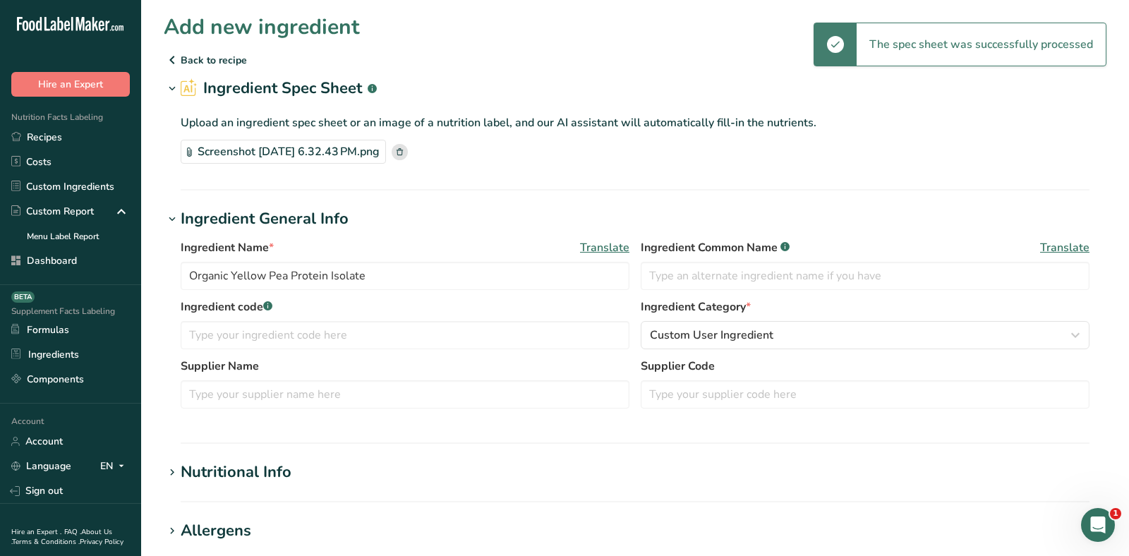
click at [258, 477] on div "Nutritional Info" at bounding box center [236, 472] width 111 height 23
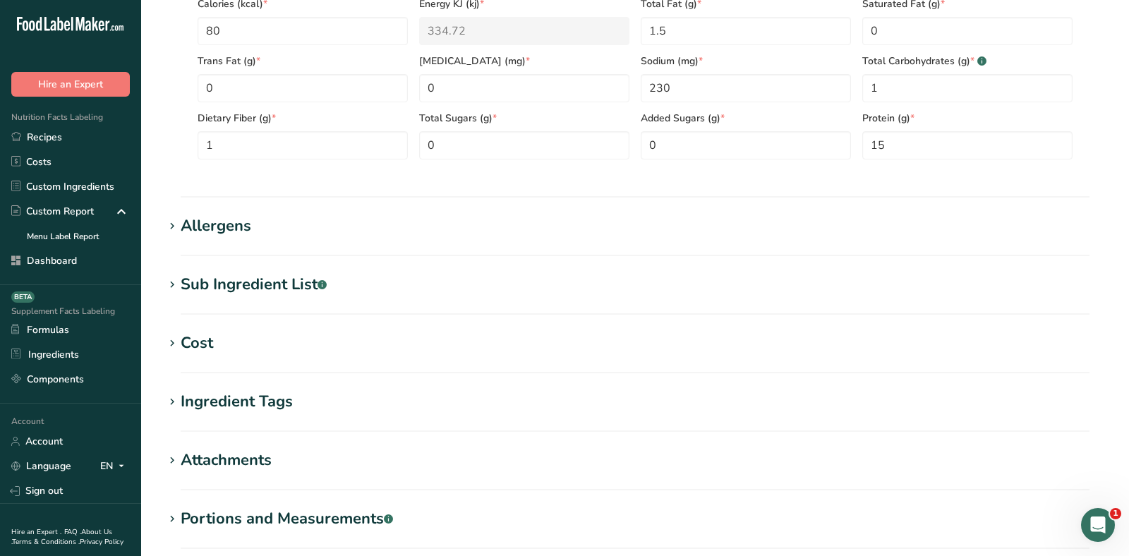
scroll to position [795, 0]
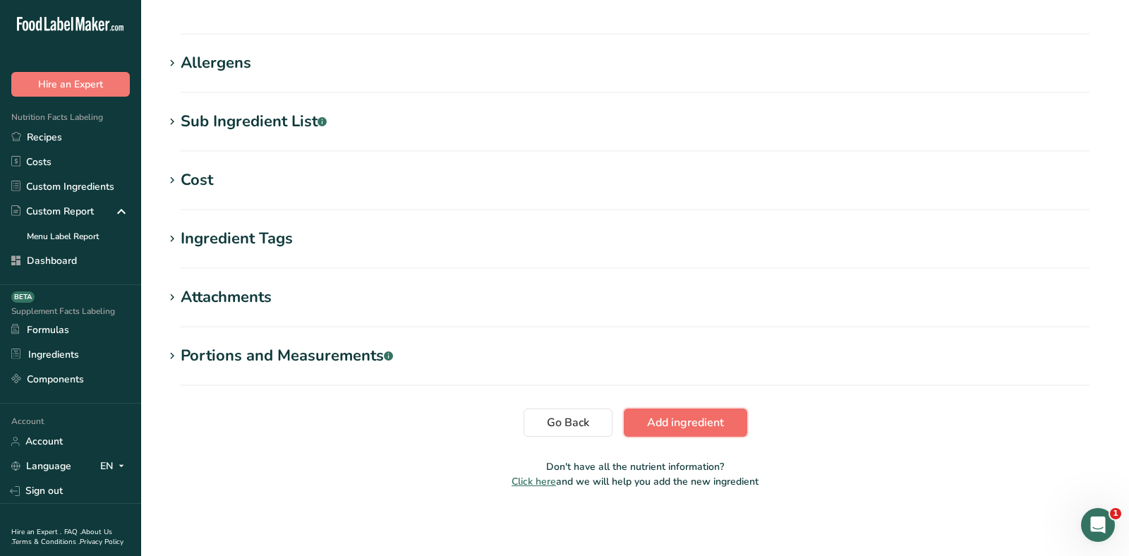
click at [710, 414] on span "Add ingredient" at bounding box center [685, 422] width 77 height 17
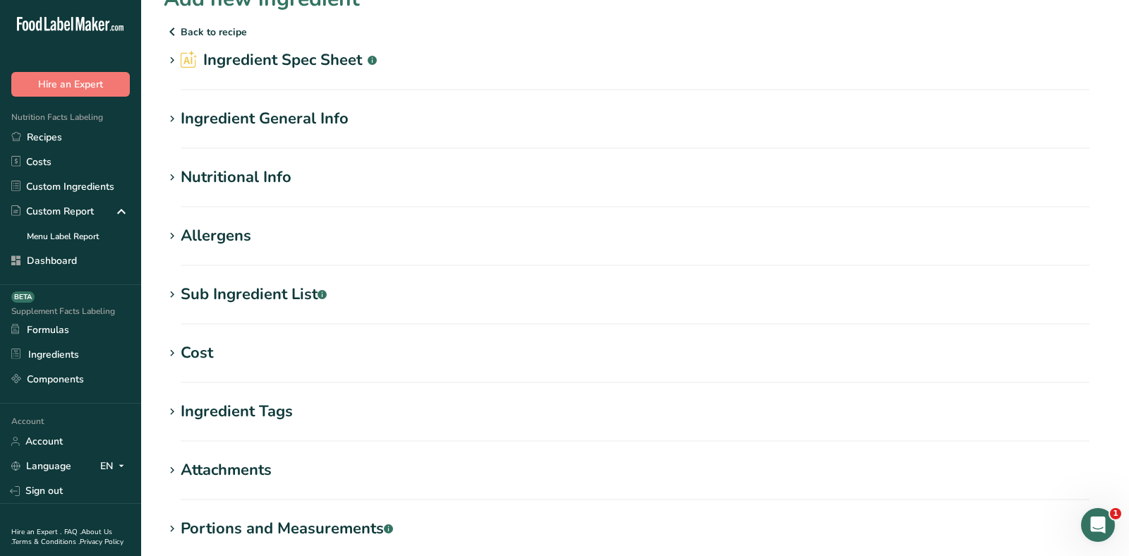
scroll to position [0, 0]
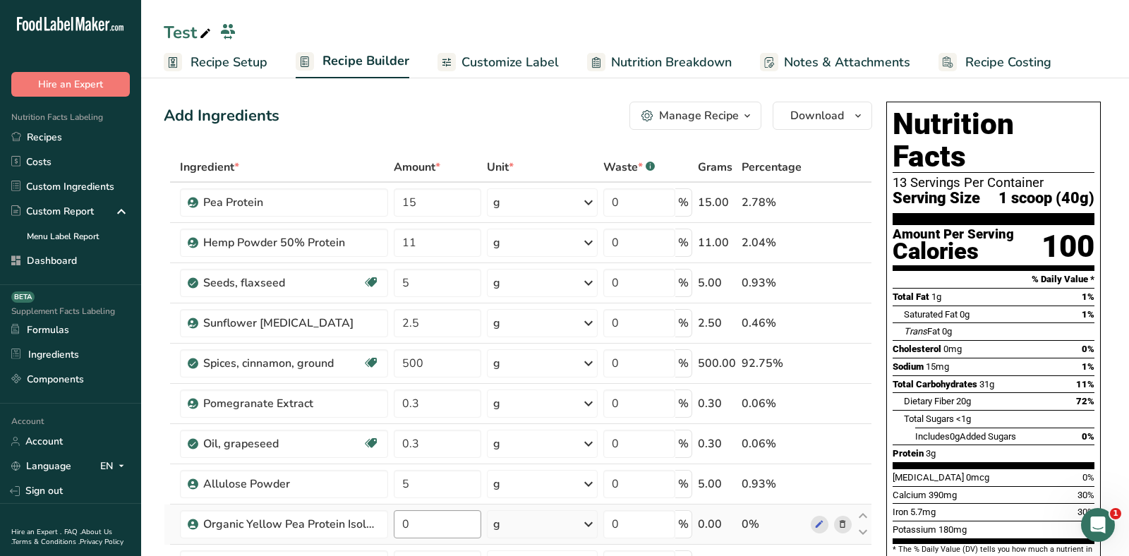
scroll to position [178, 0]
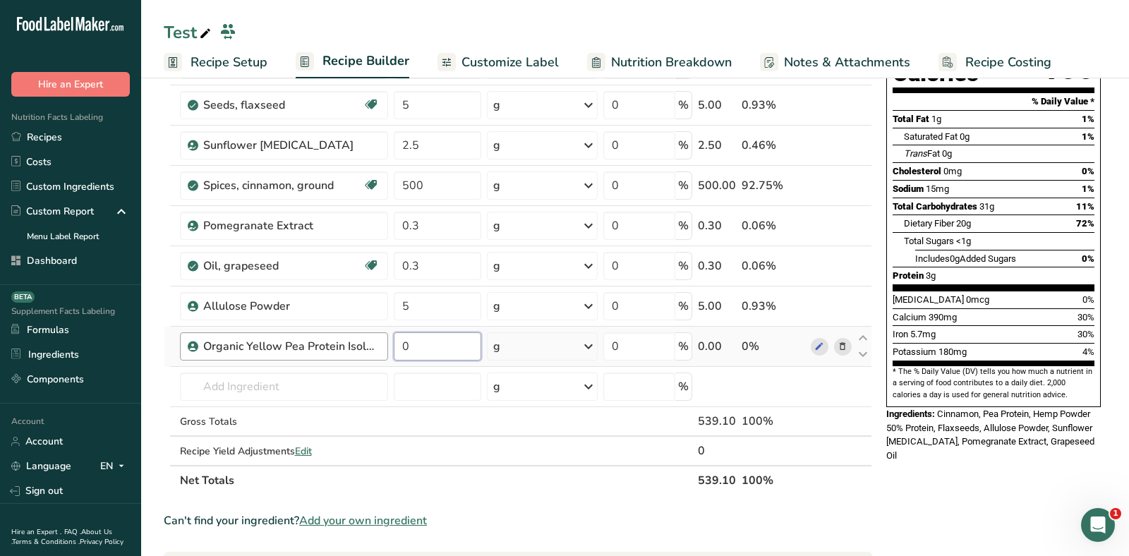
drag, startPoint x: 426, startPoint y: 339, endPoint x: 382, endPoint y: 338, distance: 44.5
click at [391, 338] on td "0" at bounding box center [437, 347] width 93 height 40
type input "15"
click at [1060, 267] on div "Protein 3g" at bounding box center [994, 276] width 202 height 18
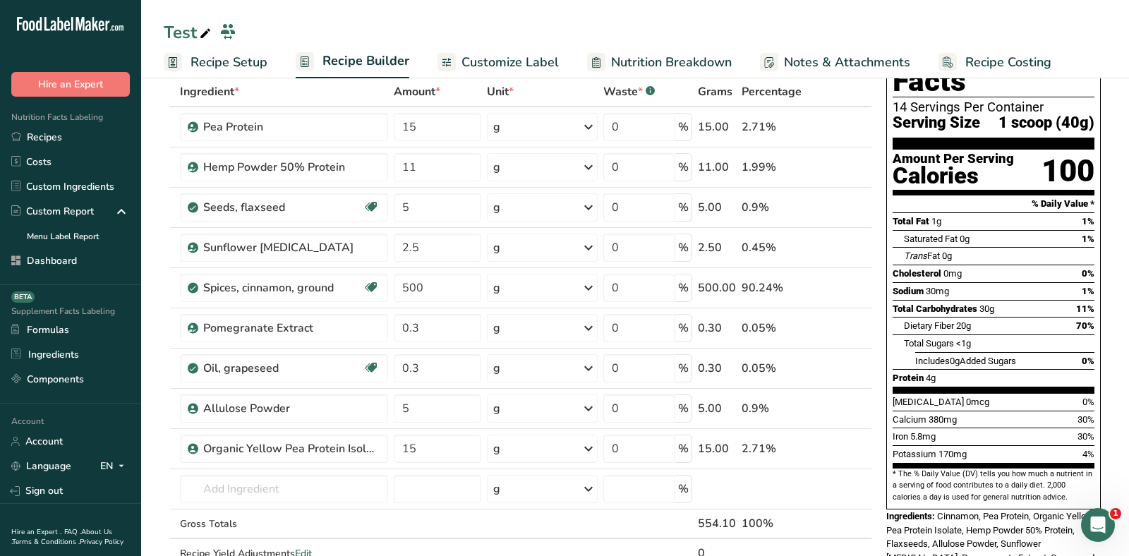
scroll to position [73, 0]
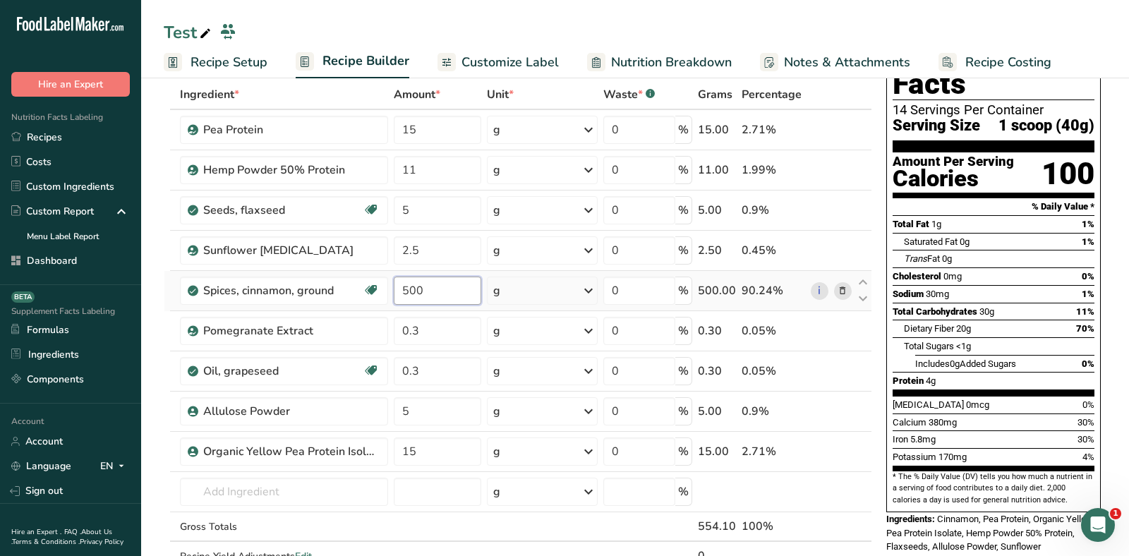
click at [453, 288] on input "500" at bounding box center [438, 291] width 88 height 28
type input "0.5"
click at [1034, 250] on div "Trans Fat 0g" at bounding box center [999, 259] width 191 height 18
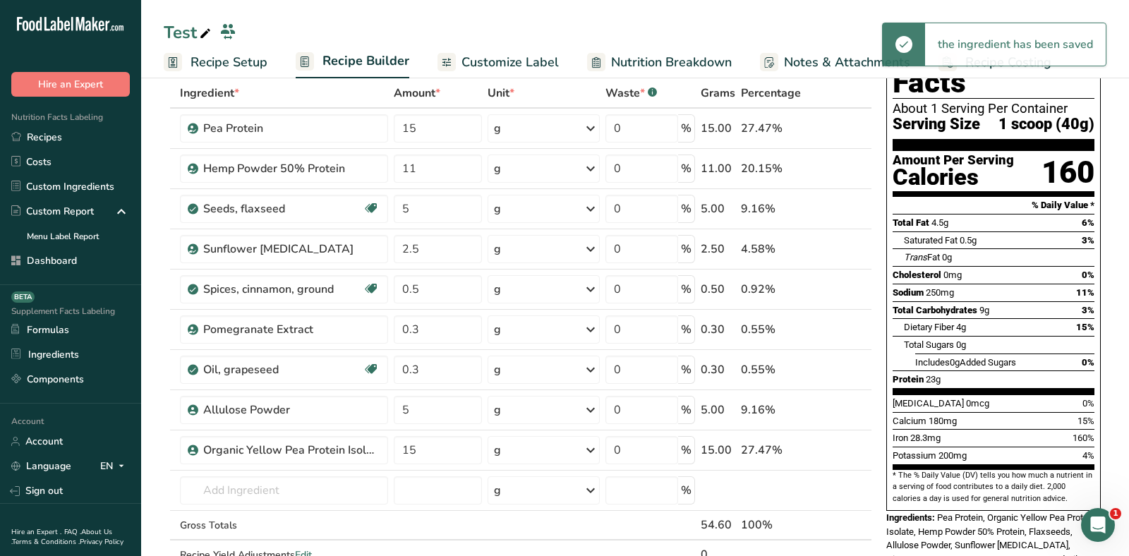
scroll to position [46, 0]
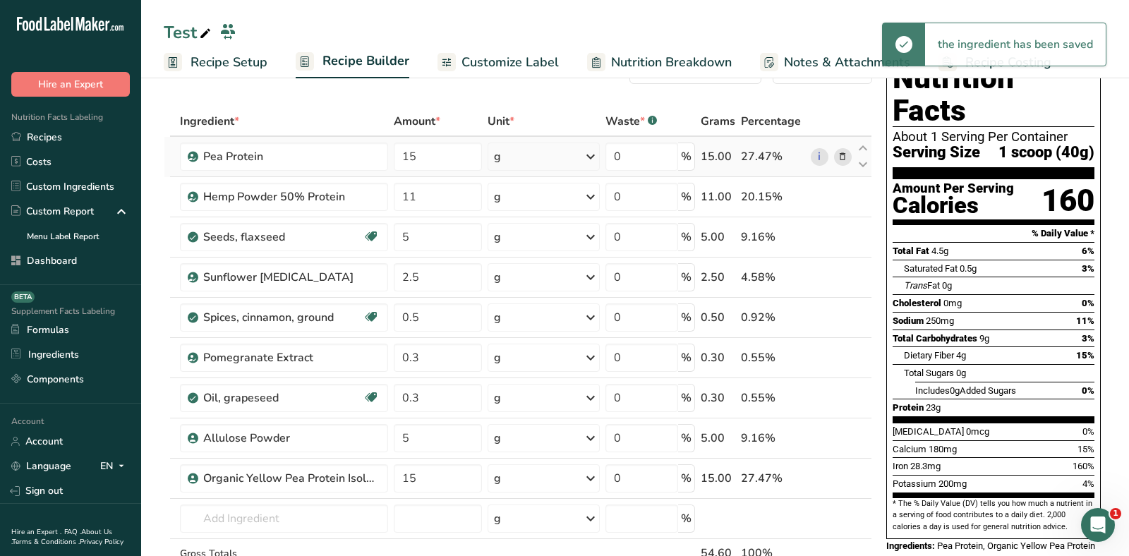
click at [846, 150] on icon at bounding box center [843, 157] width 10 height 15
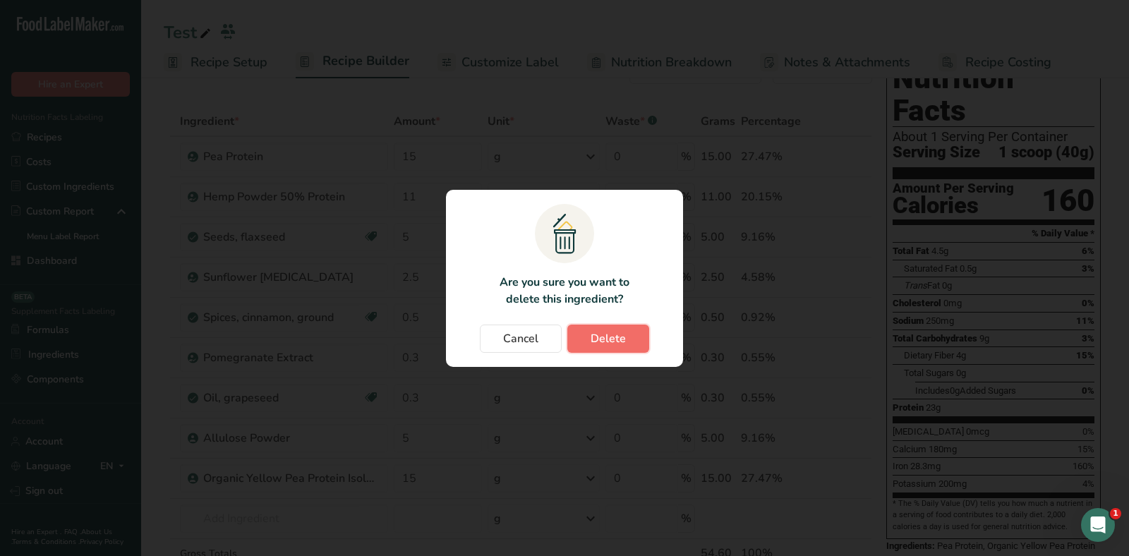
click at [604, 347] on button "Delete" at bounding box center [608, 339] width 82 height 28
type input "11"
type input "5"
type input "2.5"
type input "0.5"
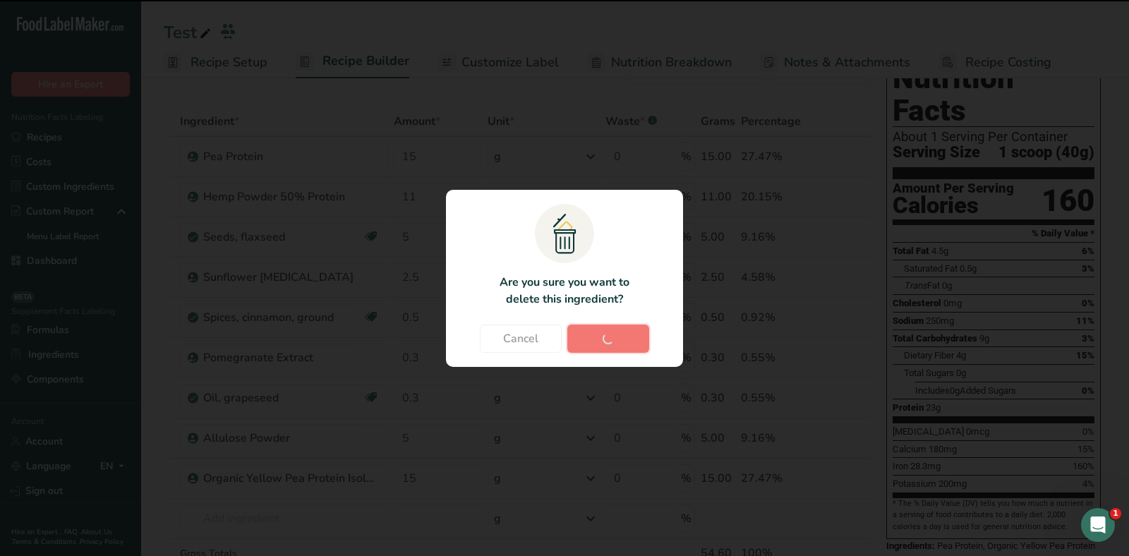
type input "0.3"
type input "5"
type input "15"
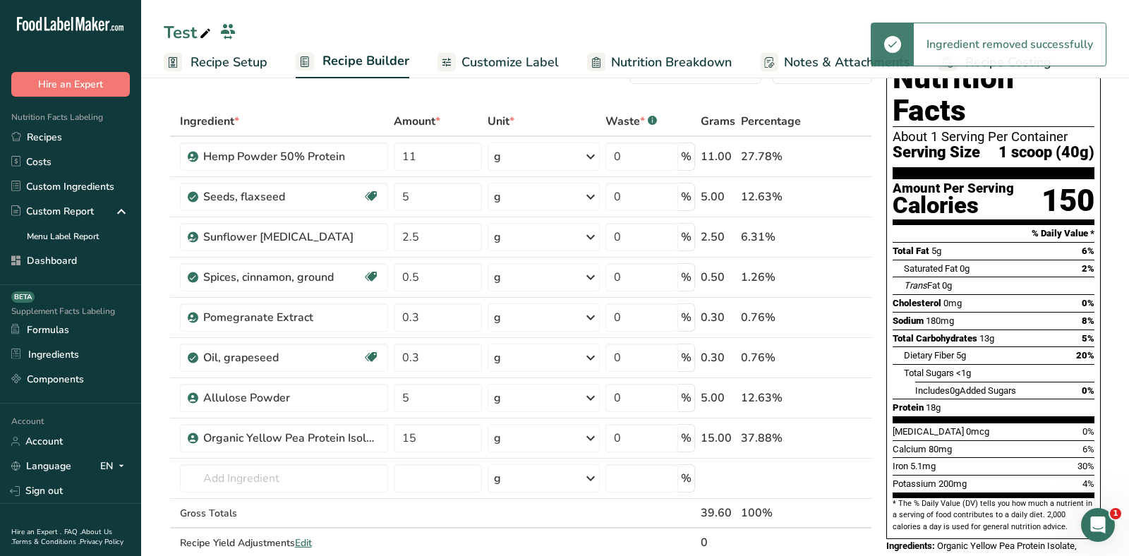
drag, startPoint x: 900, startPoint y: 373, endPoint x: 989, endPoint y: 373, distance: 88.9
click at [989, 399] on div "Protein 18g" at bounding box center [994, 408] width 202 height 18
click at [962, 368] on span "<1g" at bounding box center [963, 373] width 15 height 11
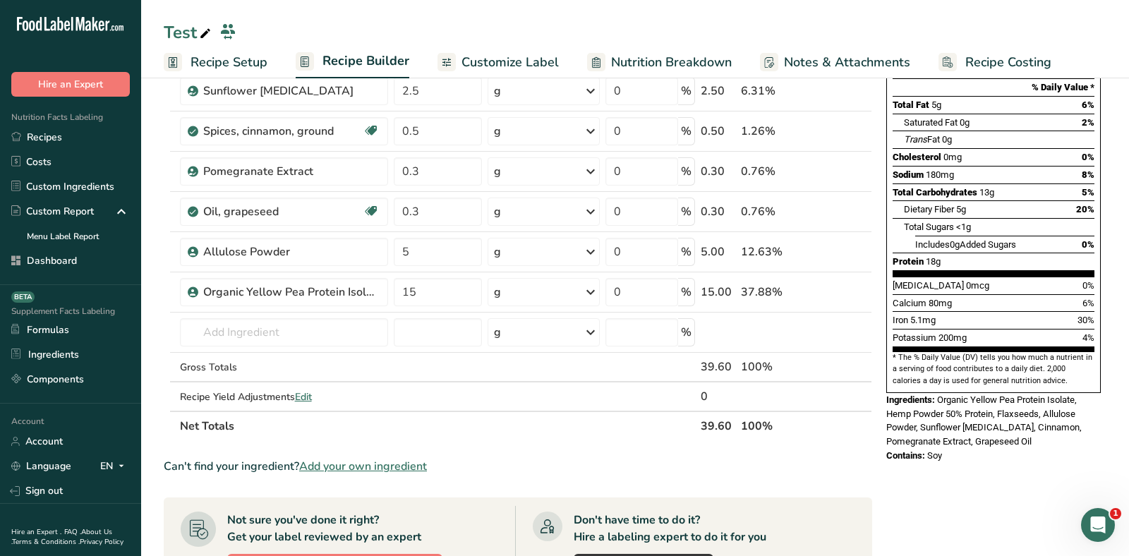
scroll to position [217, 0]
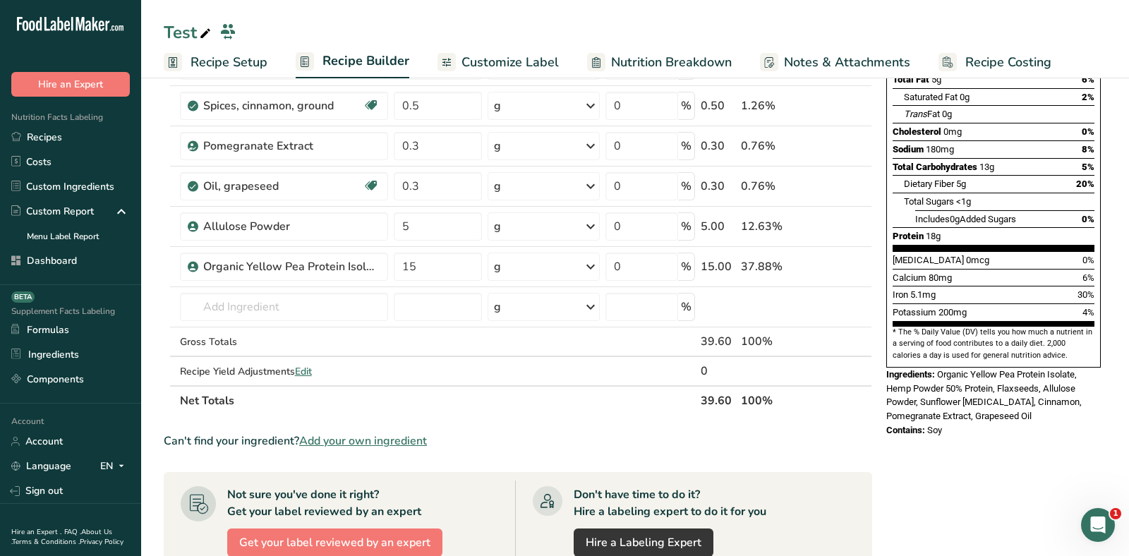
click at [390, 433] on span "Add your own ingredient" at bounding box center [363, 441] width 128 height 17
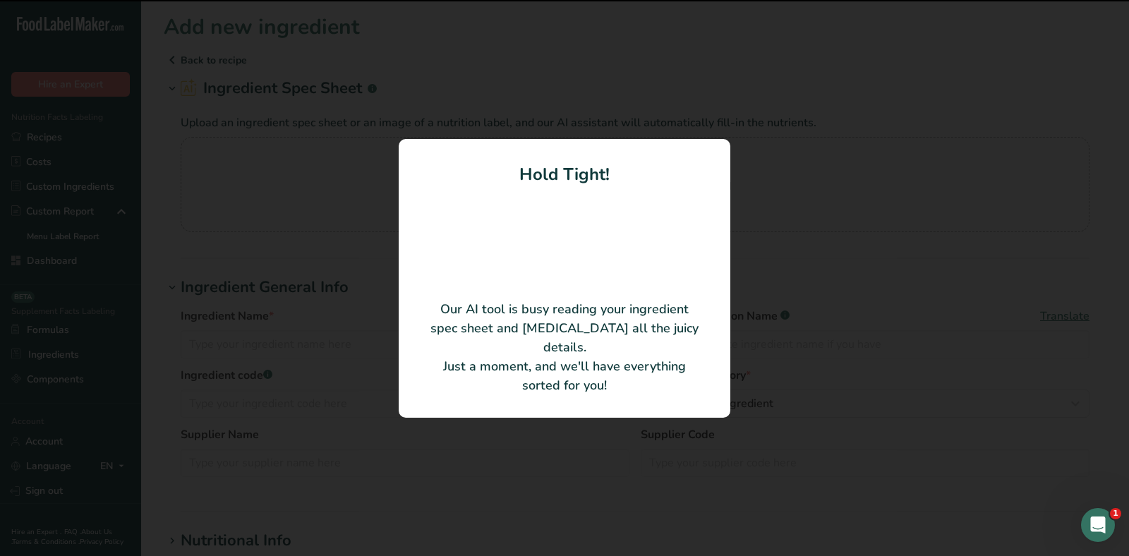
type input "Hemp Protein Powder"
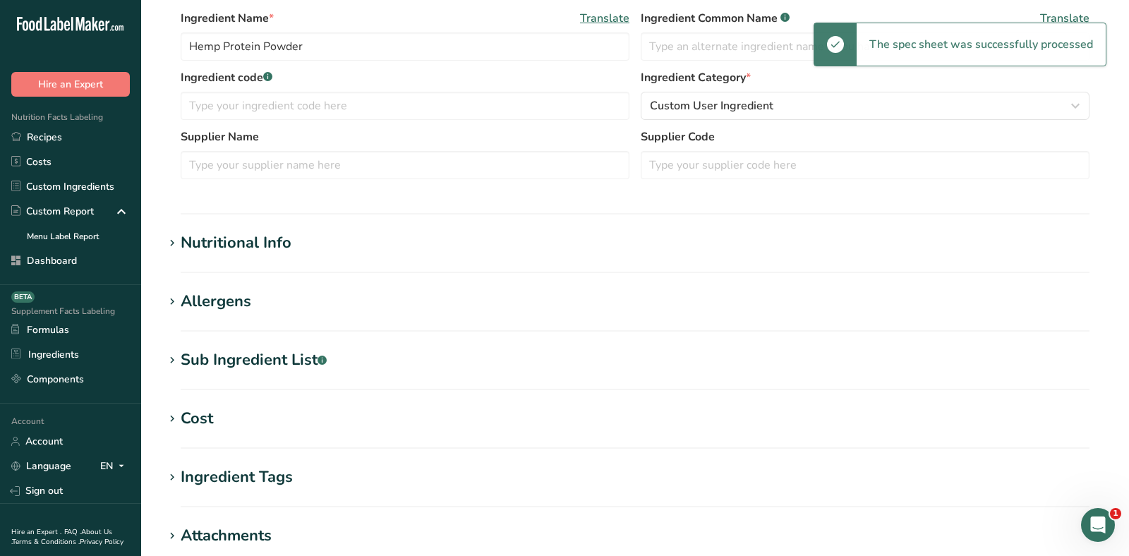
scroll to position [241, 0]
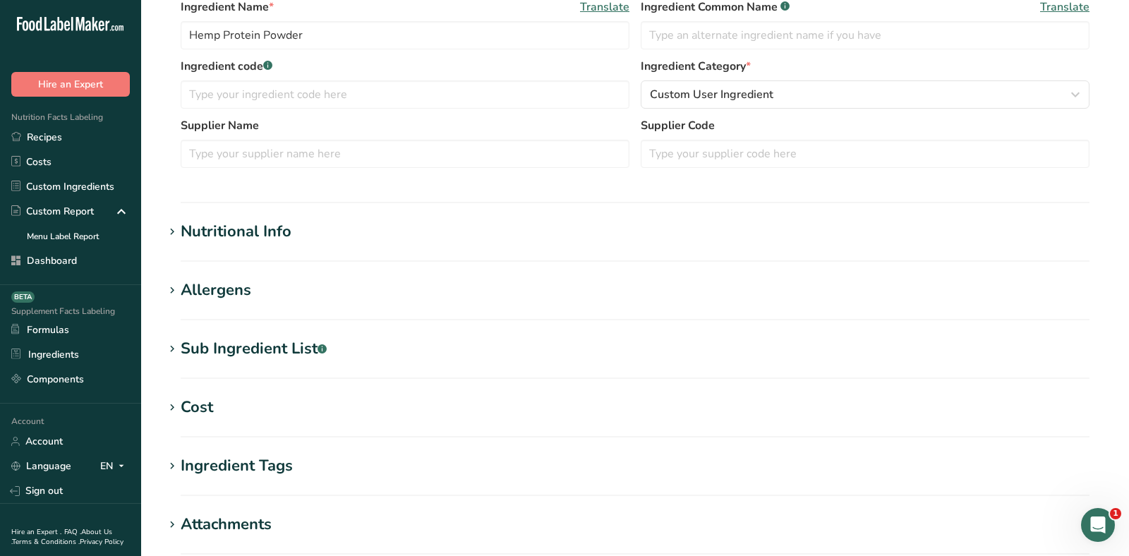
click at [207, 263] on section "Add new ingredient Back to recipe Ingredient Spec Sheet .a-a{fill:#347362;}.b-a…" at bounding box center [635, 248] width 988 height 979
click at [227, 220] on div "Nutritional Info" at bounding box center [236, 231] width 111 height 23
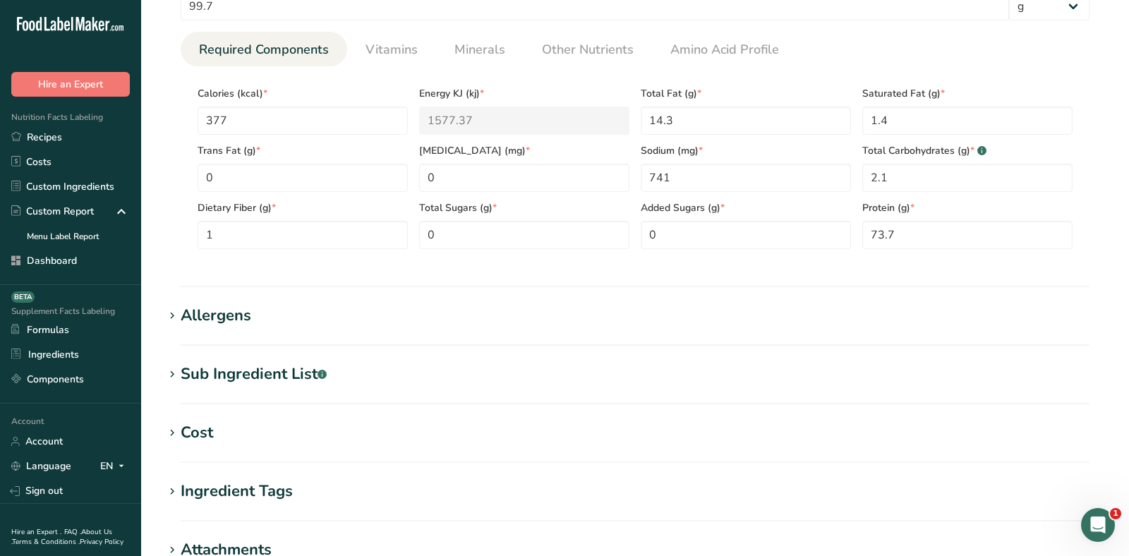
scroll to position [795, 0]
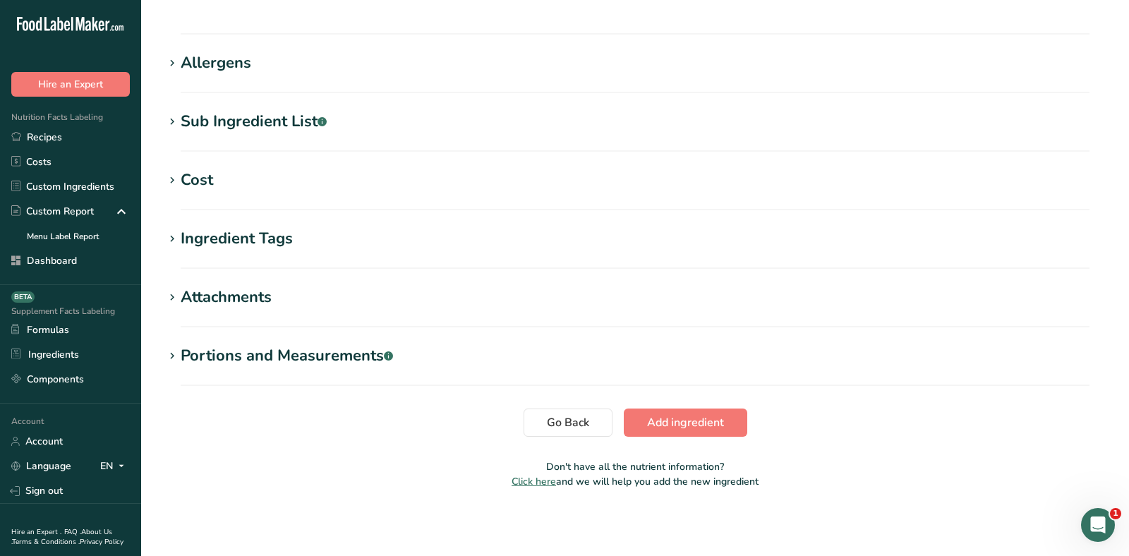
click at [684, 428] on span "Add ingredient" at bounding box center [685, 422] width 77 height 17
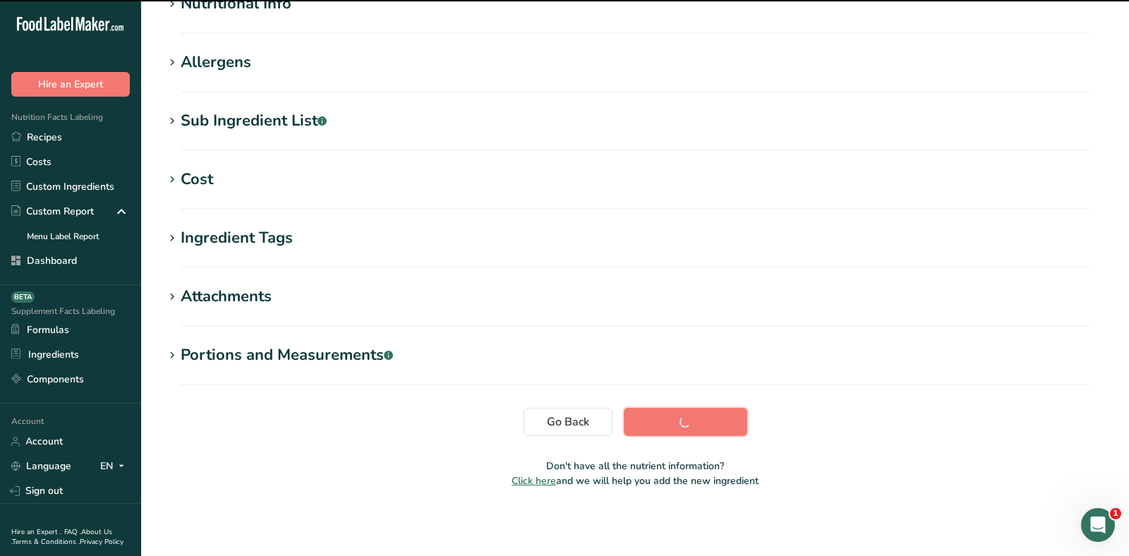
scroll to position [0, 0]
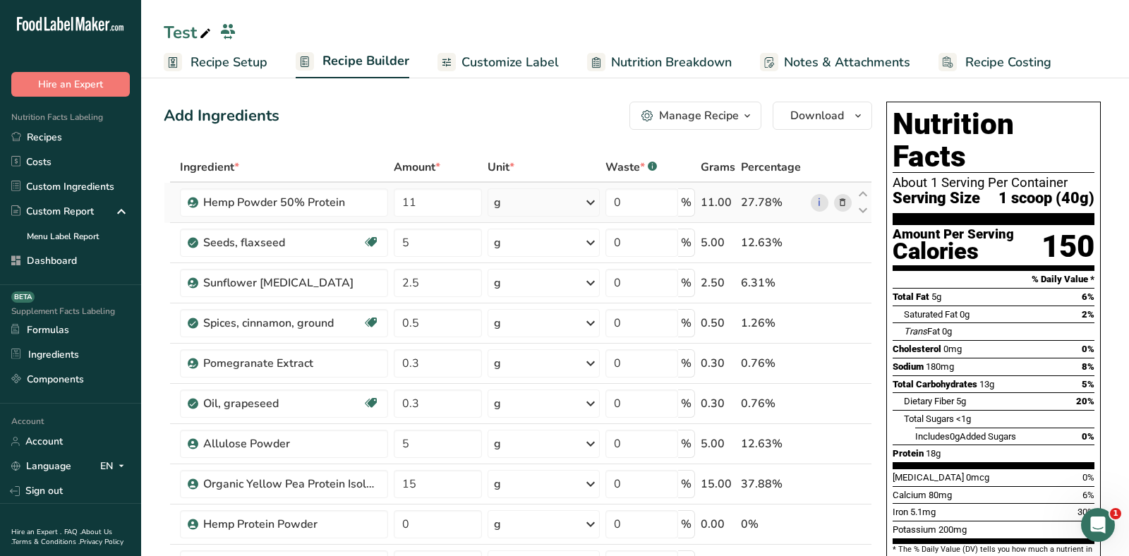
click at [843, 200] on icon at bounding box center [843, 202] width 10 height 15
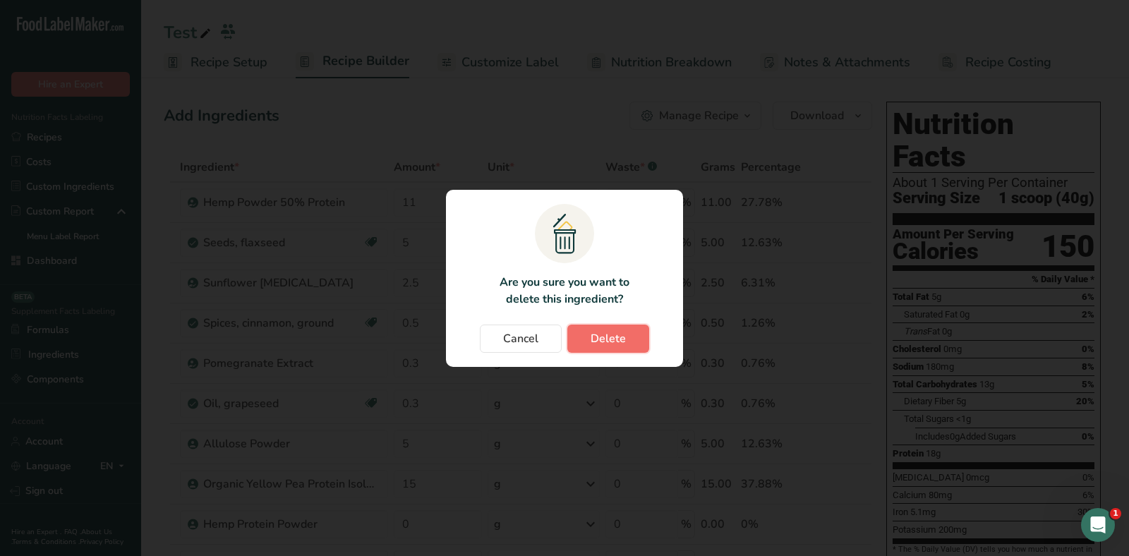
click at [602, 344] on span "Delete" at bounding box center [608, 338] width 35 height 17
type input "5"
type input "2.5"
type input "0.5"
type input "0.3"
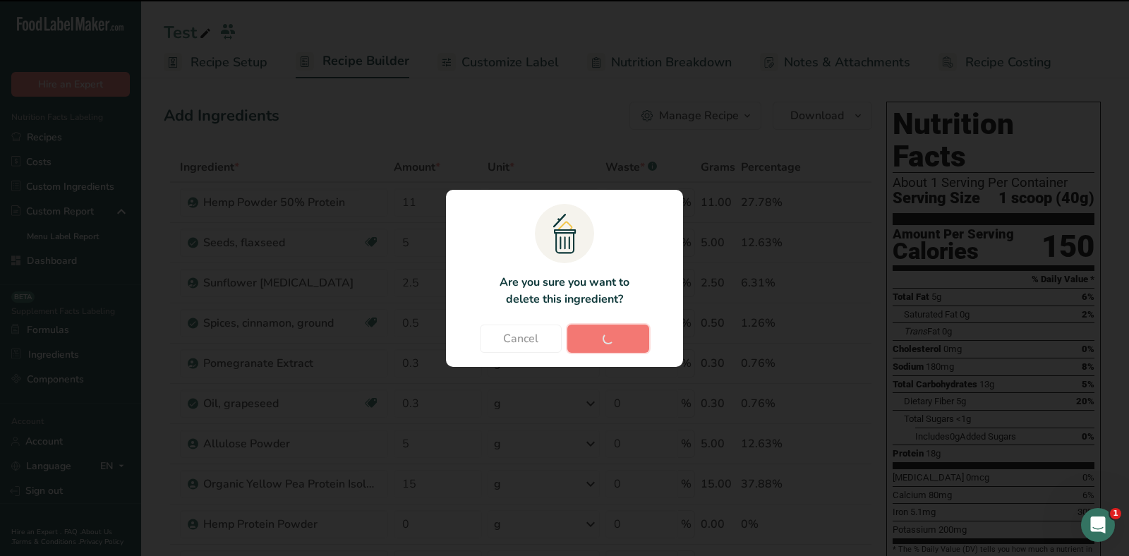
type input "5"
type input "15"
type input "0"
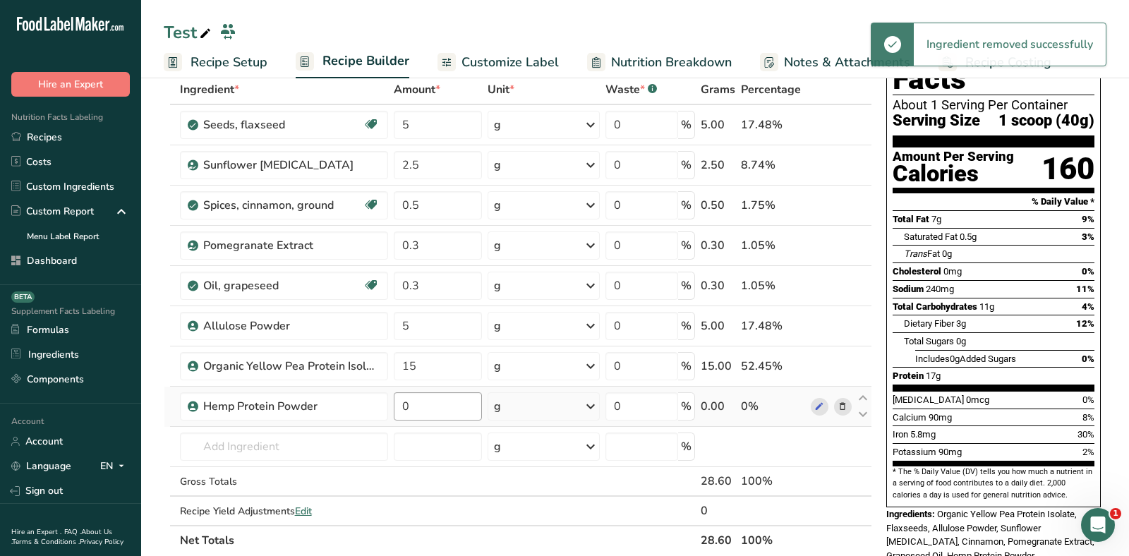
scroll to position [107, 0]
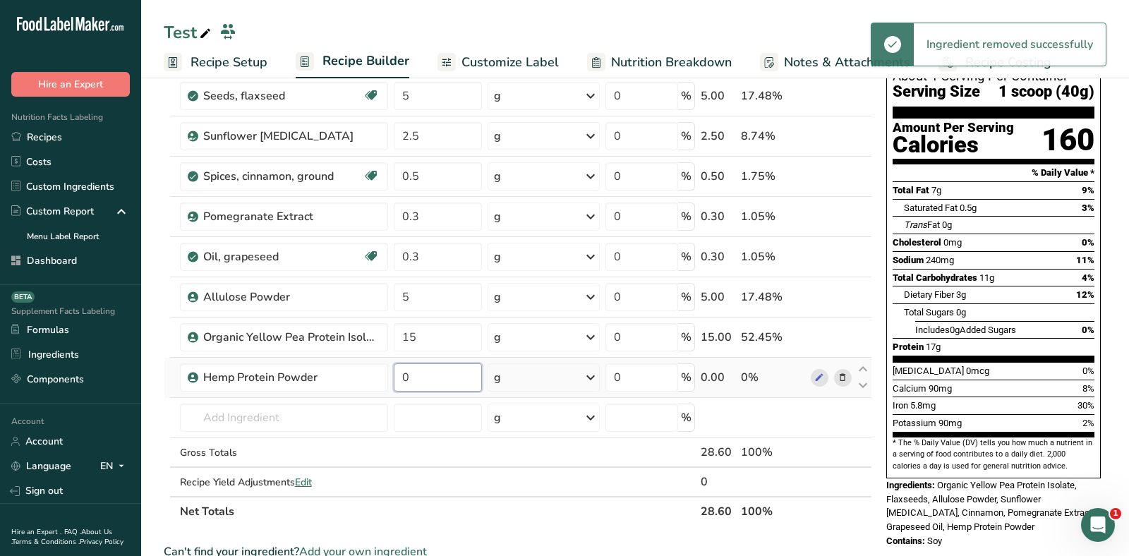
drag, startPoint x: 433, startPoint y: 377, endPoint x: 398, endPoint y: 376, distance: 34.6
click at [398, 376] on input "0" at bounding box center [438, 377] width 88 height 28
type input "11"
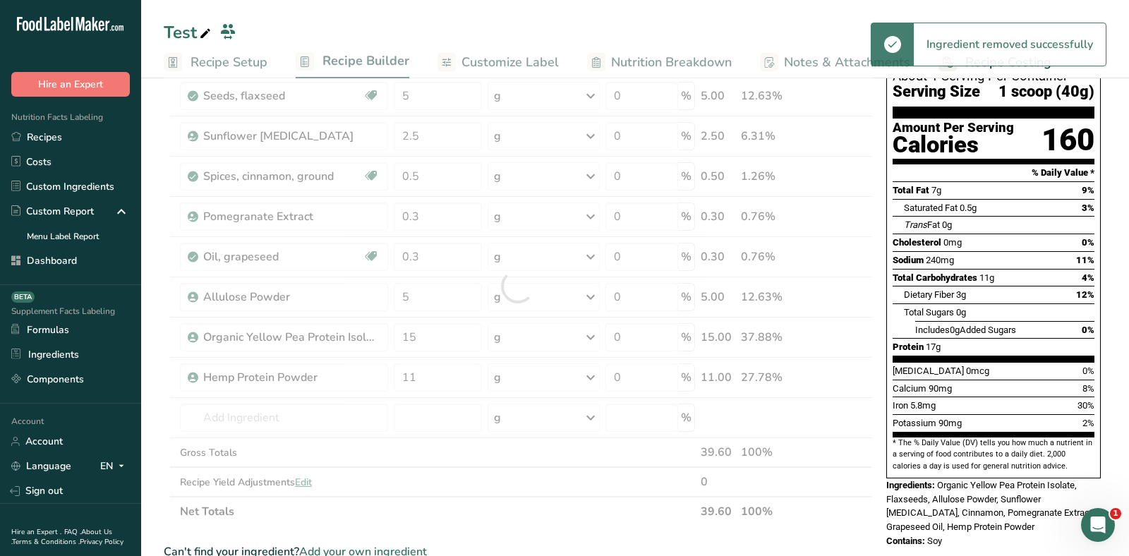
click at [990, 234] on div "Cholesterol 0mg 0%" at bounding box center [994, 243] width 202 height 18
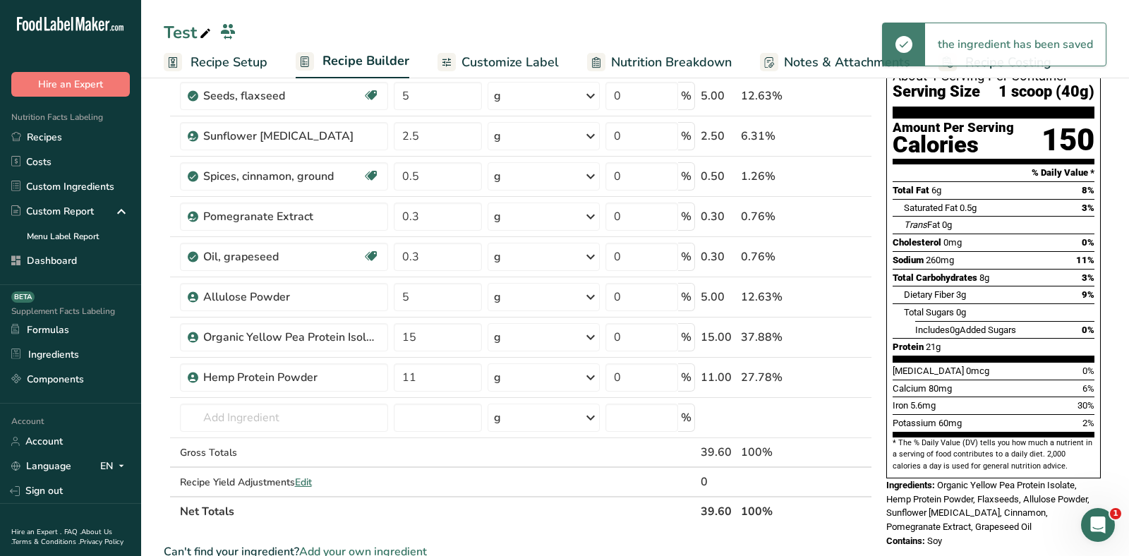
click at [924, 342] on span "Protein" at bounding box center [908, 347] width 31 height 11
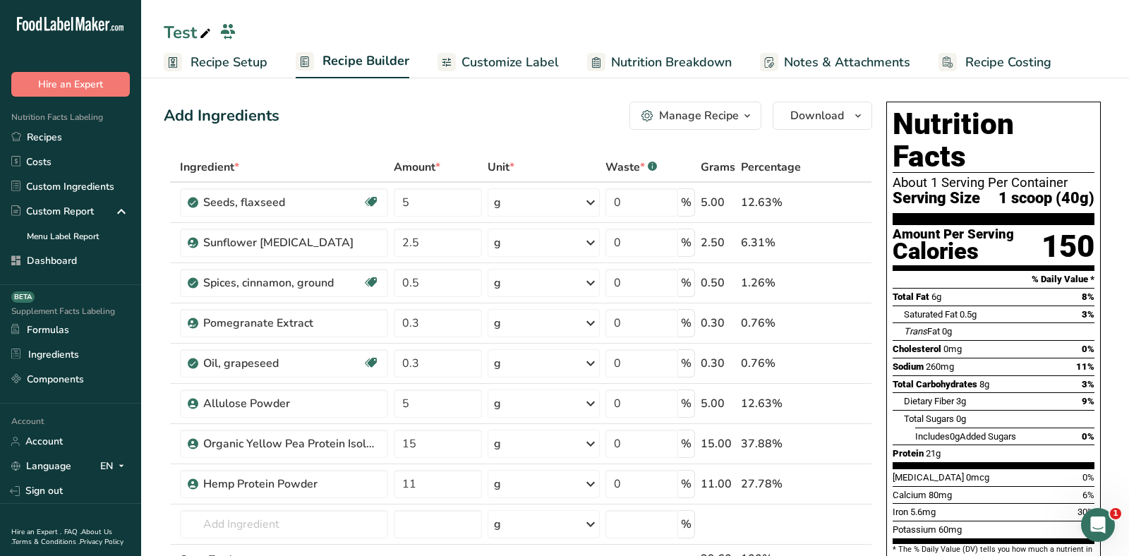
click at [241, 64] on span "Recipe Setup" at bounding box center [229, 62] width 77 height 19
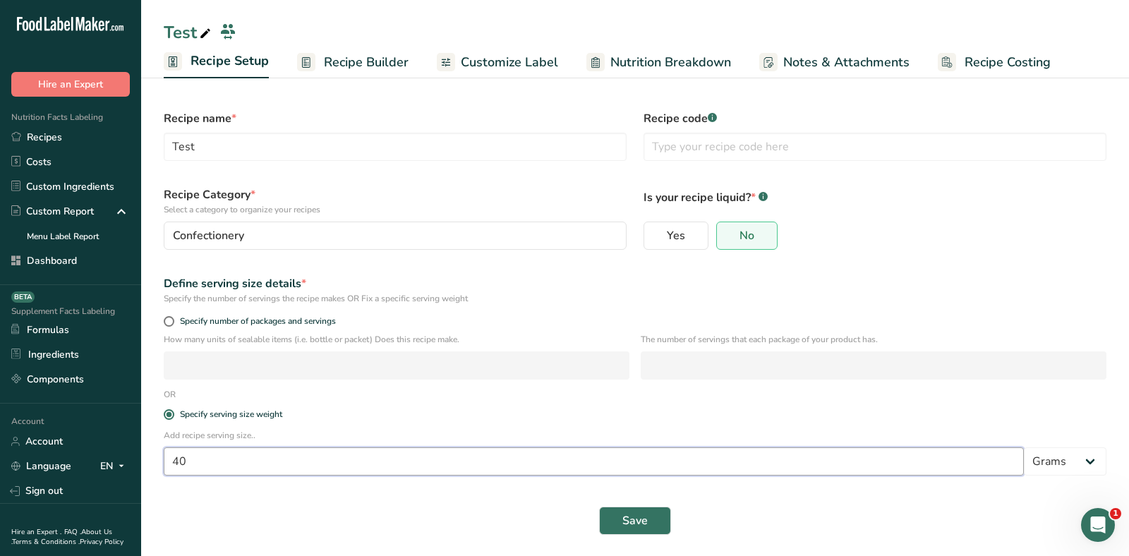
click at [228, 454] on input "40" at bounding box center [594, 461] width 860 height 28
click at [232, 461] on input "40" at bounding box center [594, 461] width 860 height 28
type input "47"
click at [644, 535] on div "Save" at bounding box center [635, 520] width 960 height 45
click at [645, 531] on button "Save" at bounding box center [635, 521] width 72 height 28
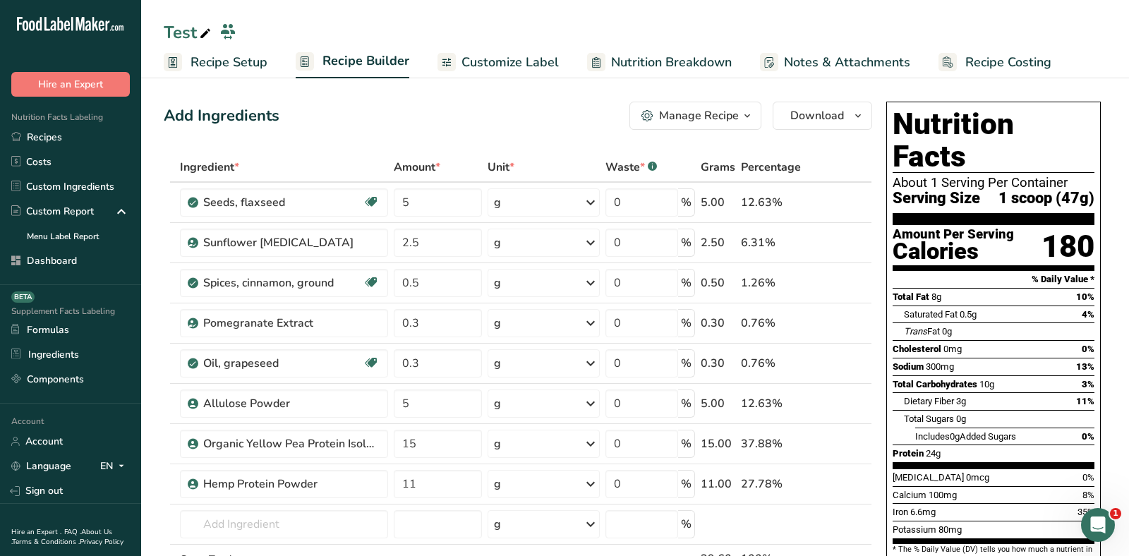
click at [554, 114] on div "Add Ingredients Manage Recipe Delete Recipe Duplicate Recipe Scale Recipe Save …" at bounding box center [518, 116] width 708 height 28
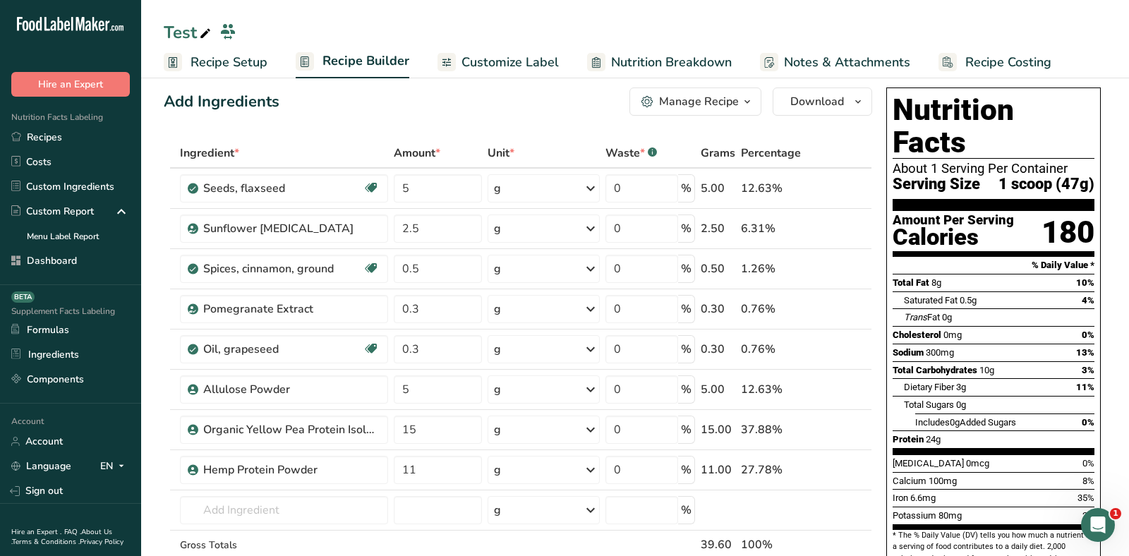
scroll to position [16, 0]
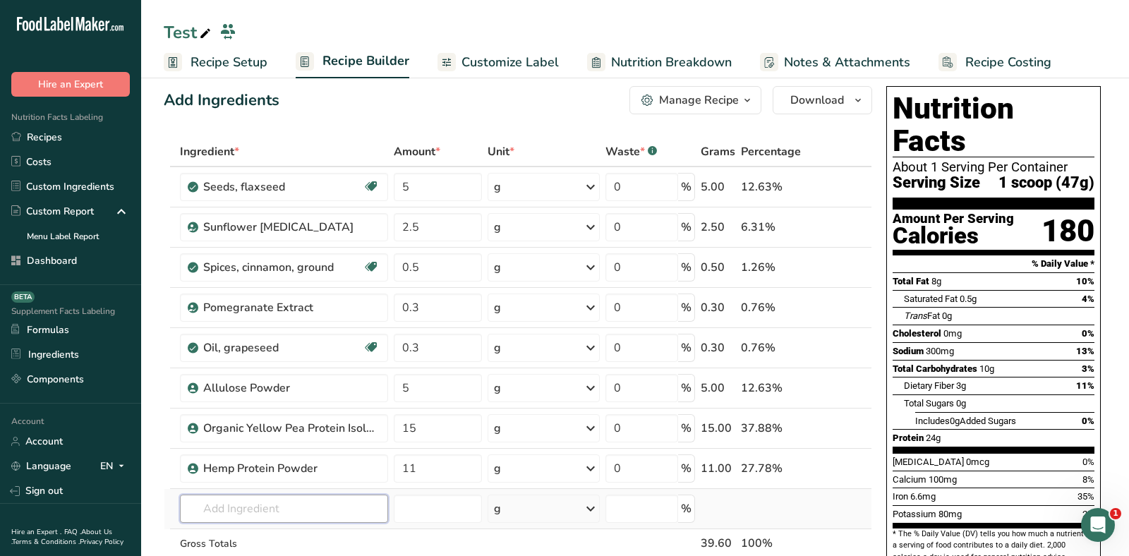
click at [279, 502] on input "text" at bounding box center [284, 509] width 208 height 28
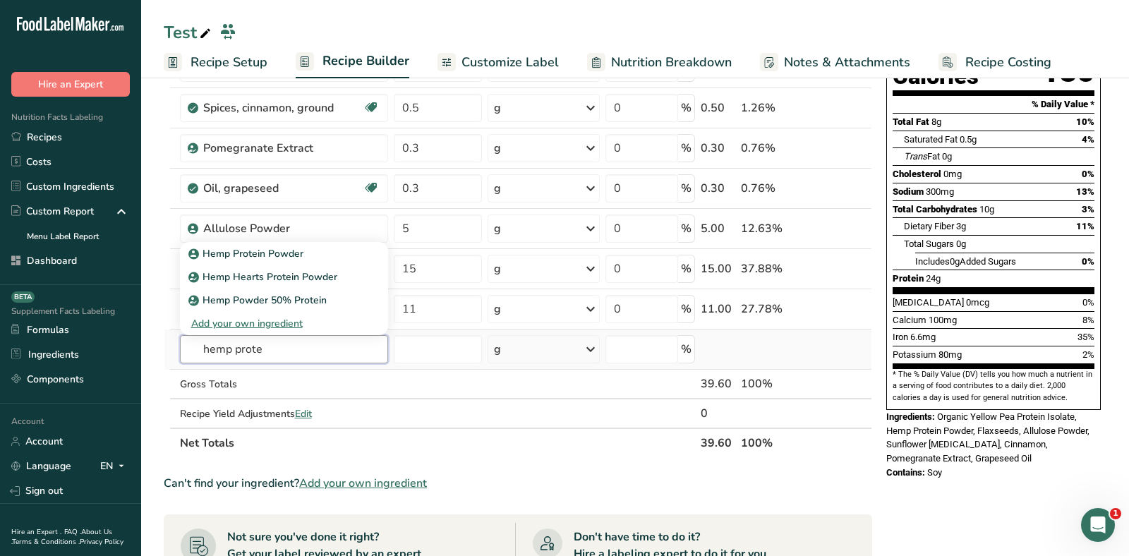
scroll to position [188, 0]
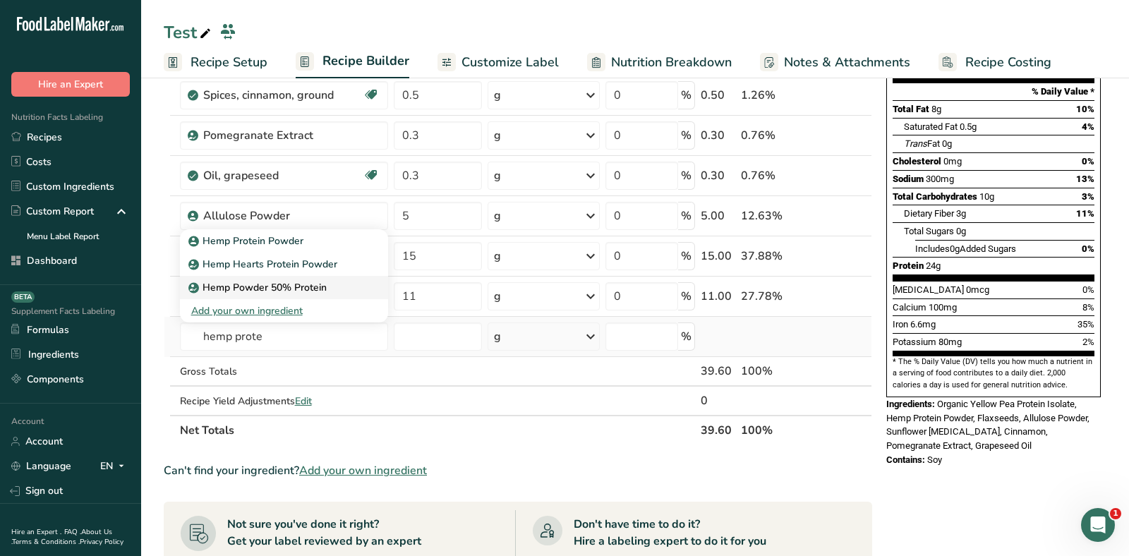
click at [314, 282] on p "Hemp Powder 50% Protein" at bounding box center [258, 287] width 135 height 15
type input "Hemp Powder 50% Protein"
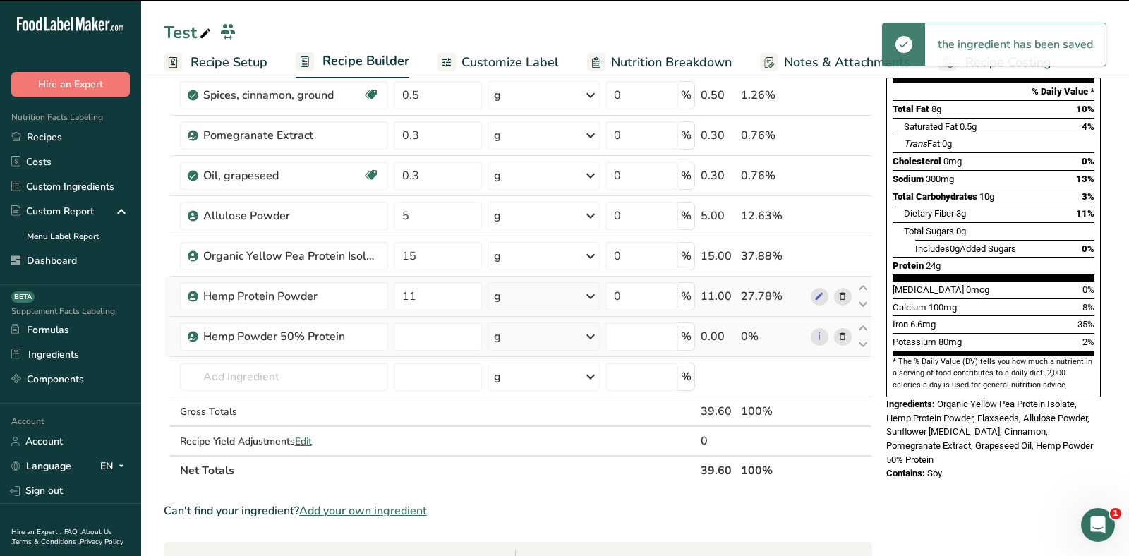
type input "0"
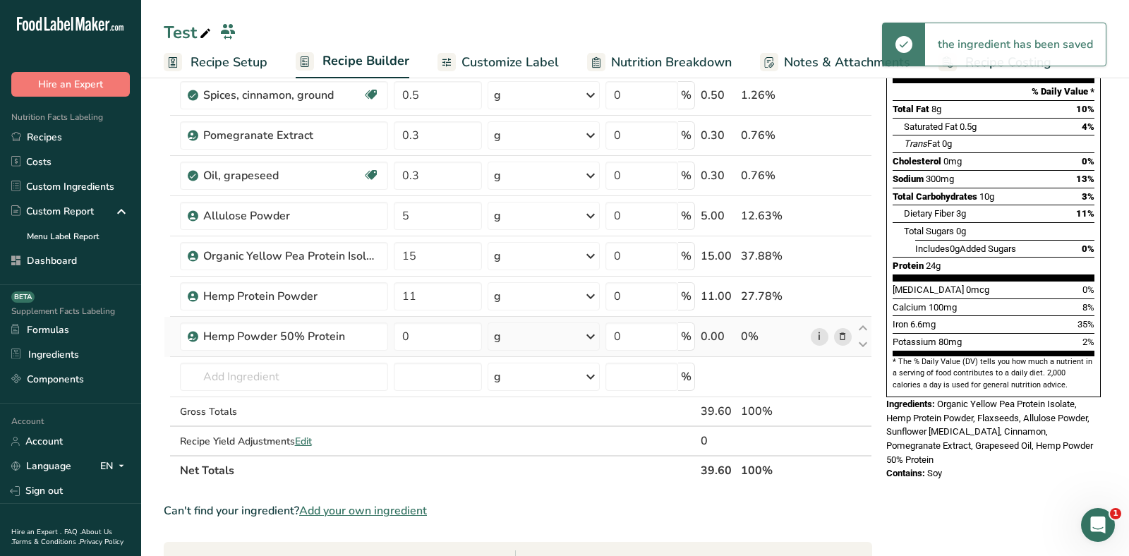
click at [820, 335] on link "i" at bounding box center [820, 337] width 18 height 18
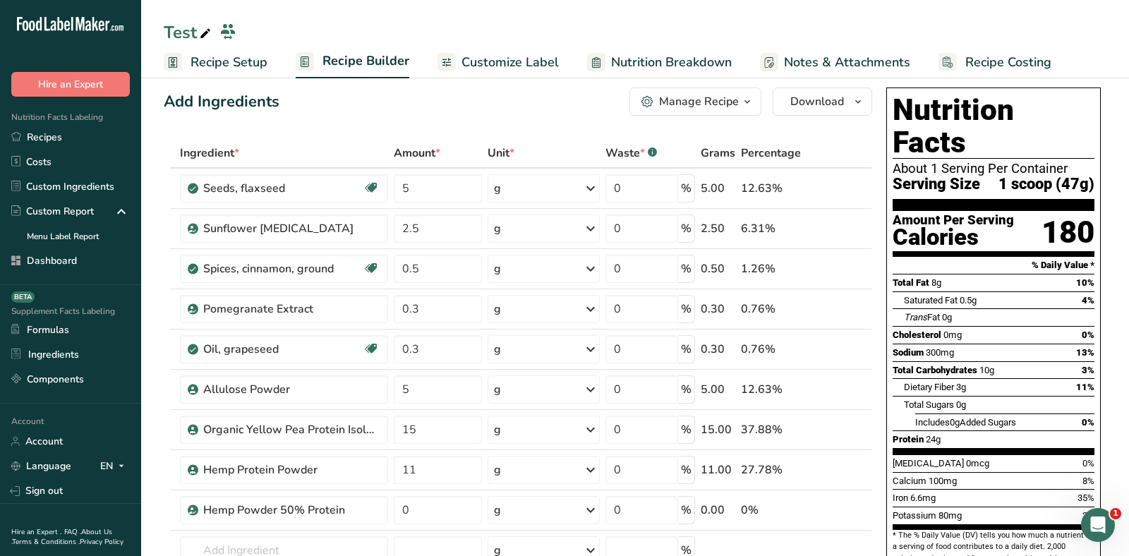
scroll to position [0, 0]
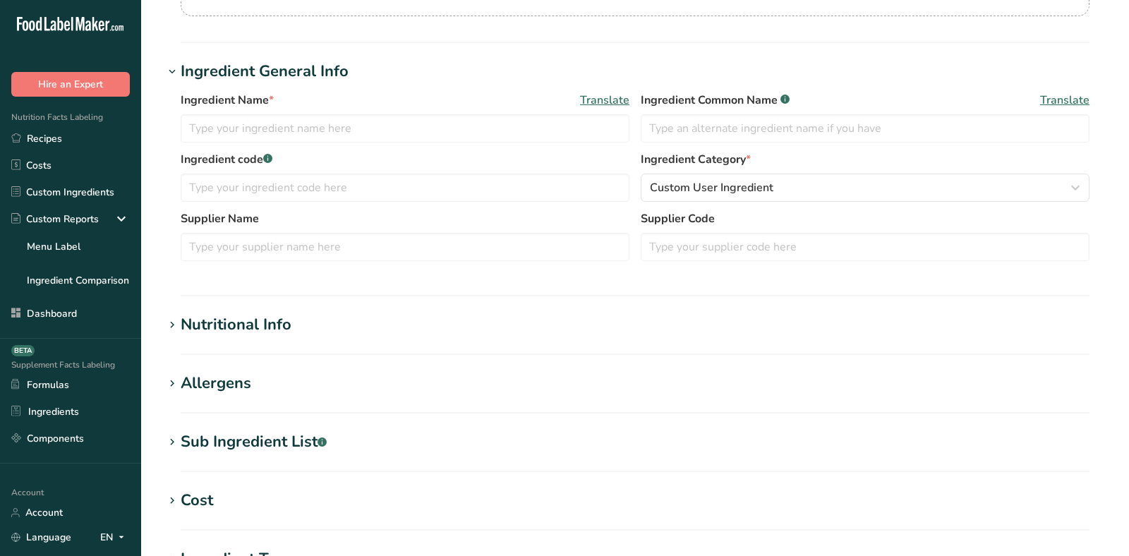
scroll to position [224, 0]
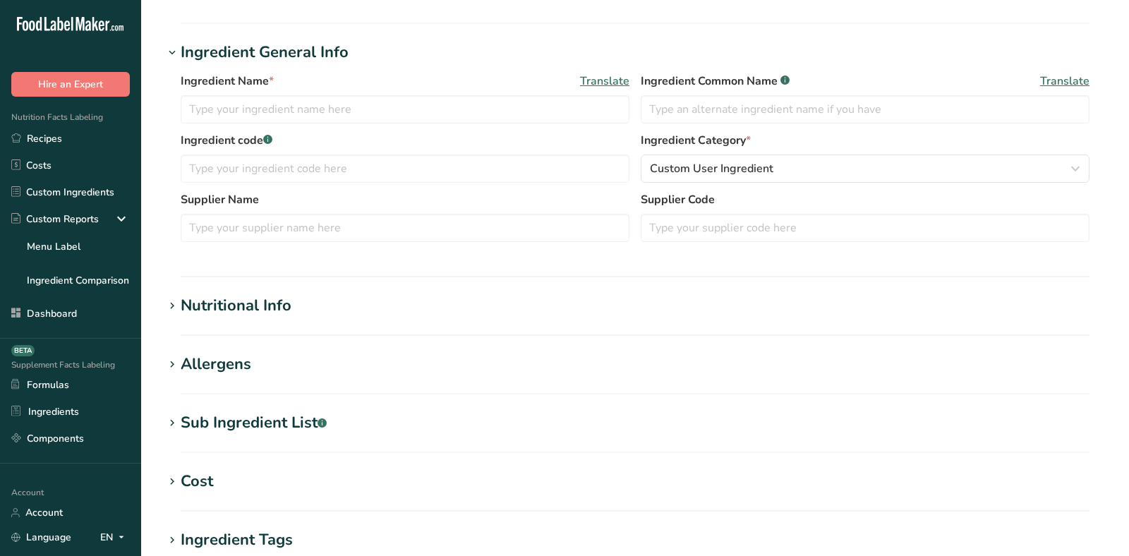
type input "Pea Protein"
type input "100"
click at [246, 310] on div "Nutritional Info" at bounding box center [236, 305] width 111 height 23
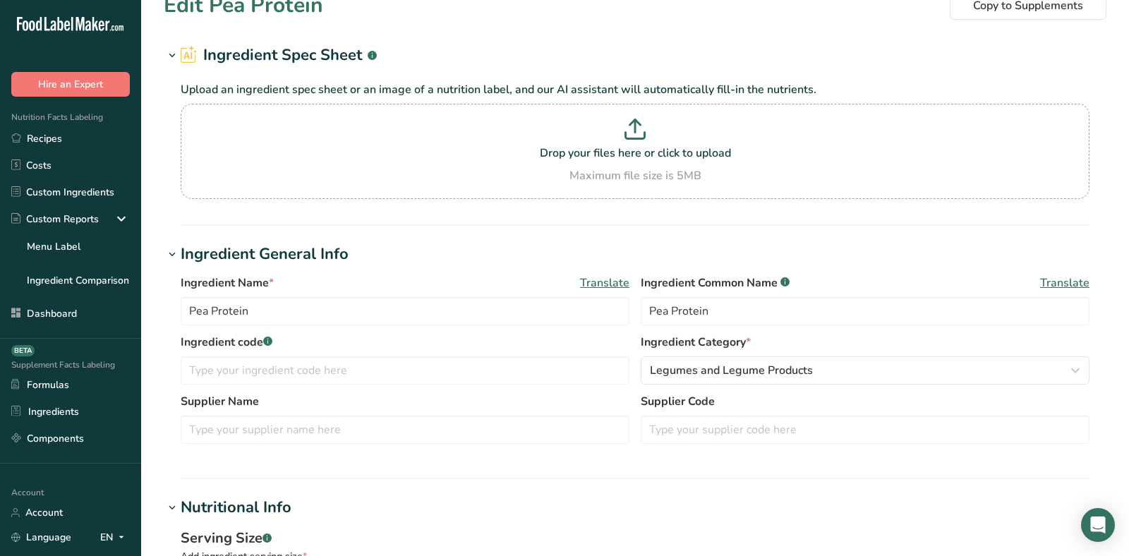
scroll to position [0, 0]
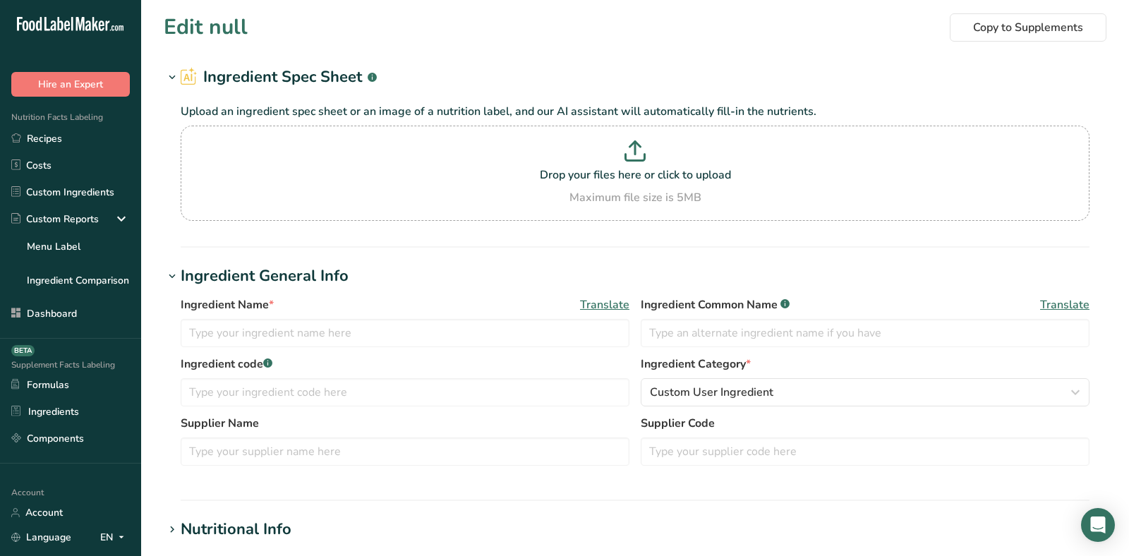
type input "Hemp Powder 50% Protein"
type input "100"
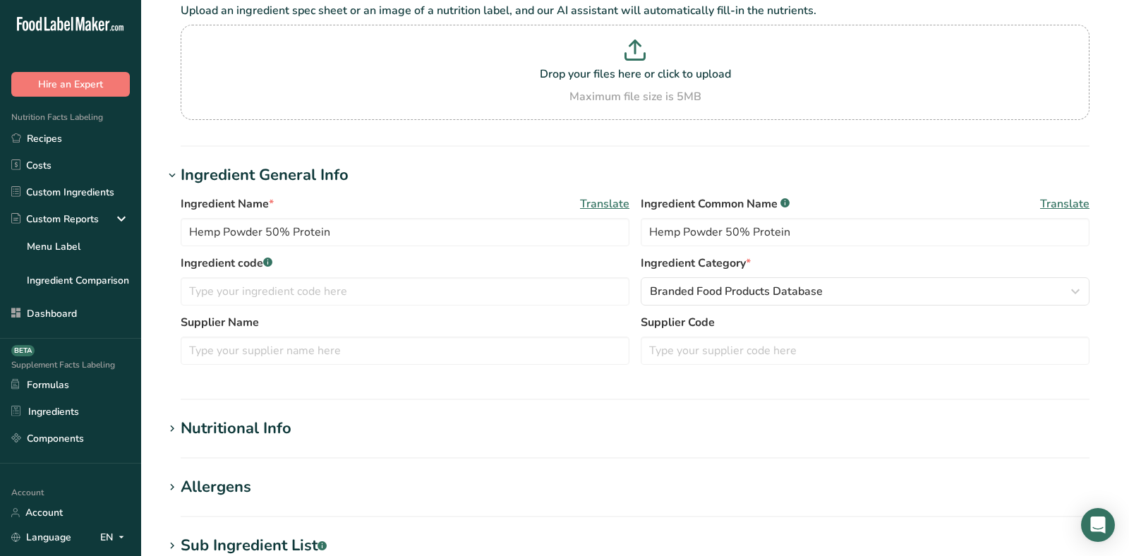
type input "385"
type KJ "1610.8"
type Fat "0.1"
type Fat "0"
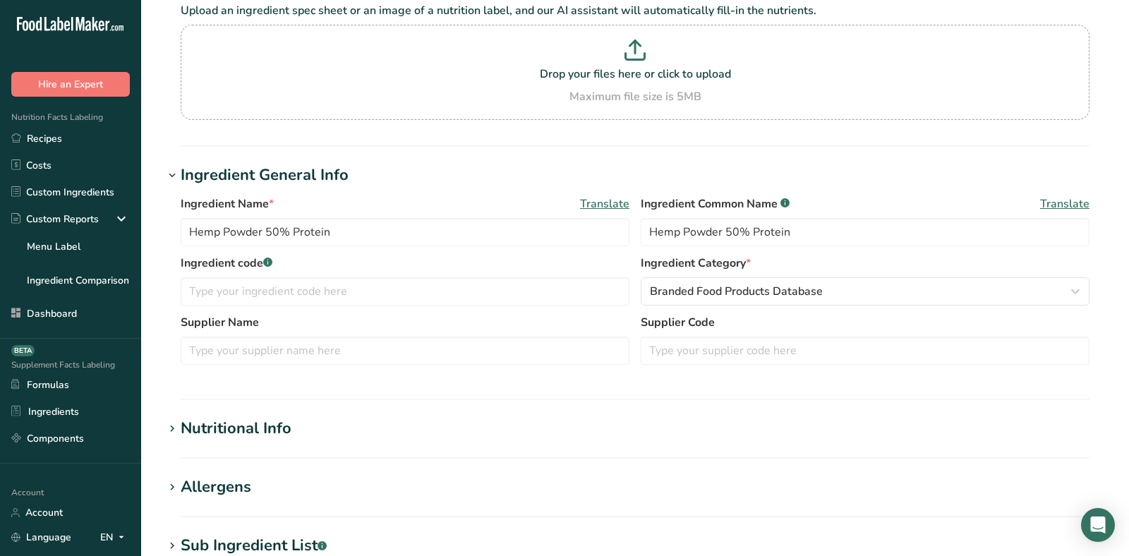
type input "0"
type Carbohydrates "43.5"
type Fiber "27.7"
type Sugars "3.9"
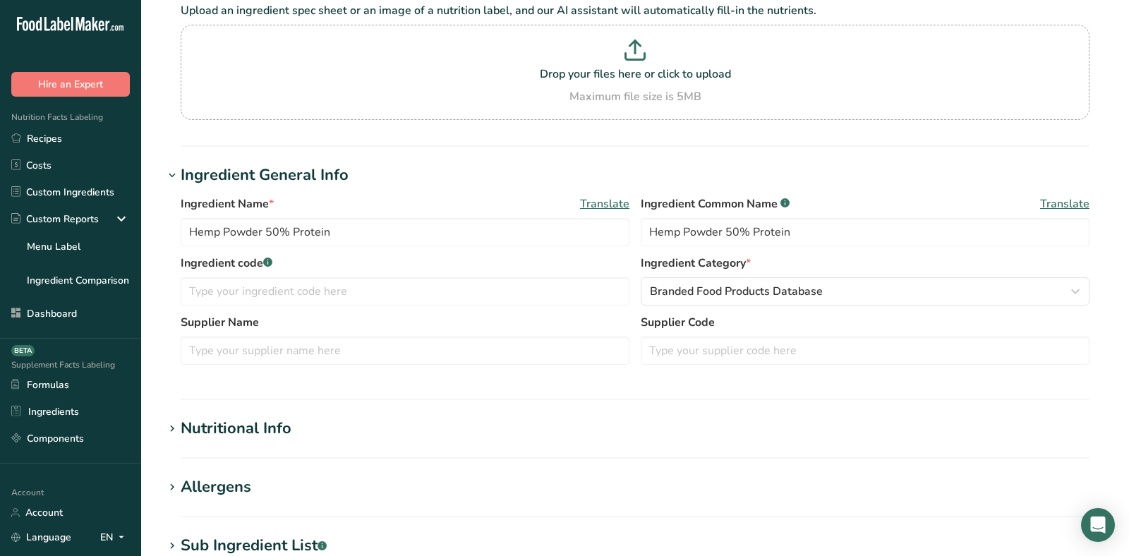
type Sugars "0"
type input "51.4"
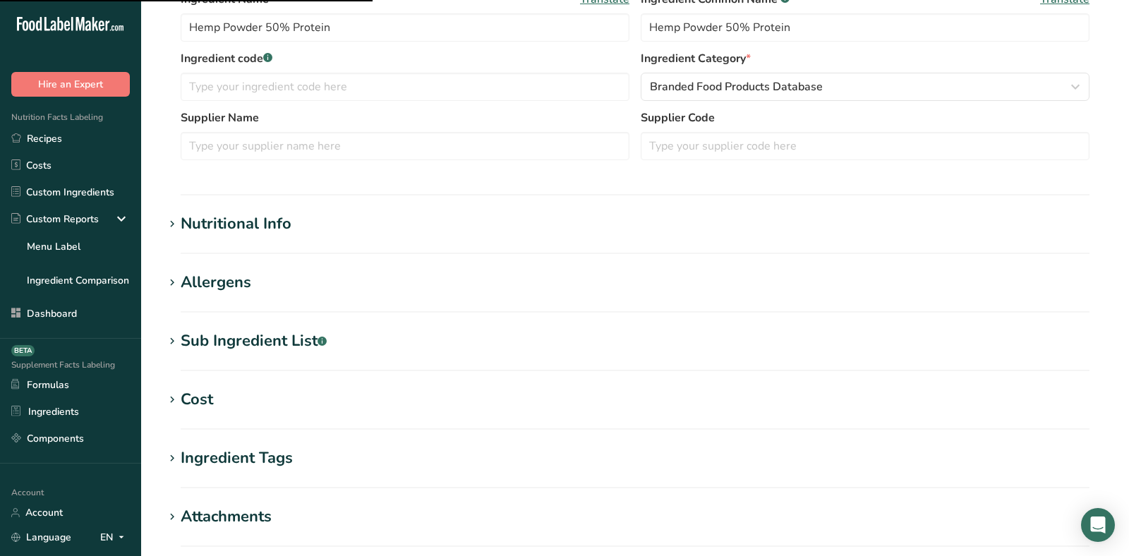
click at [251, 224] on div "Nutritional Info" at bounding box center [236, 223] width 111 height 23
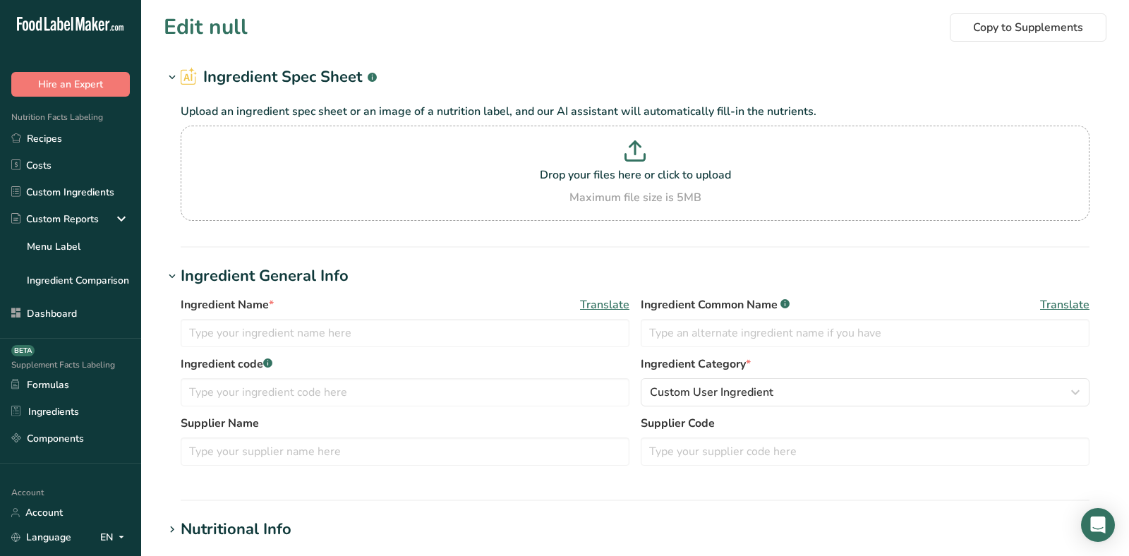
type input "Pea Protein"
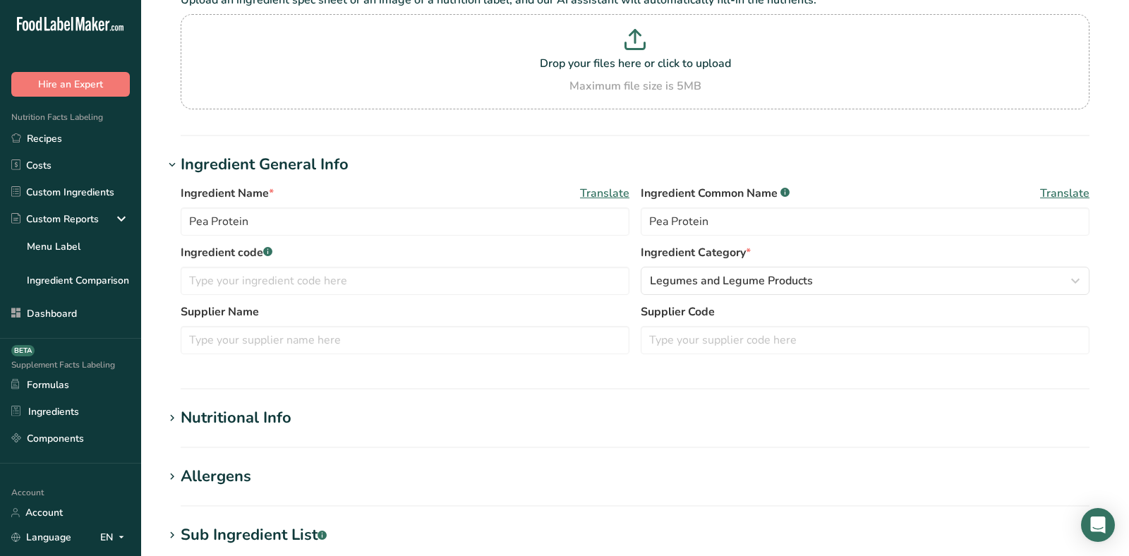
click at [253, 407] on div "Nutritional Info" at bounding box center [236, 417] width 111 height 23
